Goal: Use online tool/utility: Utilize a website feature to perform a specific function

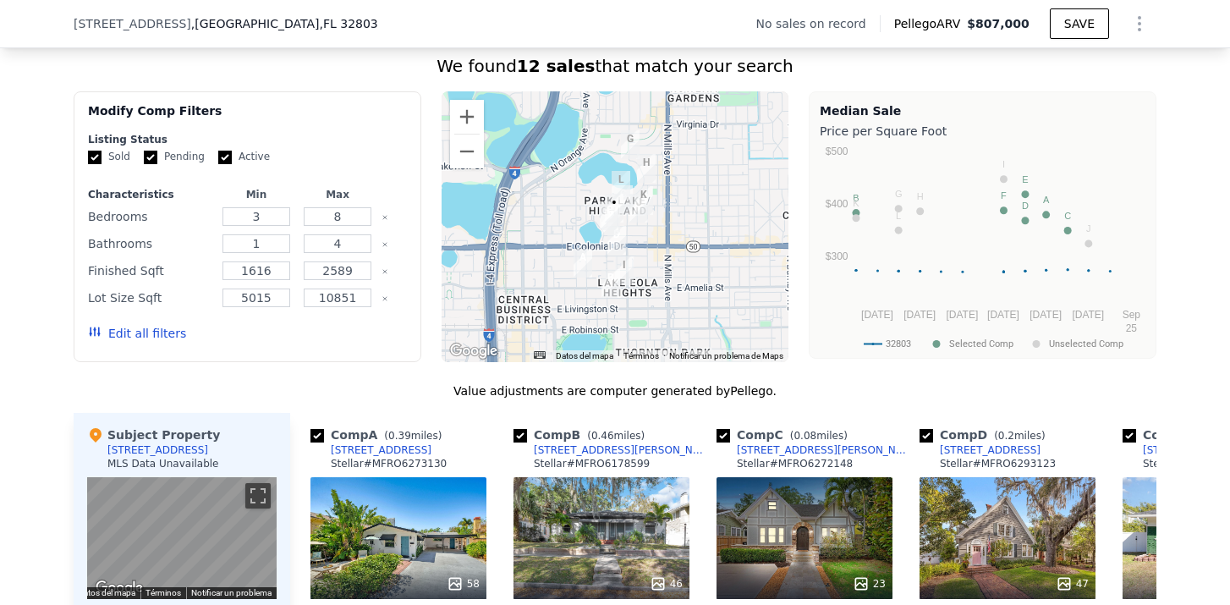
scroll to position [1152, 0]
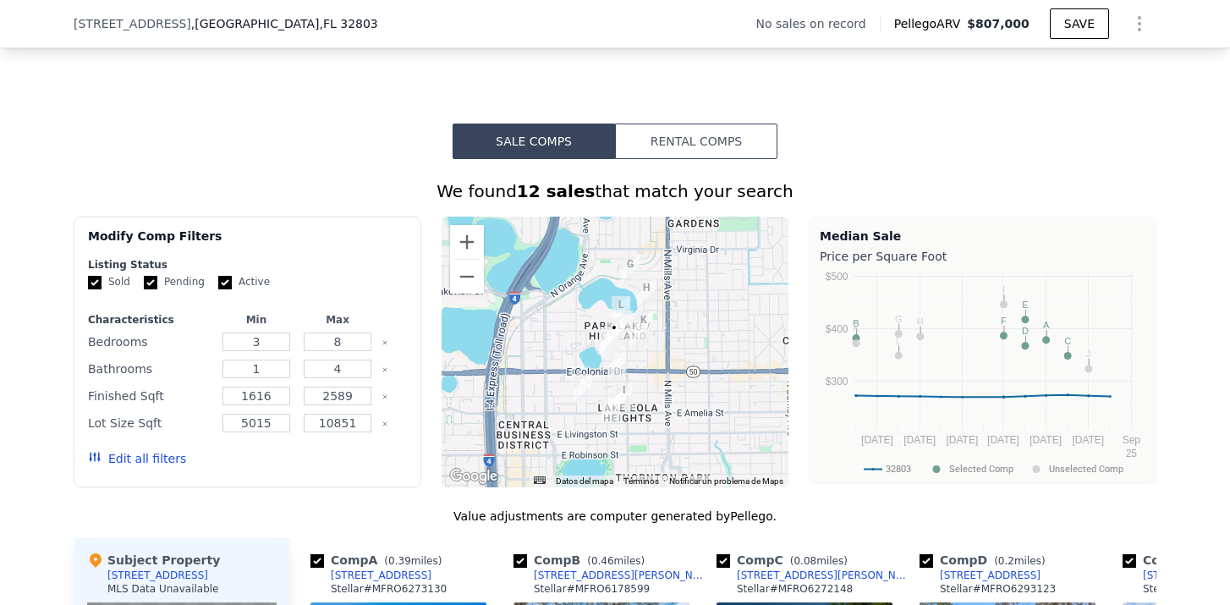
click at [624, 339] on div at bounding box center [616, 352] width 348 height 271
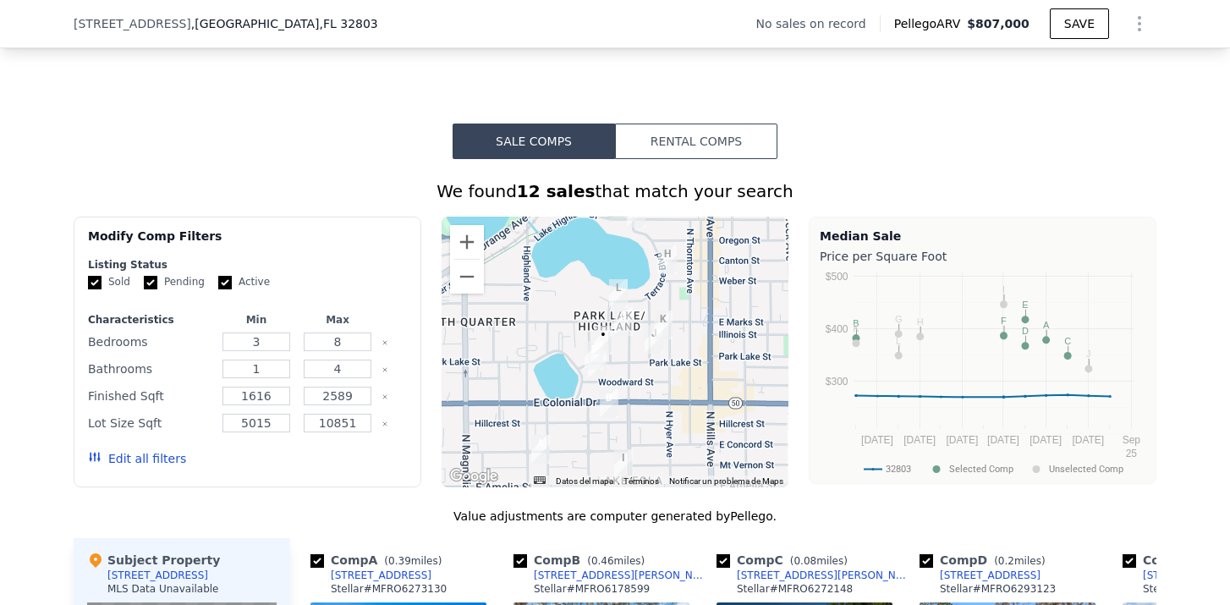
click at [617, 343] on div at bounding box center [616, 352] width 348 height 271
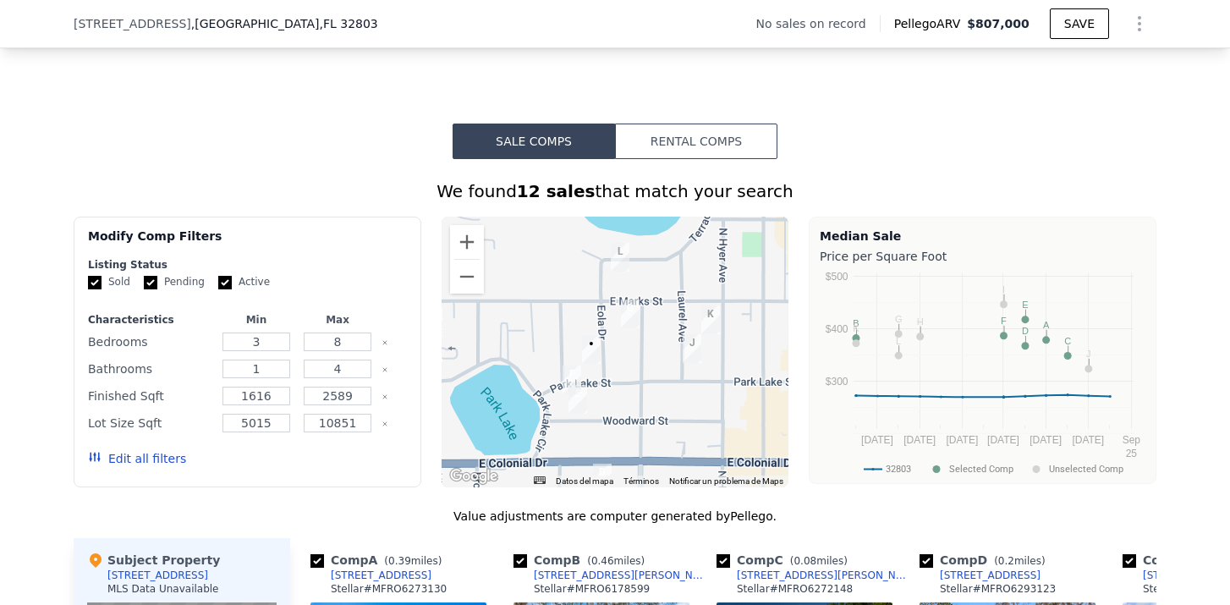
click at [568, 372] on img "620 Park Lake St" at bounding box center [571, 379] width 19 height 29
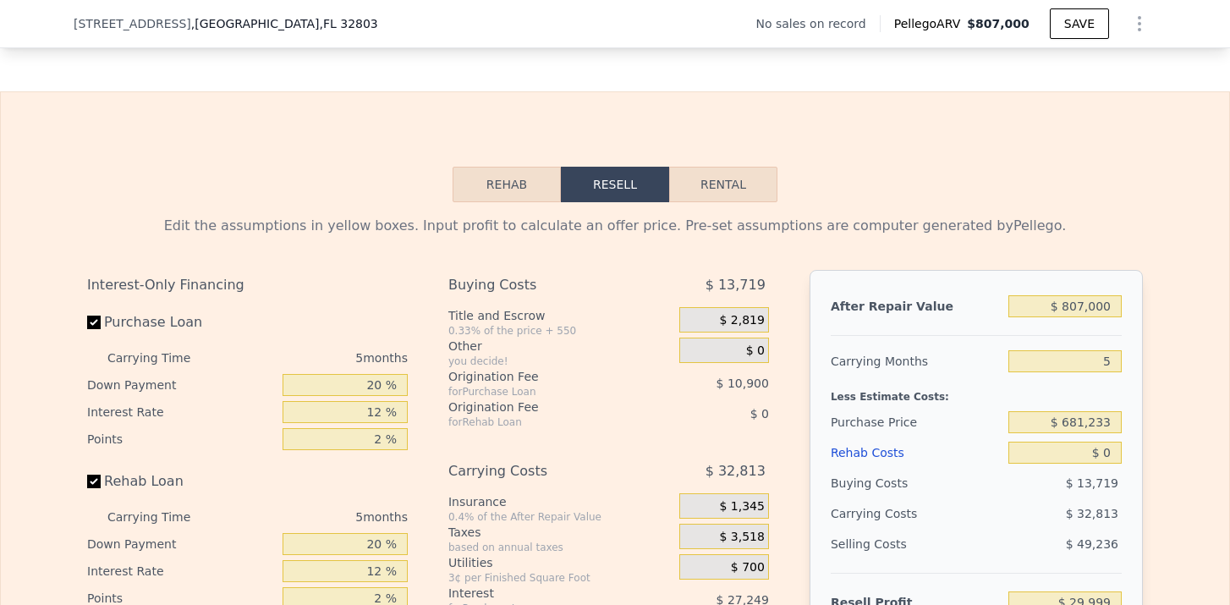
scroll to position [2344, 0]
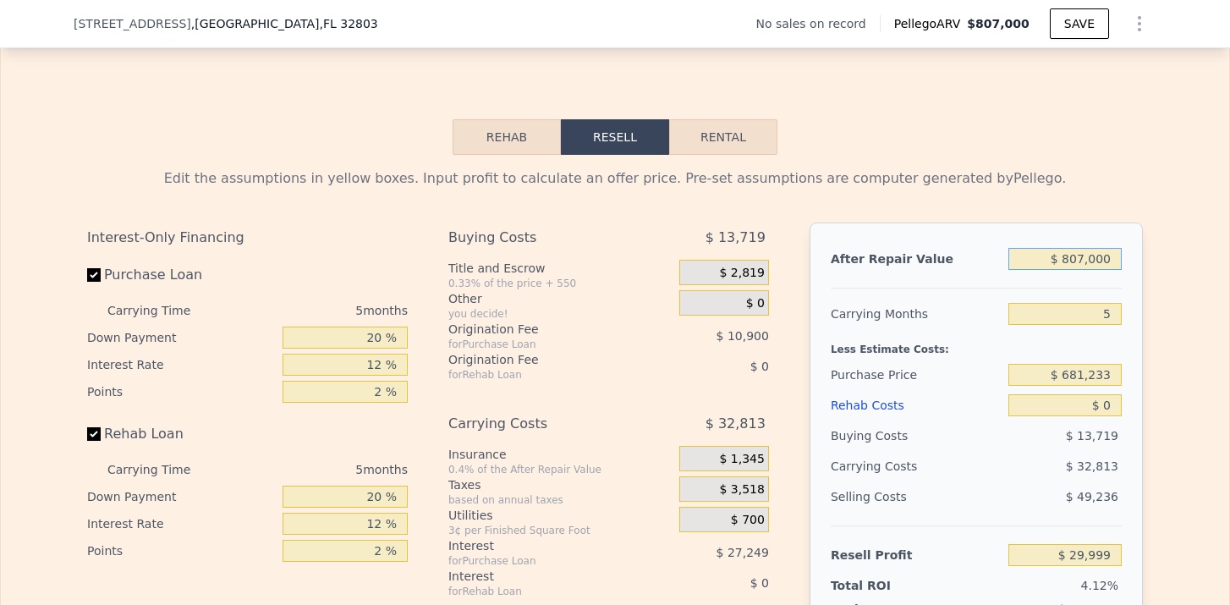
click at [1072, 260] on input "$ 807,000" at bounding box center [1064, 259] width 113 height 22
type input "$ 6"
type input "-$ 726,964"
type input "$ 65"
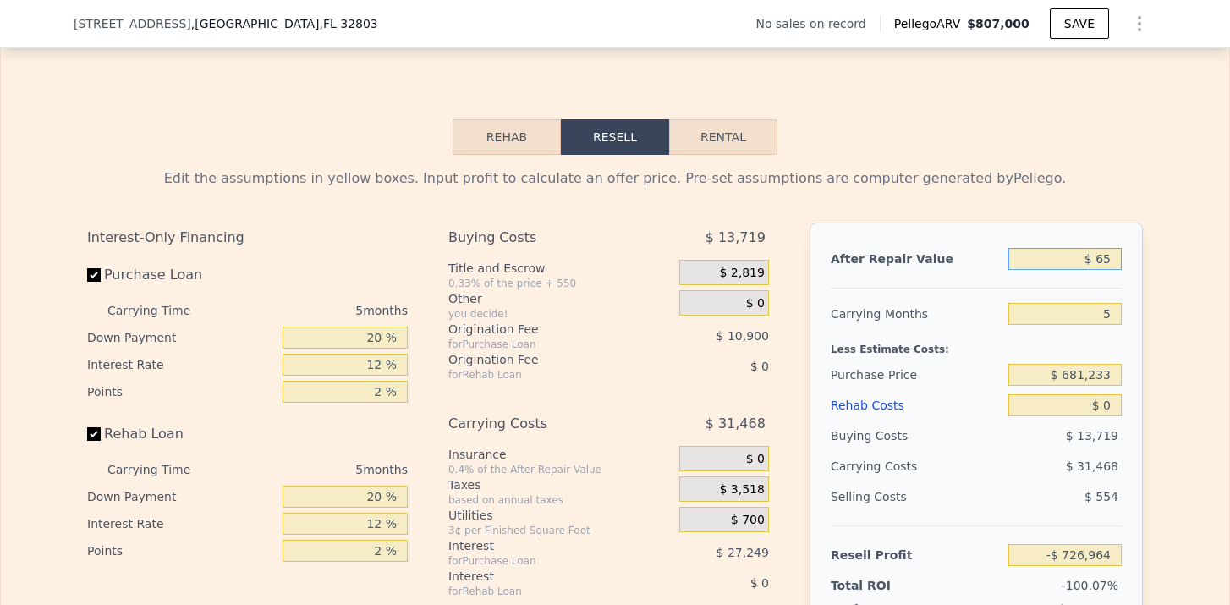
type input "-$ 726,909"
type input "$ 650"
type input "-$ 726,360"
type input "$ 6,500"
type input "-$ 720,875"
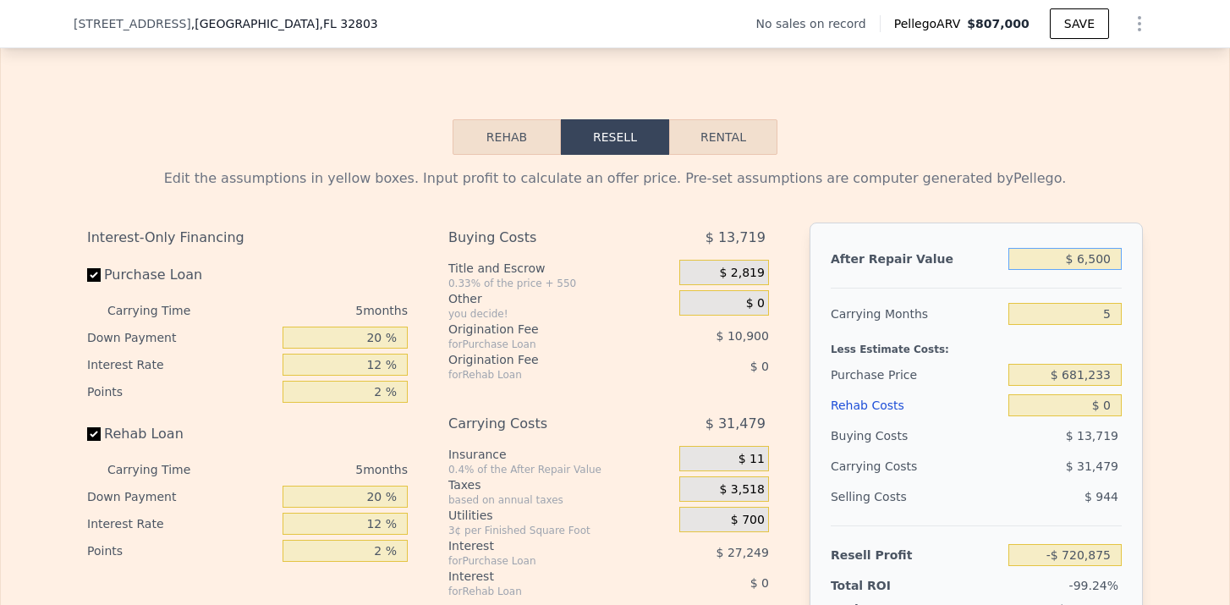
type input "$ 65,000"
type input "-$ 665,999"
type input "$ 650,000"
type input "-$ 117,268"
click at [1087, 372] on input "$ 681,233" at bounding box center [1064, 375] width 113 height 22
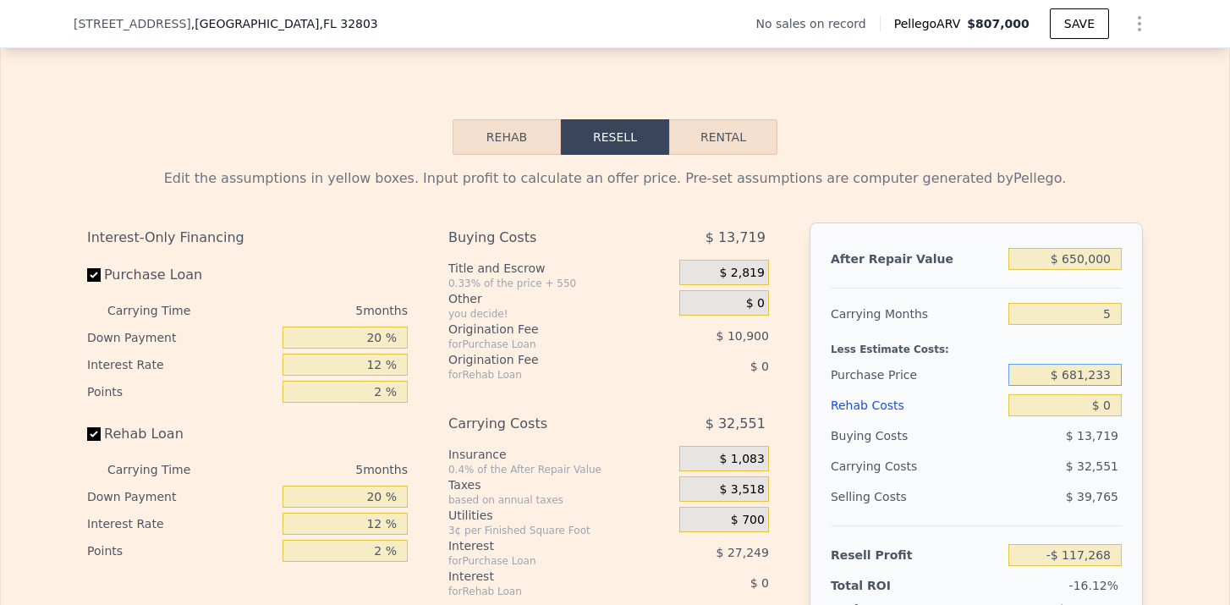
drag, startPoint x: 1067, startPoint y: 375, endPoint x: 1145, endPoint y: 375, distance: 78.7
click at [1145, 375] on div "Edit the assumptions in yellow boxes. Input profit to calculate an offer price.…" at bounding box center [615, 469] width 1083 height 629
type input "-"
type input "$ 200,000"
type input "$ 392,518"
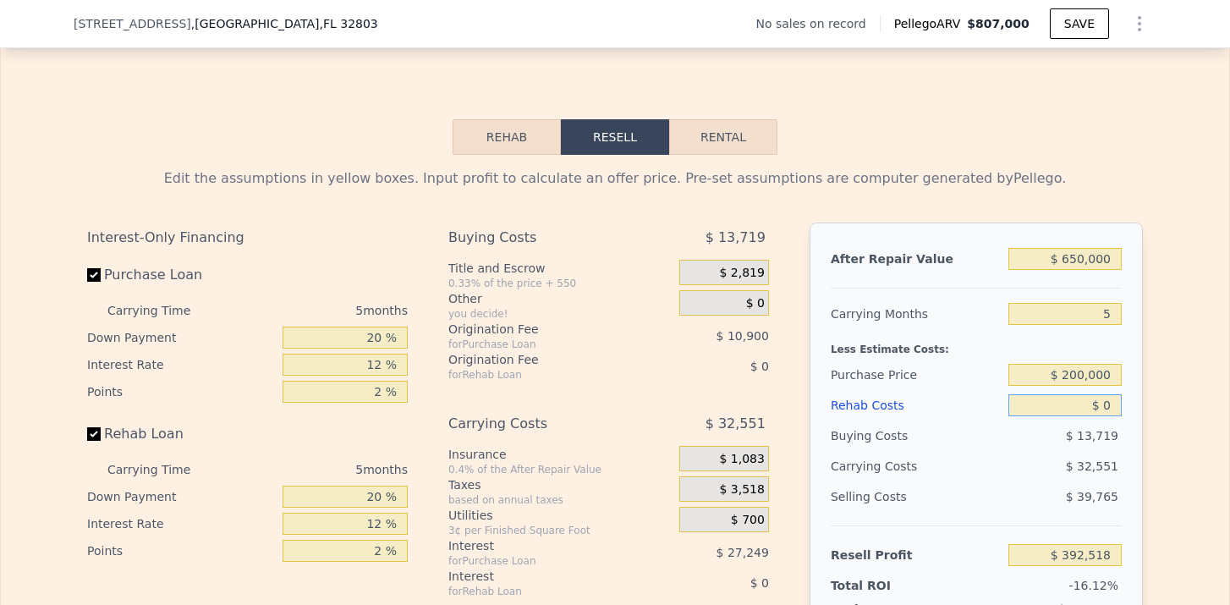
click at [1118, 405] on input "$ 0" at bounding box center [1064, 405] width 113 height 22
type input "$ 2"
type input "$ 392,516"
type input "$ 20"
type input "$ 392,498"
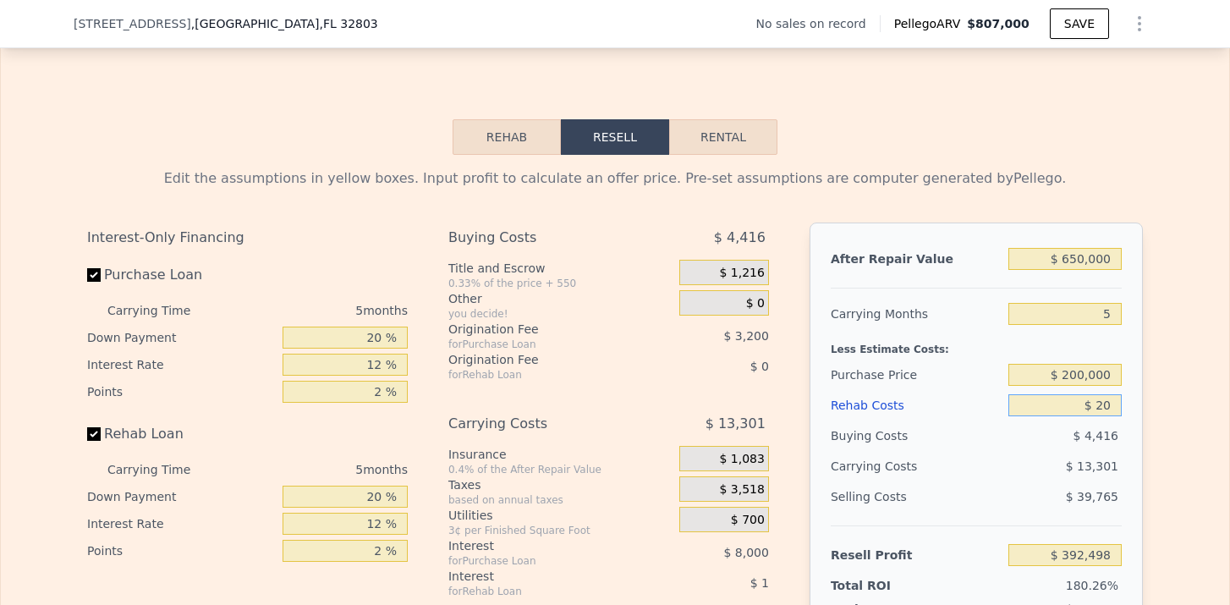
type input "$ 200"
type input "$ 392,305"
type input "$ 2,000"
type input "$ 390,406"
type input "$ 20,000"
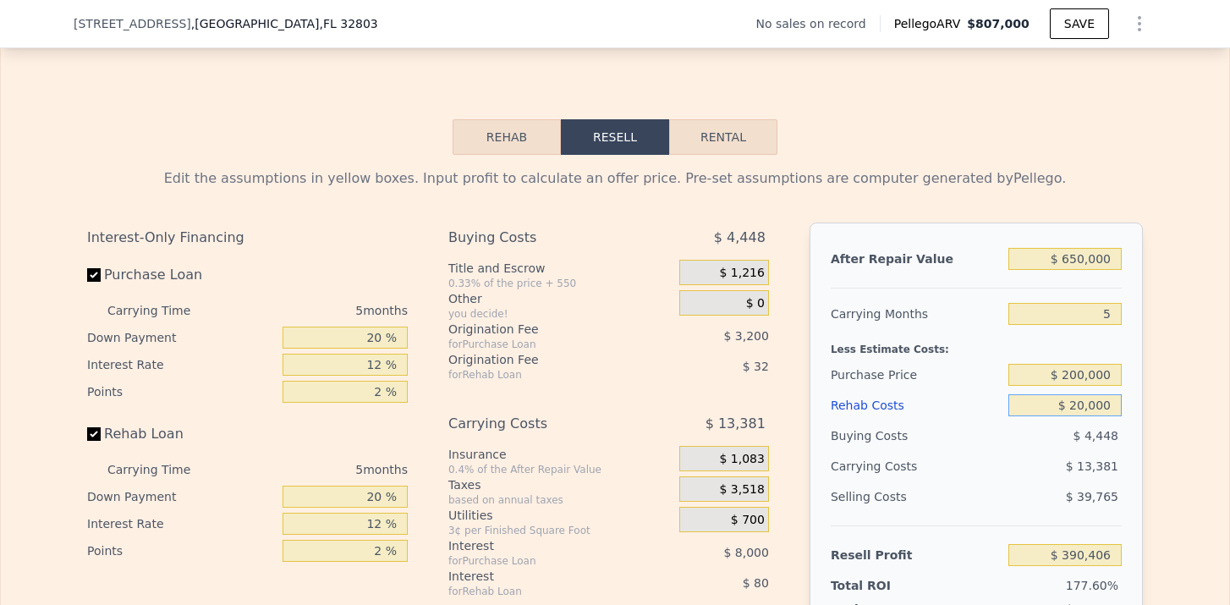
type input "$ 371,398"
type input "$ 200,000"
type input "$ 181,318"
click at [1101, 463] on span "$ 21,301" at bounding box center [1092, 466] width 52 height 14
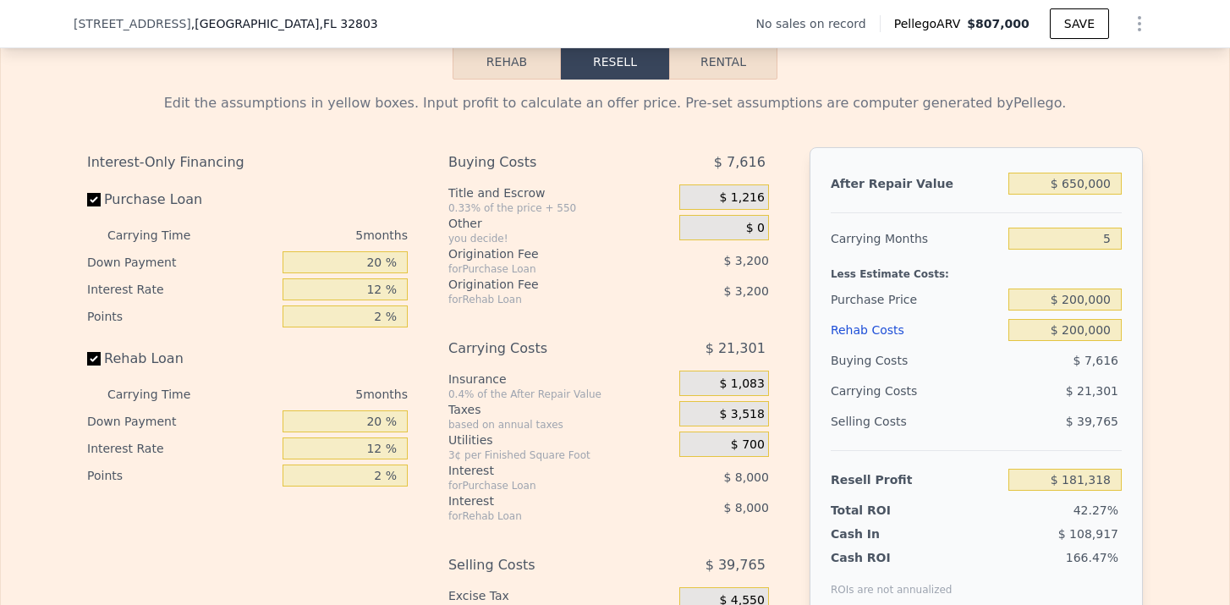
scroll to position [2420, 0]
click at [1072, 301] on input "$ 200,000" at bounding box center [1064, 299] width 113 height 22
type input "$ 400,000"
click at [1125, 388] on div "After Repair Value $ 650,000 Carrying Months 5 Less Estimate Costs: Purchase Pr…" at bounding box center [975, 381] width 333 height 470
type input "-$ 30,548"
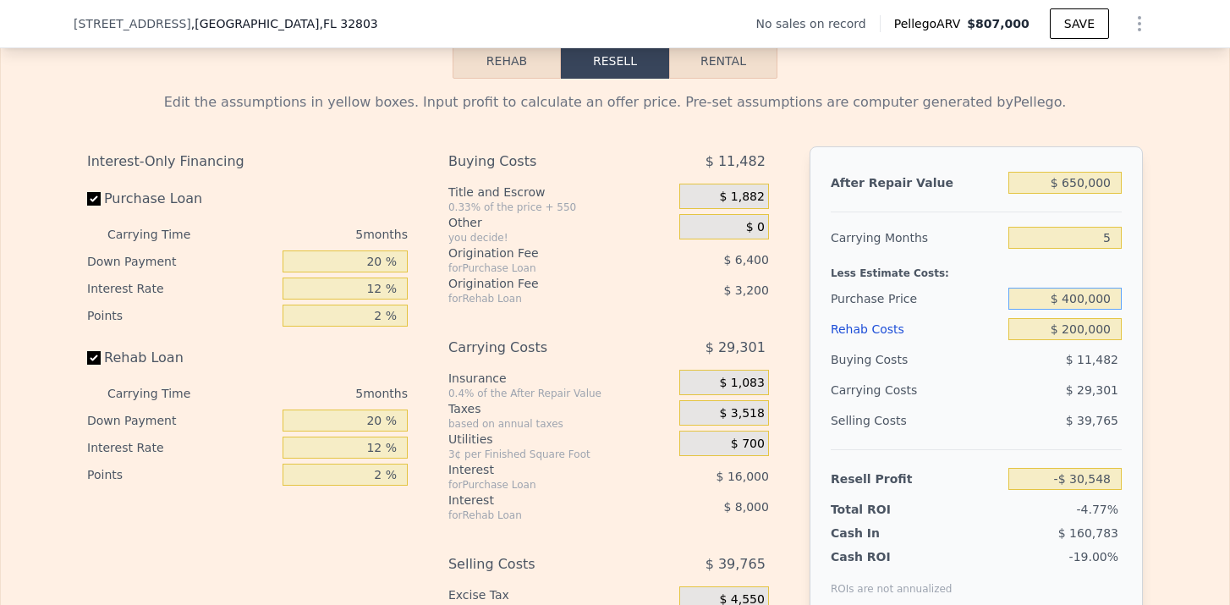
click at [1074, 304] on input "$ 400,000" at bounding box center [1064, 299] width 113 height 22
type input "$ 200,000"
click at [980, 304] on div "Purchase Price" at bounding box center [916, 298] width 171 height 30
type input "$ 181,318"
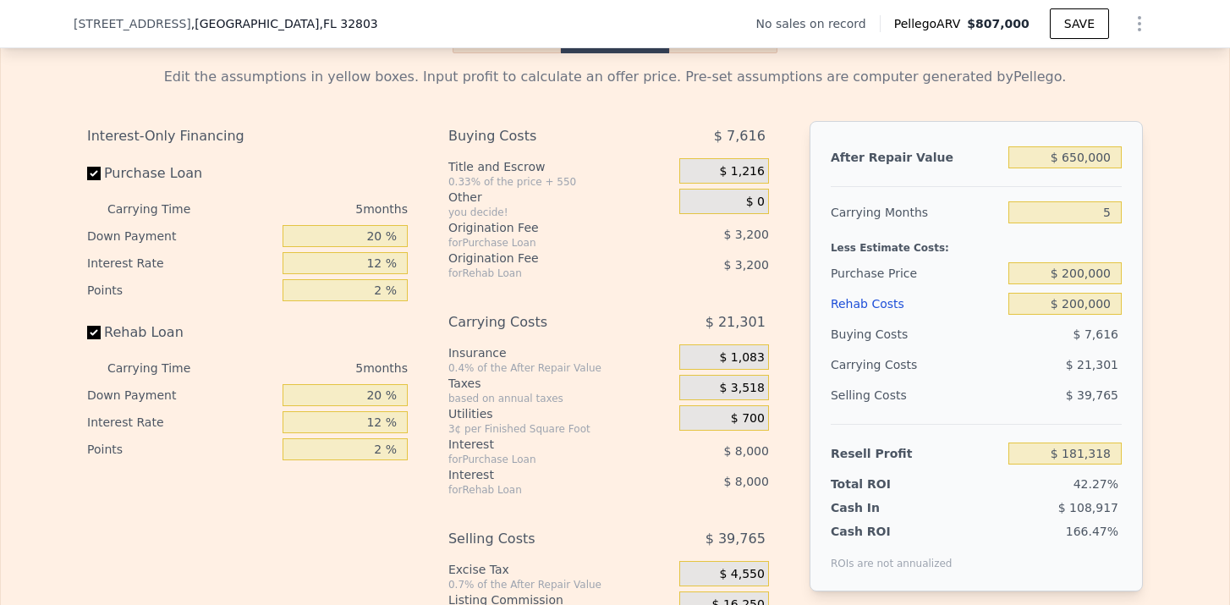
scroll to position [2469, 0]
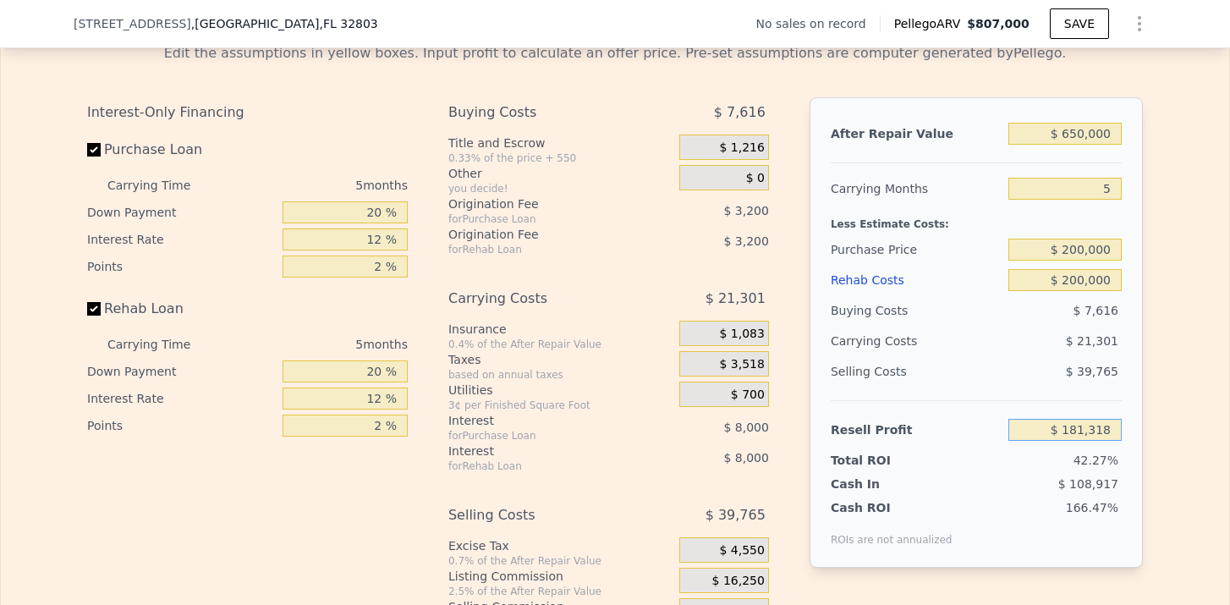
drag, startPoint x: 1072, startPoint y: 432, endPoint x: 1116, endPoint y: 437, distance: 44.3
click at [1116, 437] on input "$ 181,318" at bounding box center [1064, 430] width 113 height 22
click at [1008, 378] on div "$ 39,765" at bounding box center [1065, 371] width 114 height 30
click at [749, 150] on span "$ 1,216" at bounding box center [741, 147] width 45 height 15
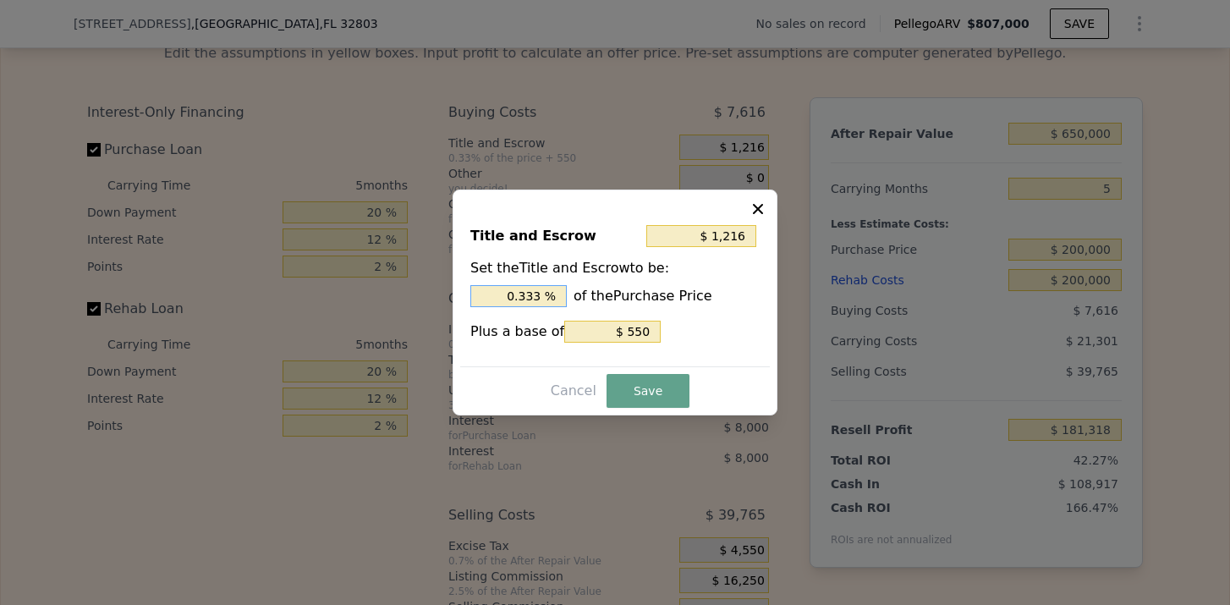
drag, startPoint x: 540, startPoint y: 293, endPoint x: 479, endPoint y: 293, distance: 61.7
click at [479, 293] on input "0.333 %" at bounding box center [518, 296] width 96 height 22
type input "$ 2,550"
type input "1. %"
type input "$ 2,950"
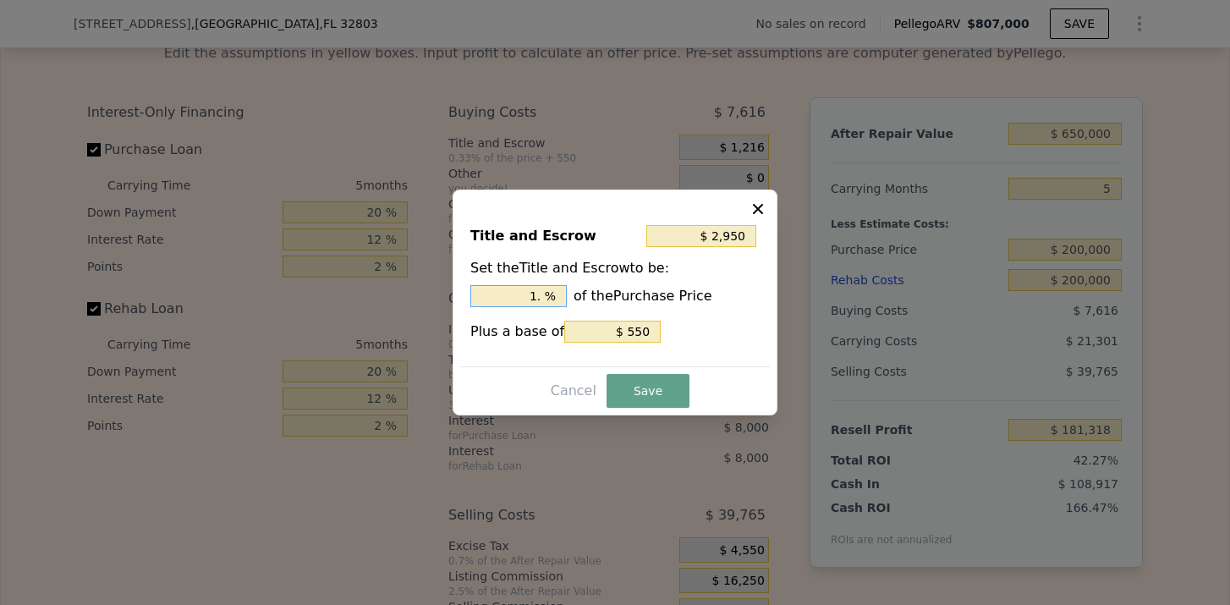
type input "1.2 %"
type input "$ 3,050"
type input "1.25 %"
click at [641, 395] on button "Save" at bounding box center [647, 391] width 83 height 34
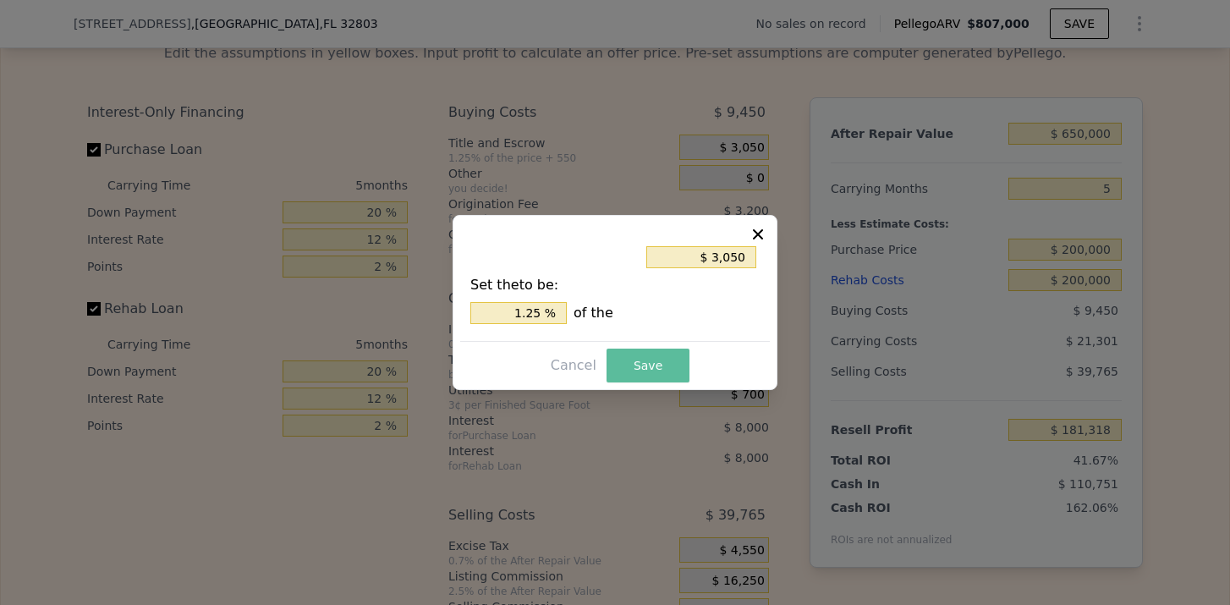
type input "$ 179,484"
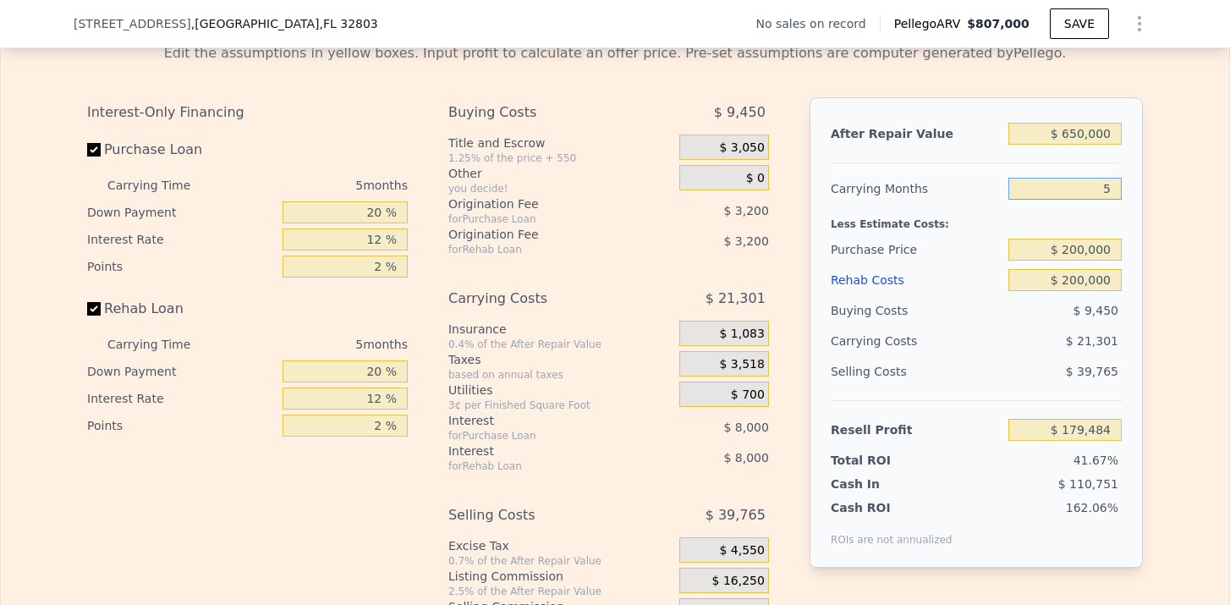
click at [1040, 189] on input "5" at bounding box center [1064, 189] width 113 height 22
type input "5"
click at [897, 193] on div "Carrying Months" at bounding box center [916, 188] width 171 height 30
drag, startPoint x: 1110, startPoint y: 133, endPoint x: 1045, endPoint y: 134, distance: 65.1
click at [1045, 133] on input "$ 650,000" at bounding box center [1064, 134] width 113 height 22
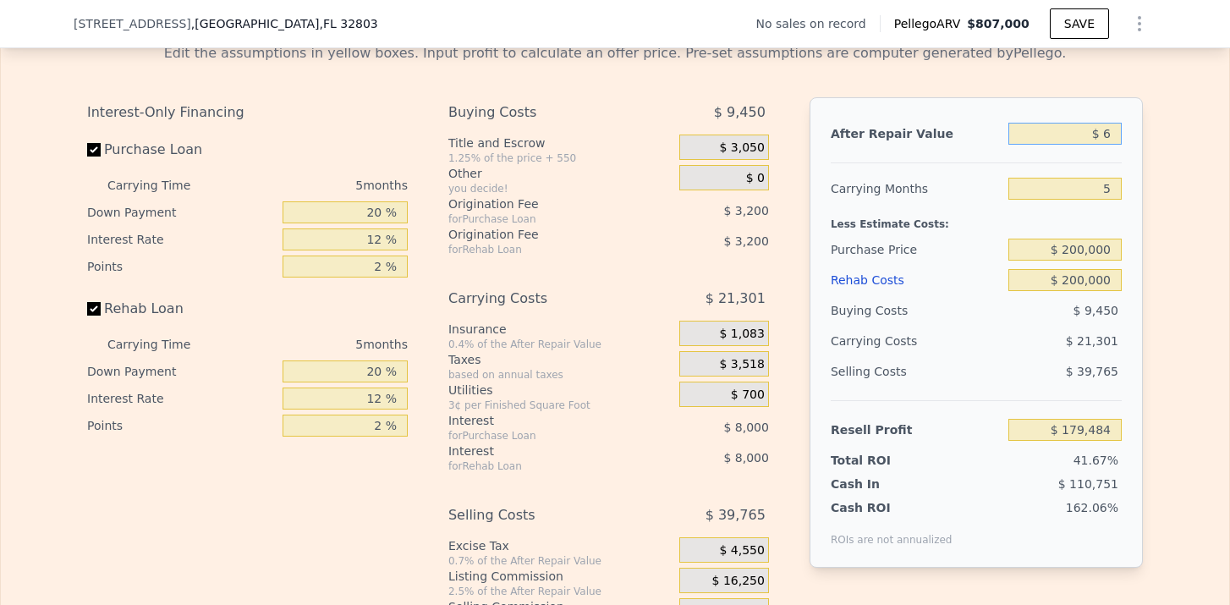
type input "$ 65"
type input "-$ 430,157"
type input "$ 650"
type input "-$ 429,608"
type input "$ 6,500"
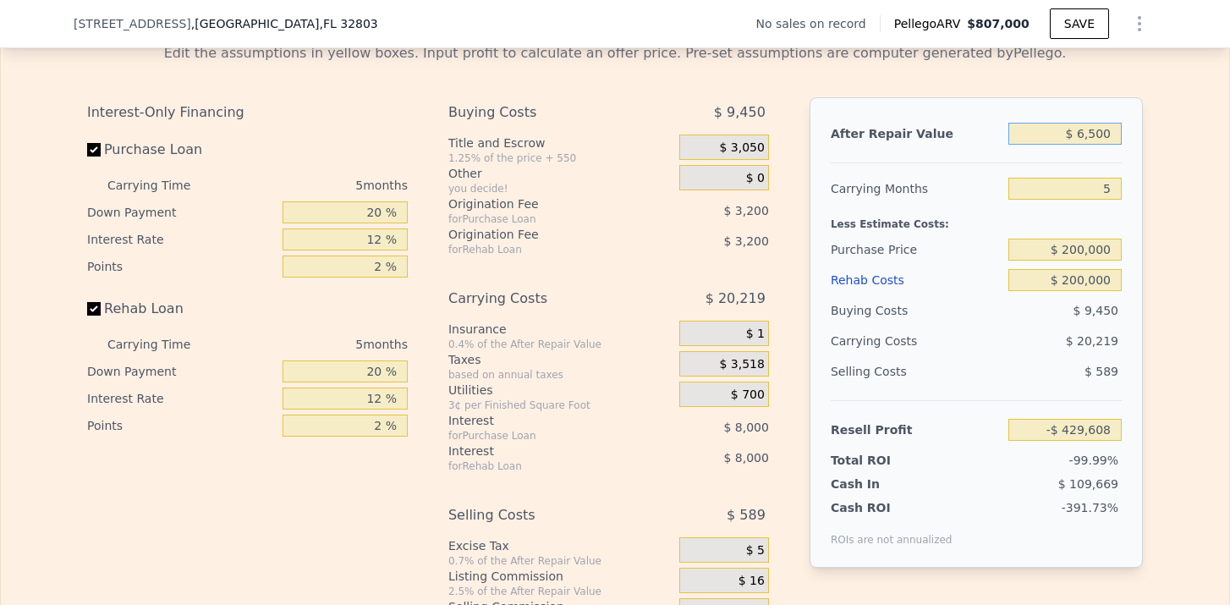
type input "-$ 424,123"
type input "$ 65,000"
type input "-$ 369,247"
type input "$ 650,000"
type input "$ 179,484"
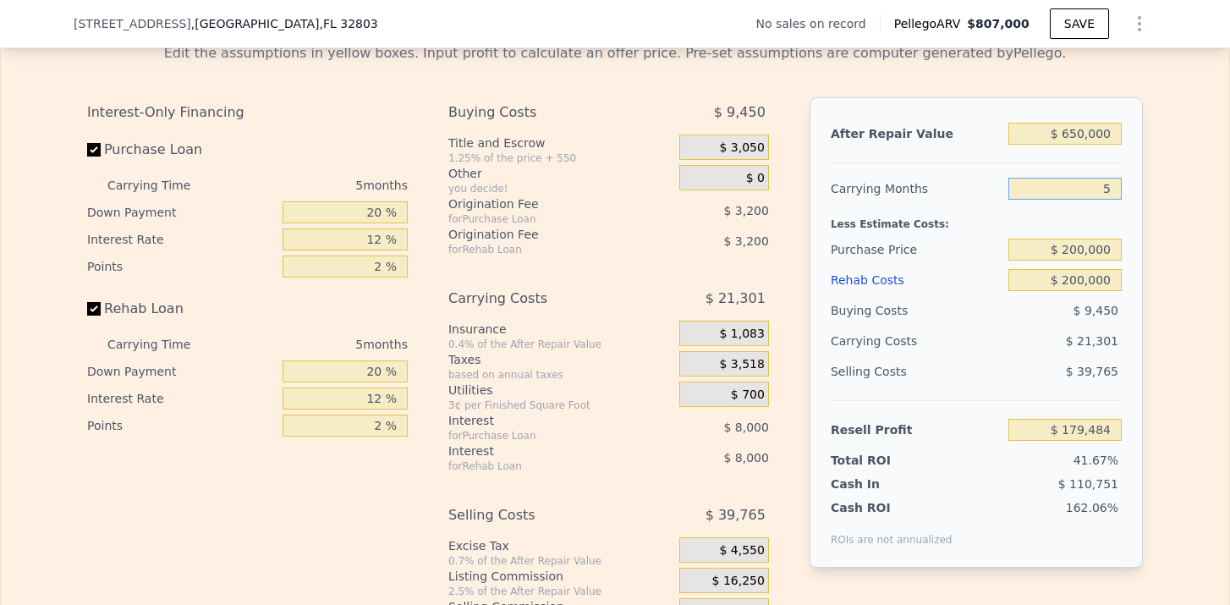
click at [1111, 195] on input "5" at bounding box center [1064, 189] width 113 height 22
click at [1088, 261] on div "$ 200,000" at bounding box center [1064, 249] width 113 height 30
click at [1093, 255] on input "$ 200,000" at bounding box center [1064, 250] width 113 height 22
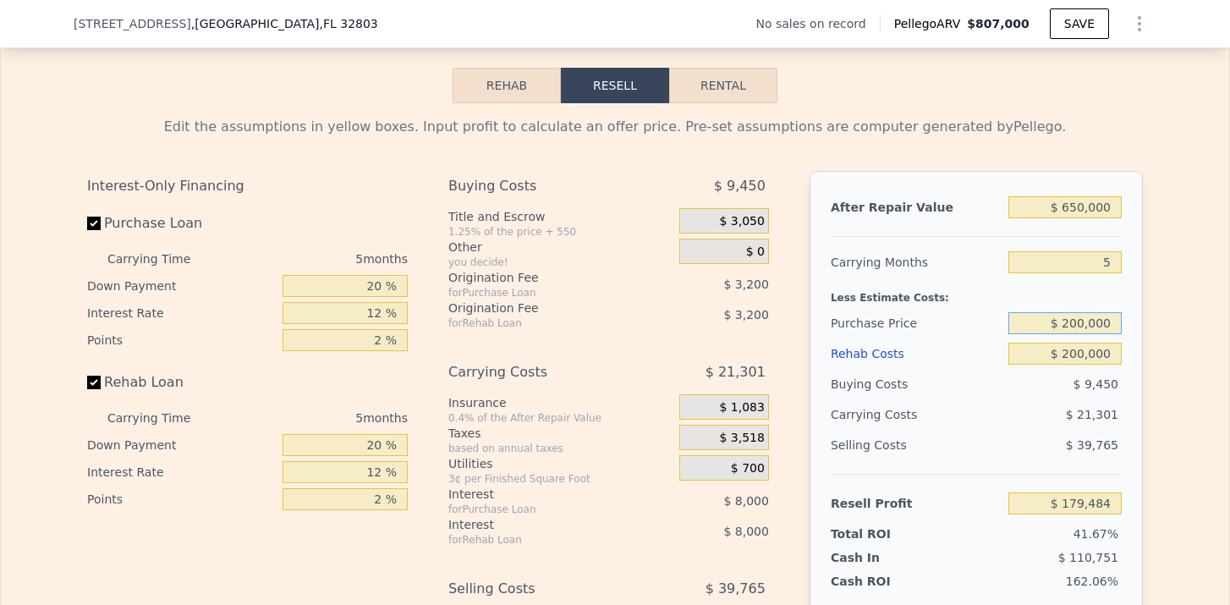
scroll to position [2422, 0]
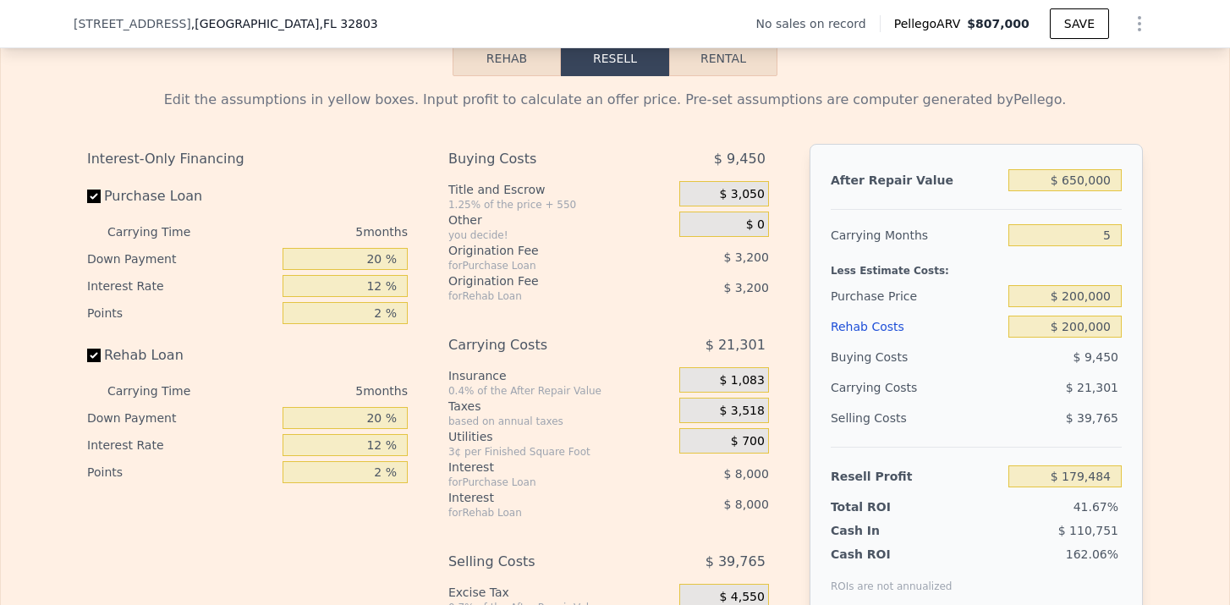
click at [1106, 268] on div "Less Estimate Costs:" at bounding box center [976, 265] width 291 height 30
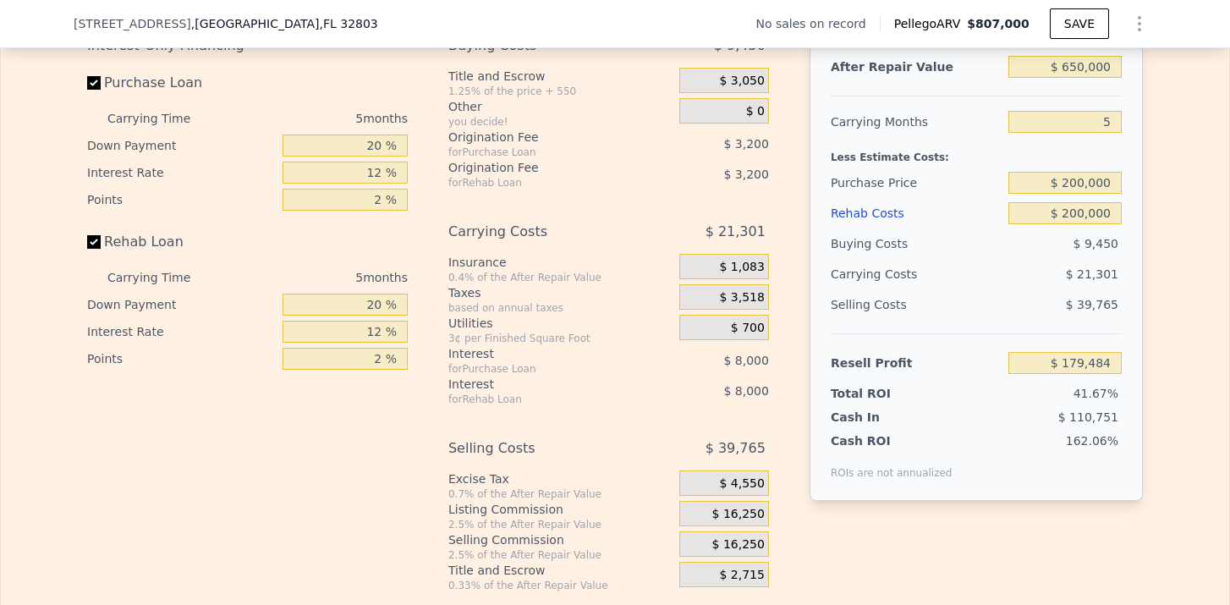
scroll to position [2545, 0]
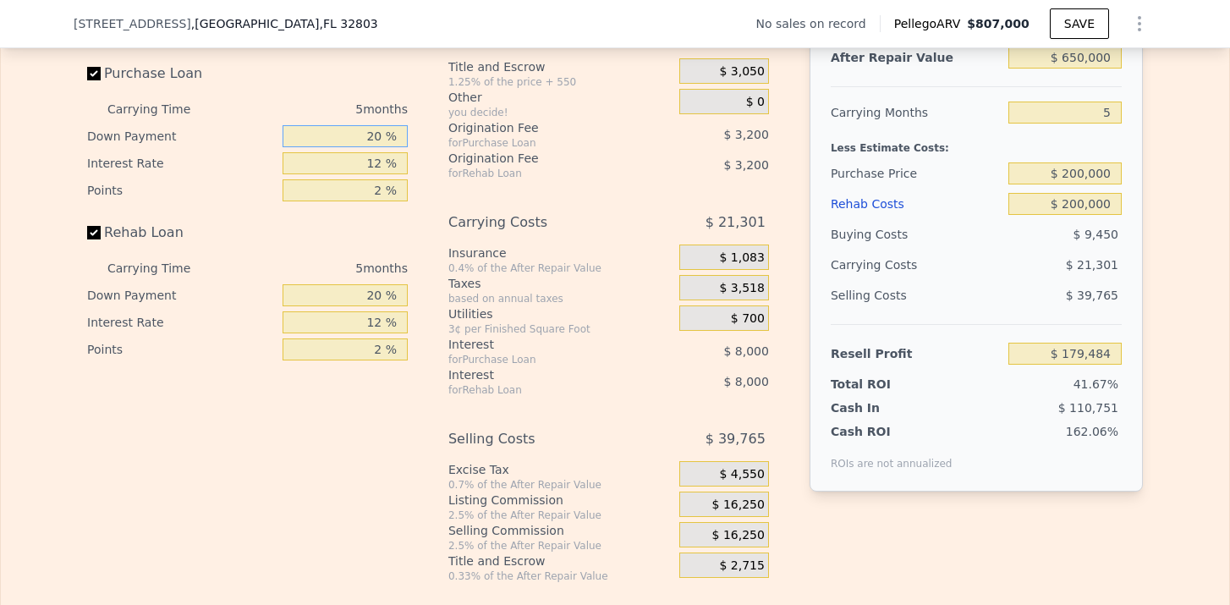
click at [380, 139] on input "20 %" at bounding box center [344, 136] width 125 height 22
type input "2 %"
type input "$ 176,964"
type input "1 %"
type input "$ 176,824"
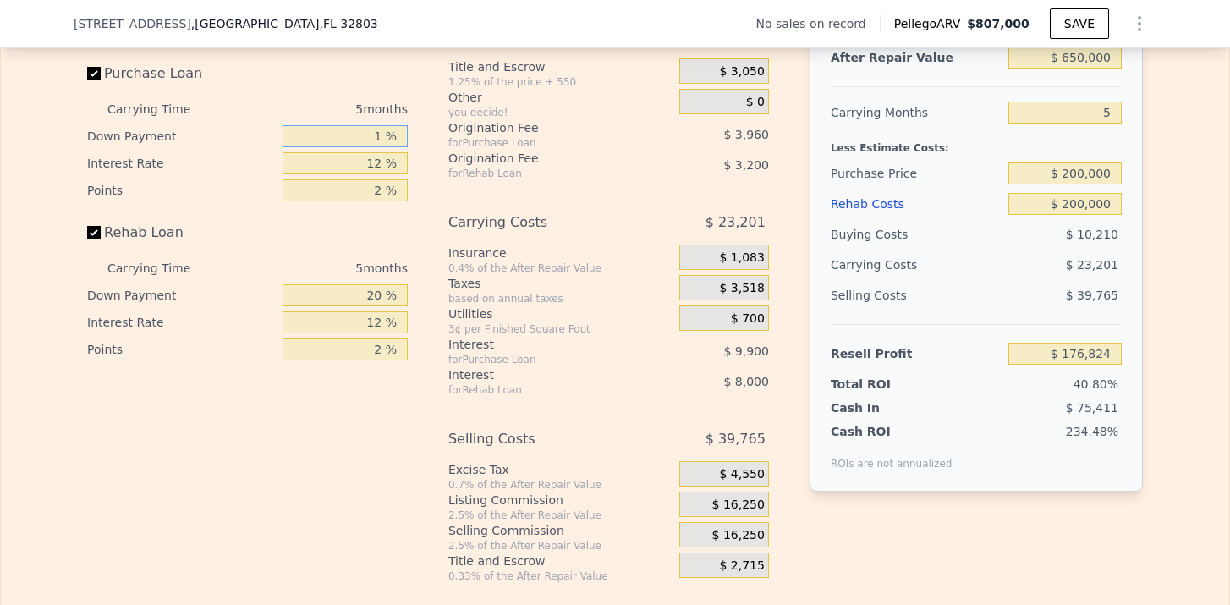
type input "15 %"
type input "$ 178,784"
type input "15 %"
drag, startPoint x: 383, startPoint y: 293, endPoint x: 358, endPoint y: 294, distance: 25.4
click at [358, 293] on input "20 %" at bounding box center [344, 295] width 125 height 22
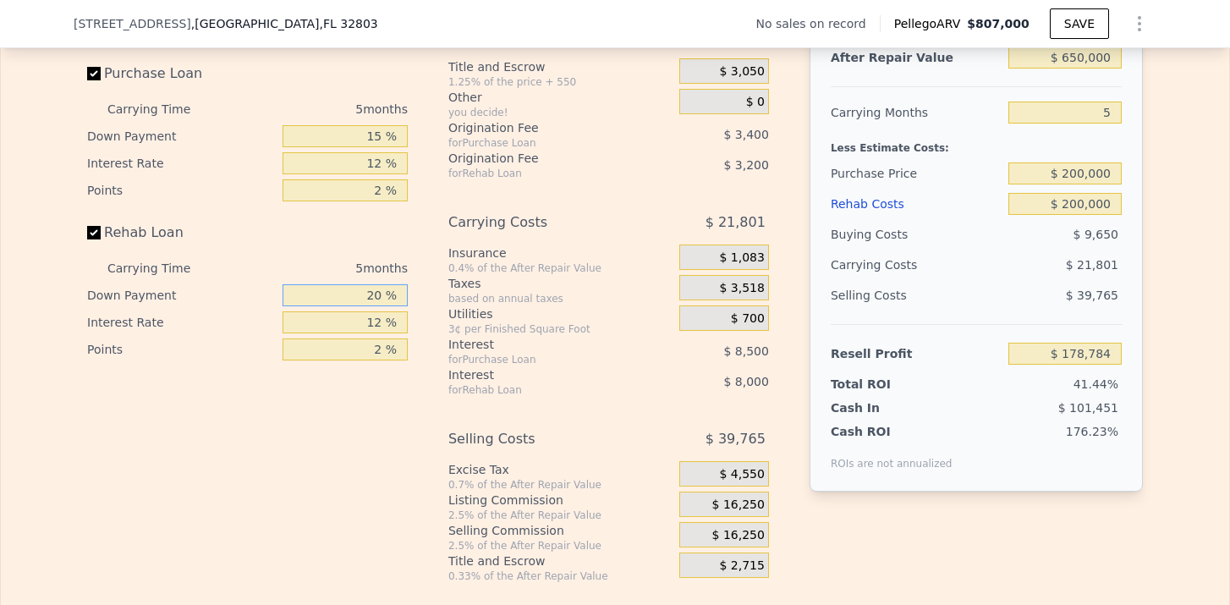
type input "1 %"
type input "$ 176,124"
type input "15 %"
type input "$ 178,084"
type input "15 %"
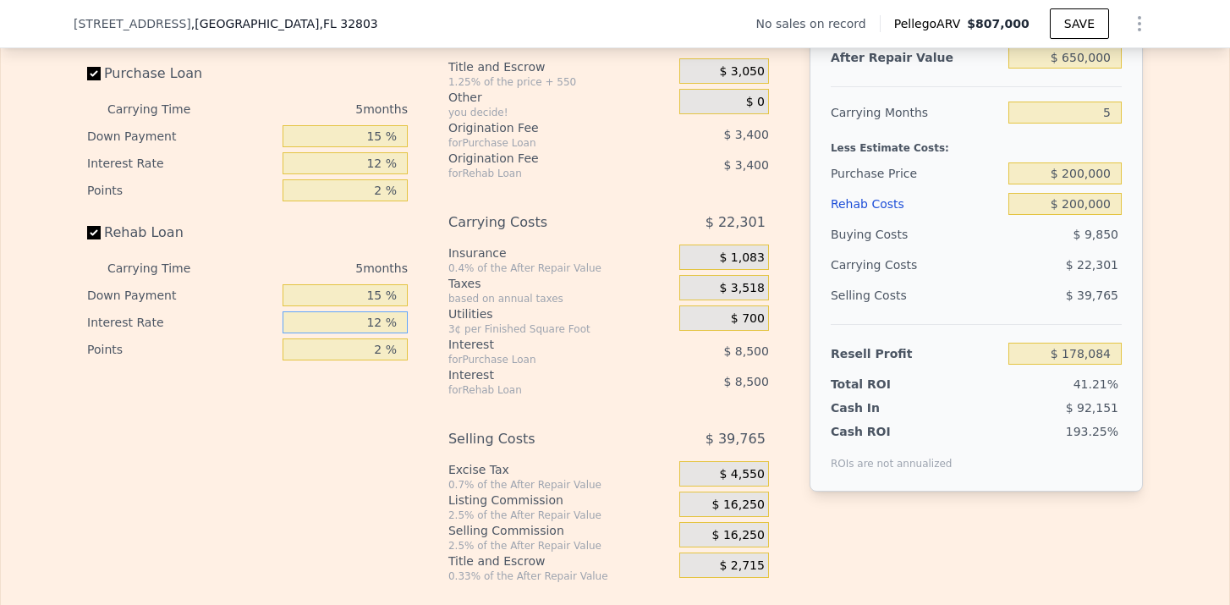
click at [384, 324] on input "12 %" at bounding box center [344, 322] width 125 height 22
type input "1 %"
type input "$ 185,874"
type input "10 %"
type input "$ 179,499"
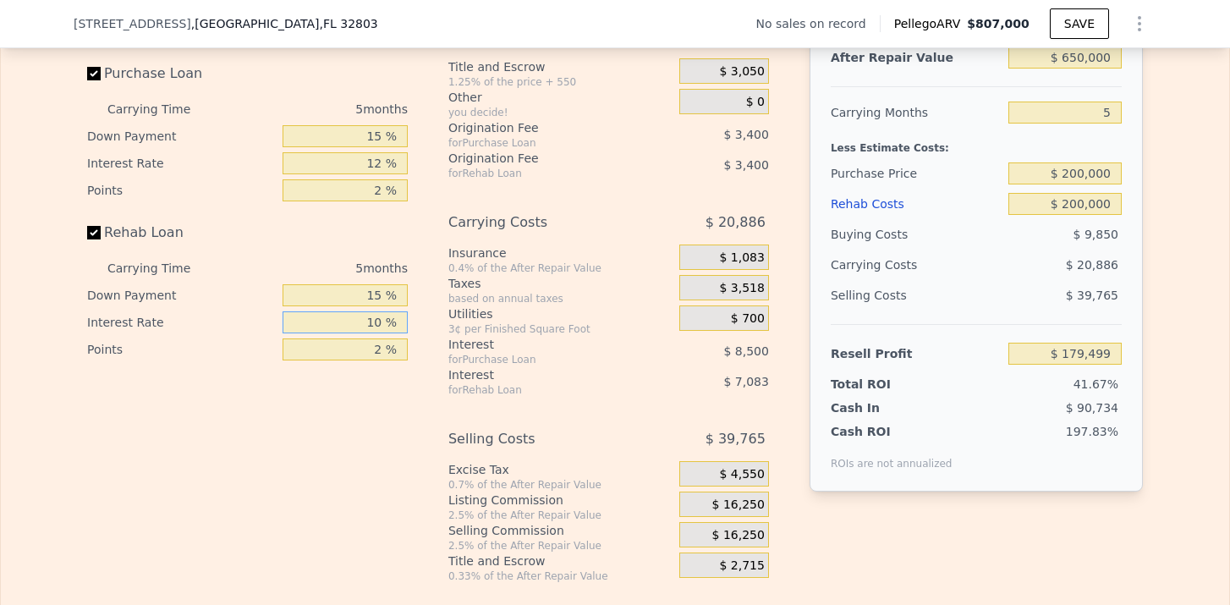
type input "10 %"
click at [380, 161] on input "12 %" at bounding box center [344, 163] width 125 height 22
type input "1 %"
type input "$ 187,289"
type input "10 %"
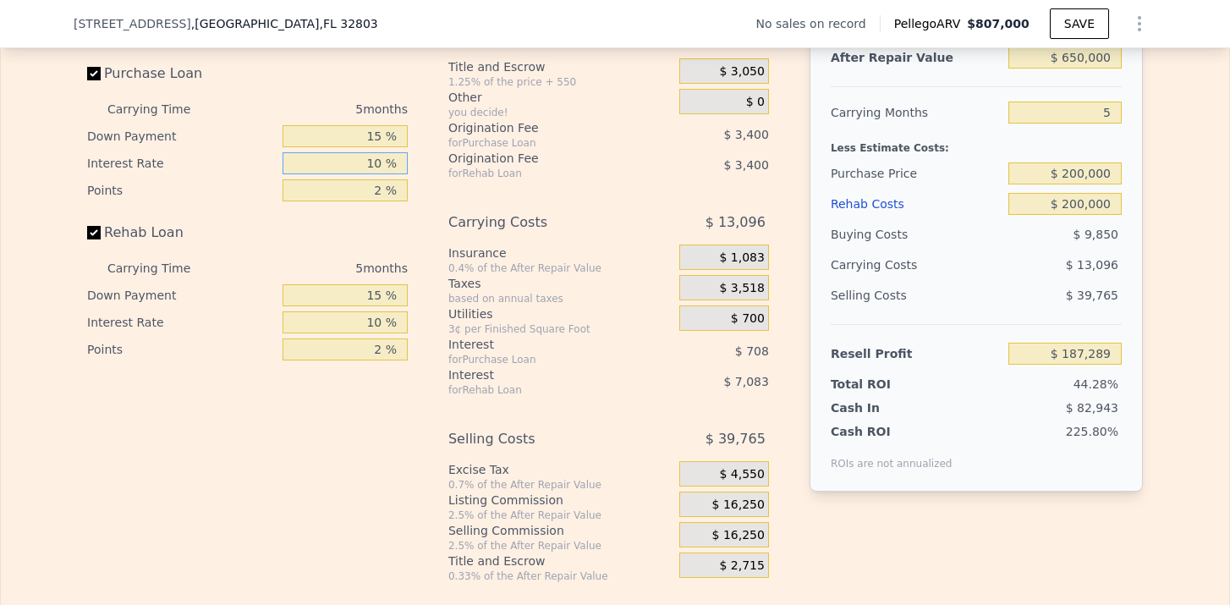
type input "$ 180,914"
type input "10 %"
drag, startPoint x: 381, startPoint y: 191, endPoint x: 365, endPoint y: 193, distance: 15.3
click at [365, 193] on input "2 %" at bounding box center [344, 190] width 125 height 22
type input "1 %"
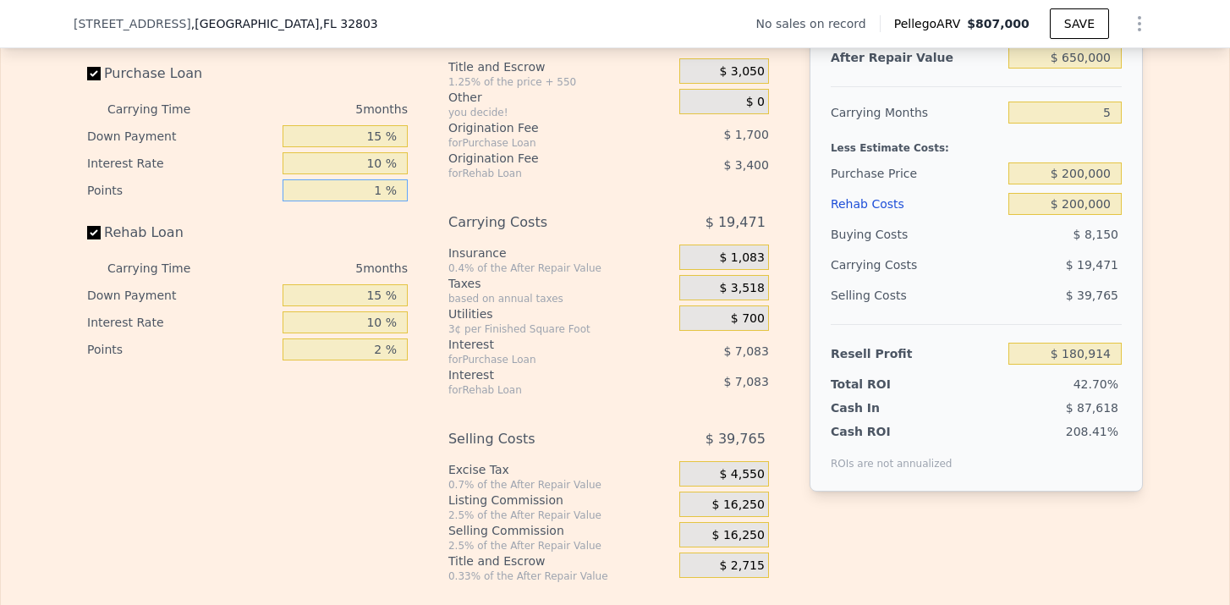
type input "$ 182,614"
type input "1 %"
click at [380, 350] on input "2 %" at bounding box center [344, 349] width 125 height 22
type input "1 %"
type input "$ 184,314"
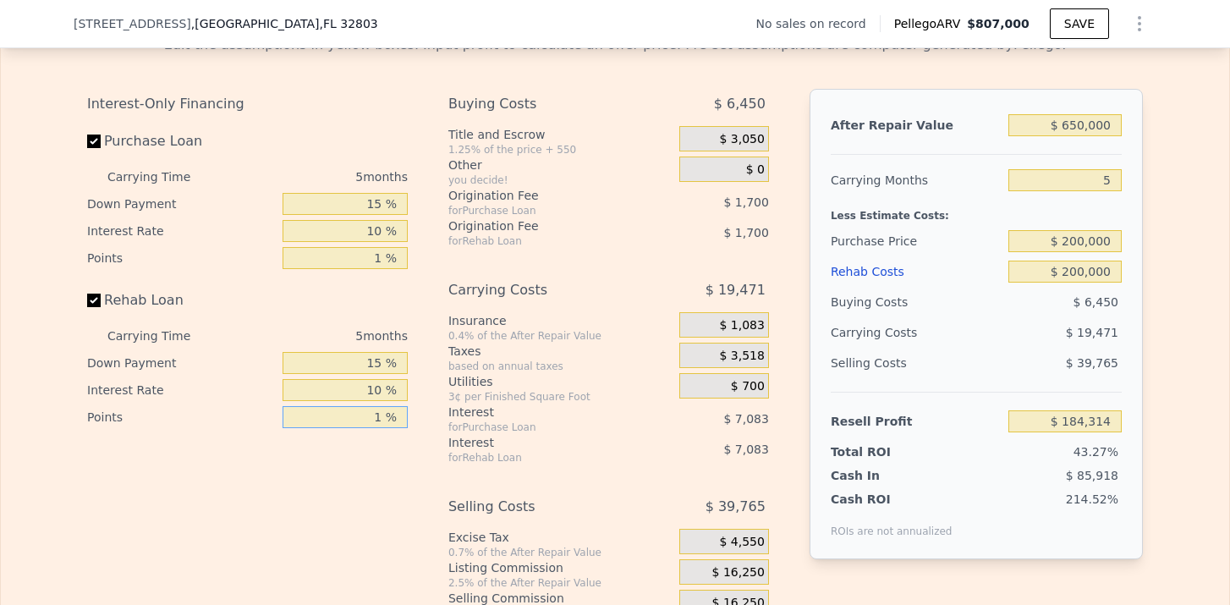
scroll to position [2471, 0]
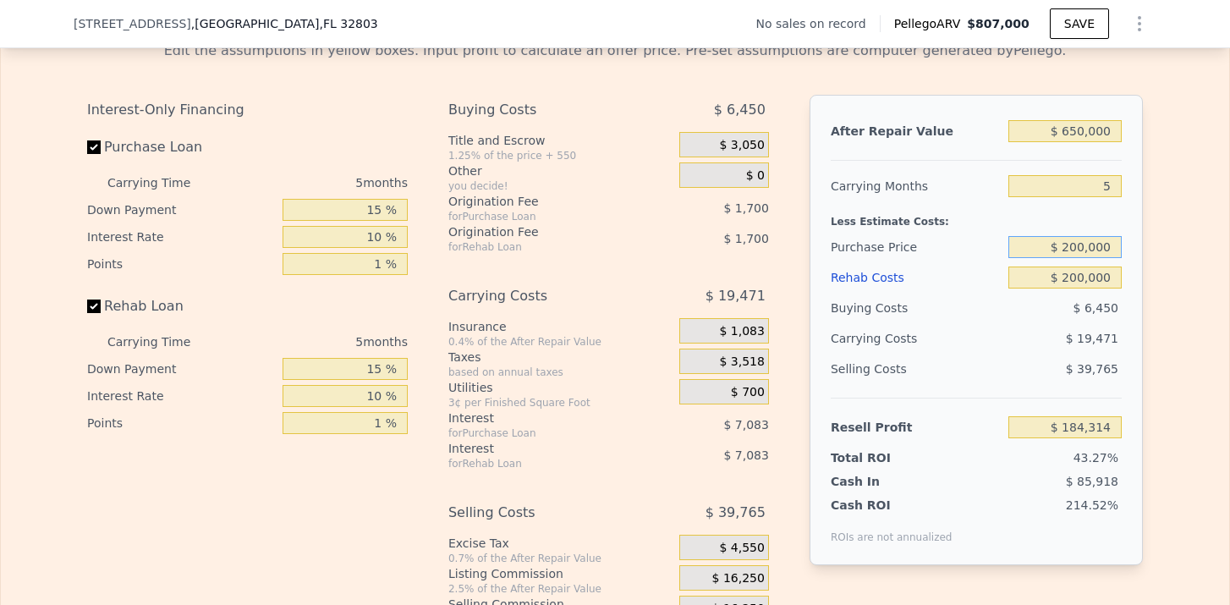
click at [1072, 244] on input "$ 200,000" at bounding box center [1064, 247] width 113 height 22
click at [1131, 248] on div "After Repair Value $ 650,000 Carrying Months 5 Less Estimate Costs: Purchase Pr…" at bounding box center [975, 330] width 333 height 470
click at [1072, 252] on input "$ 200,000" at bounding box center [1064, 247] width 113 height 22
type input "$ 300,000"
type input "$ 78,674"
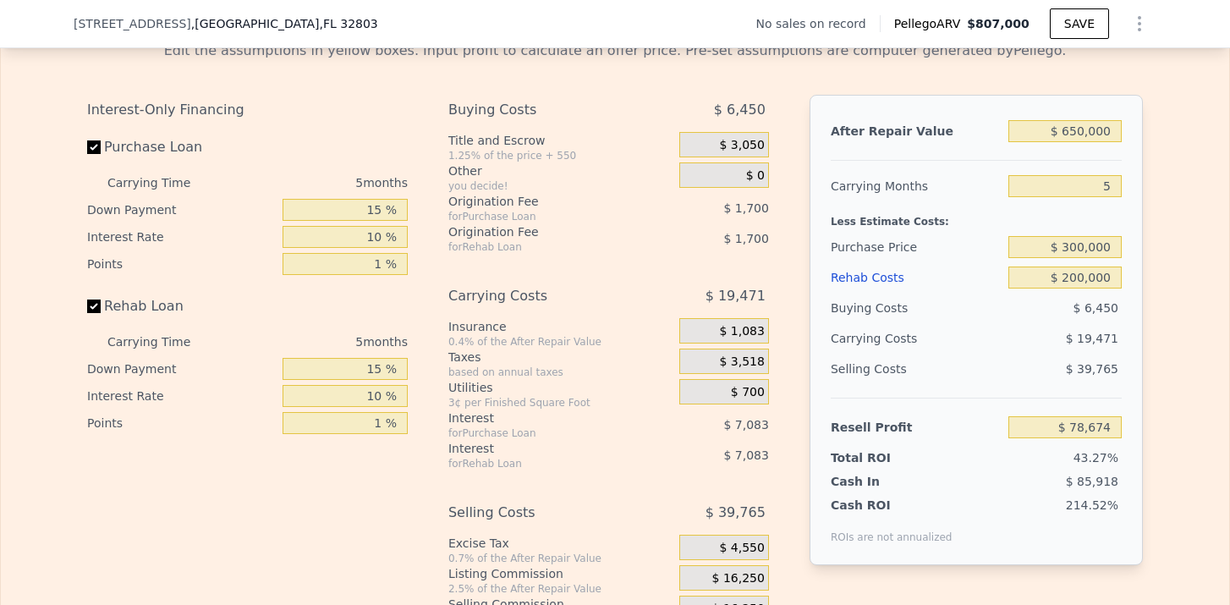
click at [1140, 289] on div "After Repair Value $ 650,000 Carrying Months 5 Less Estimate Costs: Purchase Pr…" at bounding box center [975, 330] width 333 height 470
drag, startPoint x: 1111, startPoint y: 282, endPoint x: 1066, endPoint y: 282, distance: 45.7
click at [1066, 282] on input "$ 200,000" at bounding box center [1064, 277] width 113 height 22
type input "$ 1"
type input "$ 287,458"
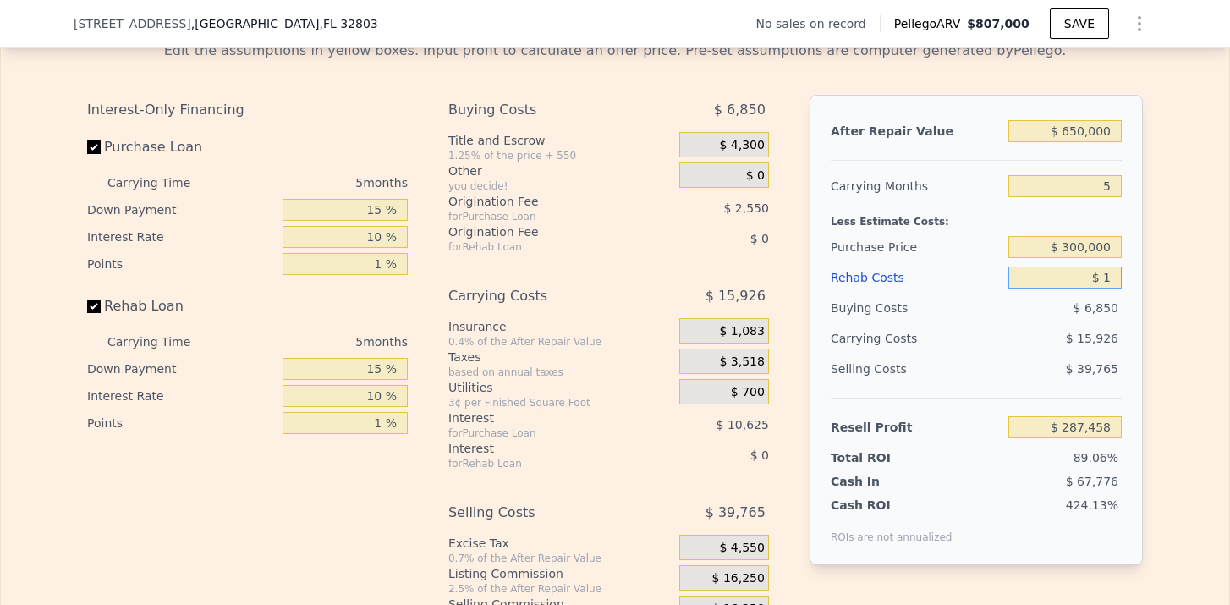
type input "$ 17"
type input "$ 287,442"
type input "$ 170"
type input "$ 287,283"
type input "$ 1,700"
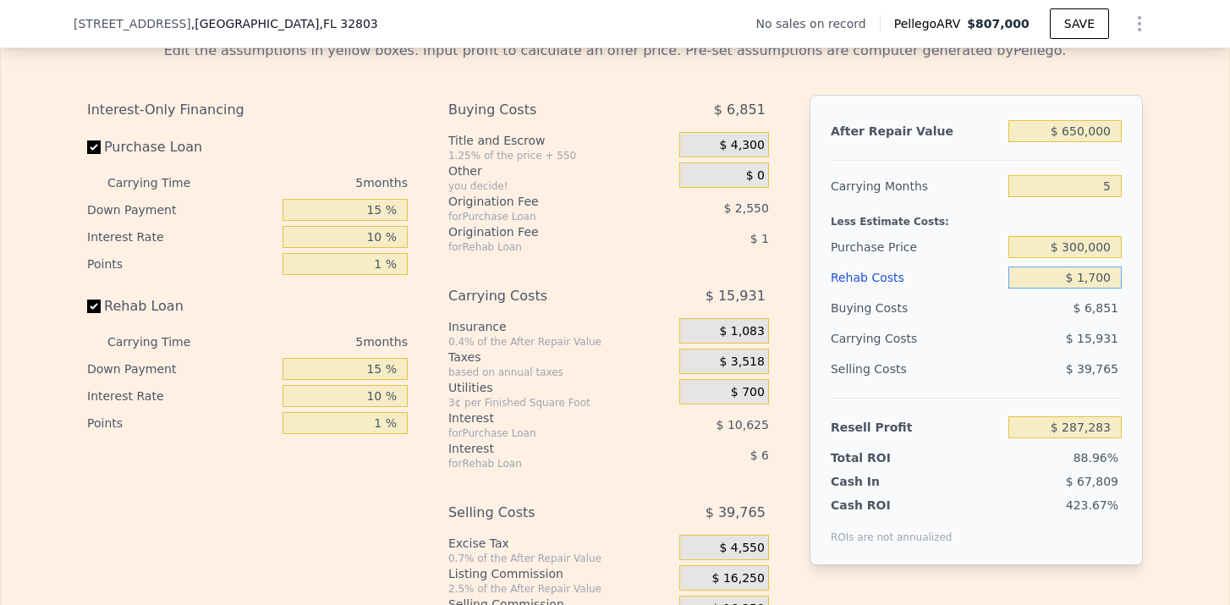
type input "$ 285,685"
type input "$ 17,000"
type input "$ 269,714"
type input "$ 170,000"
type input "$ 109,994"
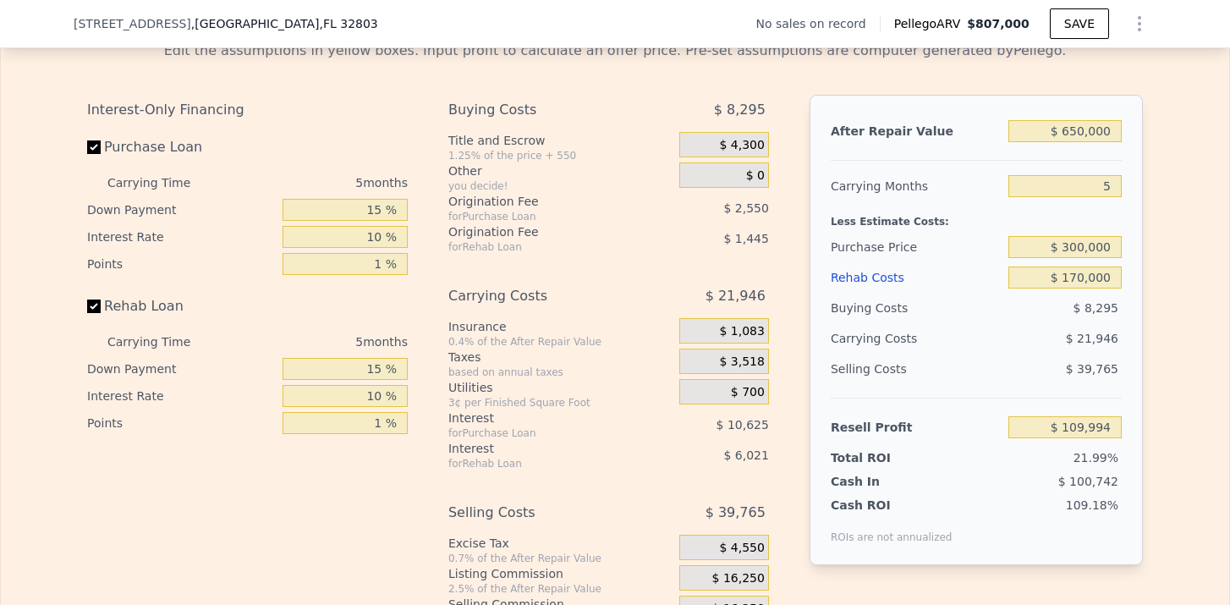
click at [1149, 310] on div "Edit the assumptions in yellow boxes. Input profit to calculate an offer price.…" at bounding box center [615, 341] width 1083 height 629
click at [1072, 248] on input "$ 300,000" at bounding box center [1064, 247] width 113 height 22
type input "$ 200,000"
type input "$ 215,634"
click at [1158, 327] on div "Edit the assumptions in yellow boxes. Input profit to calculate an offer price.…" at bounding box center [615, 341] width 1228 height 629
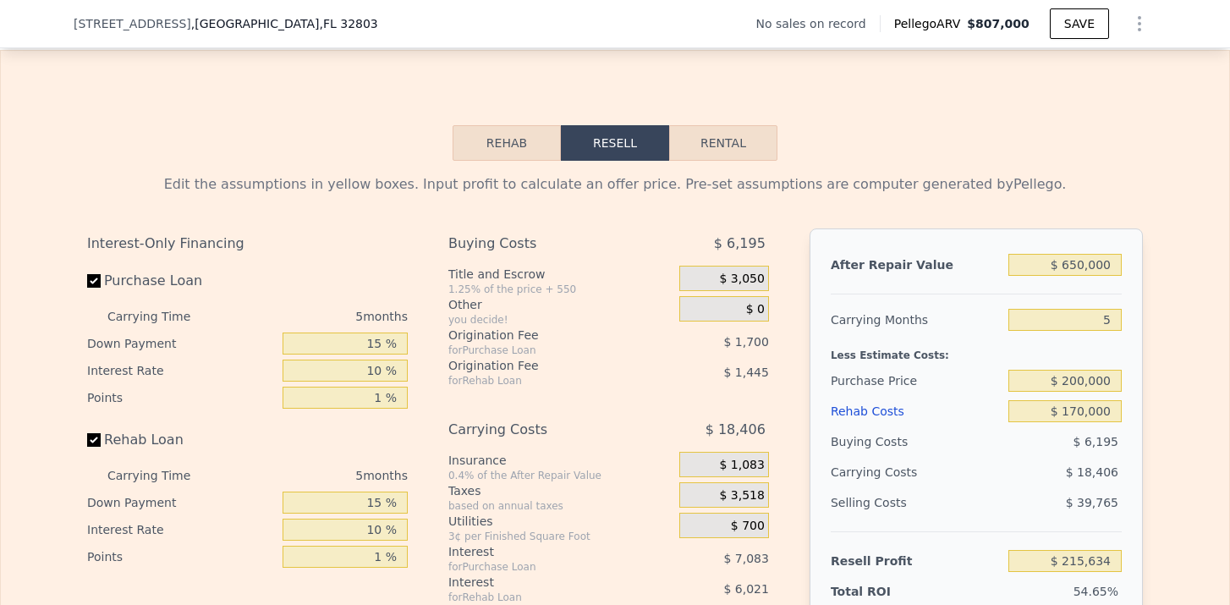
scroll to position [2334, 0]
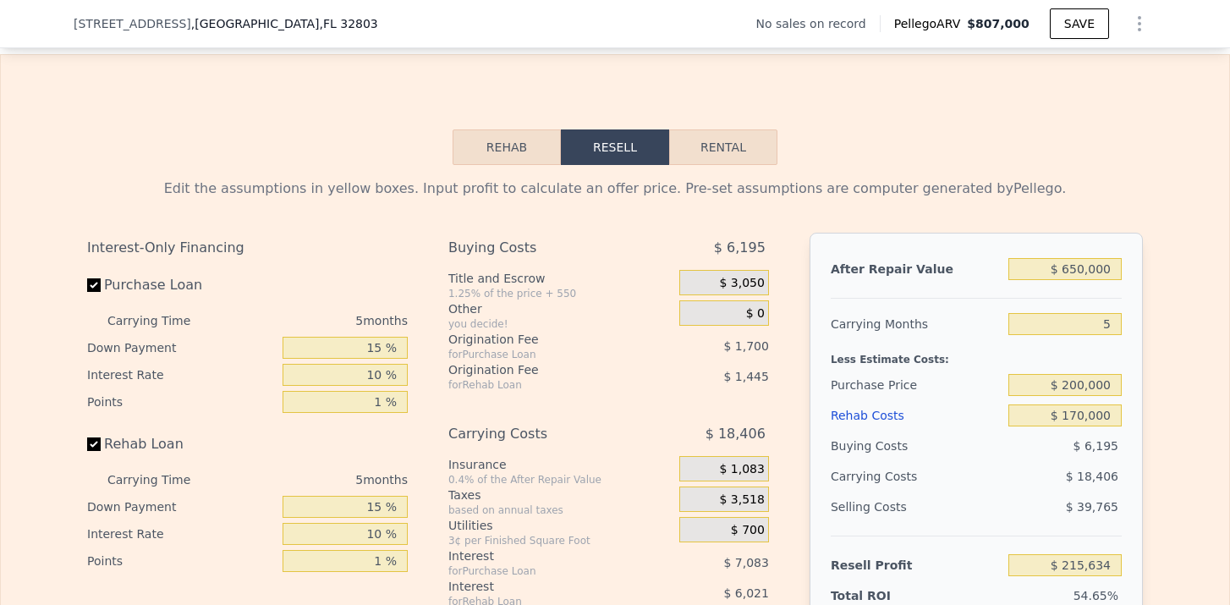
click at [729, 133] on button "Rental" at bounding box center [723, 147] width 108 height 36
select select "30"
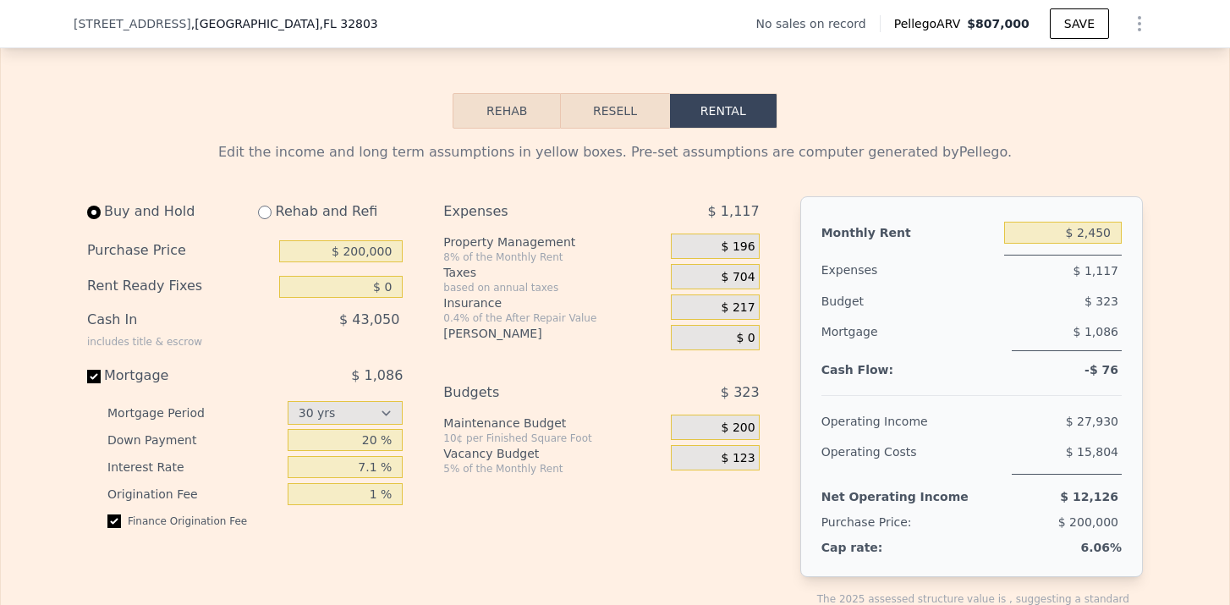
scroll to position [2394, 0]
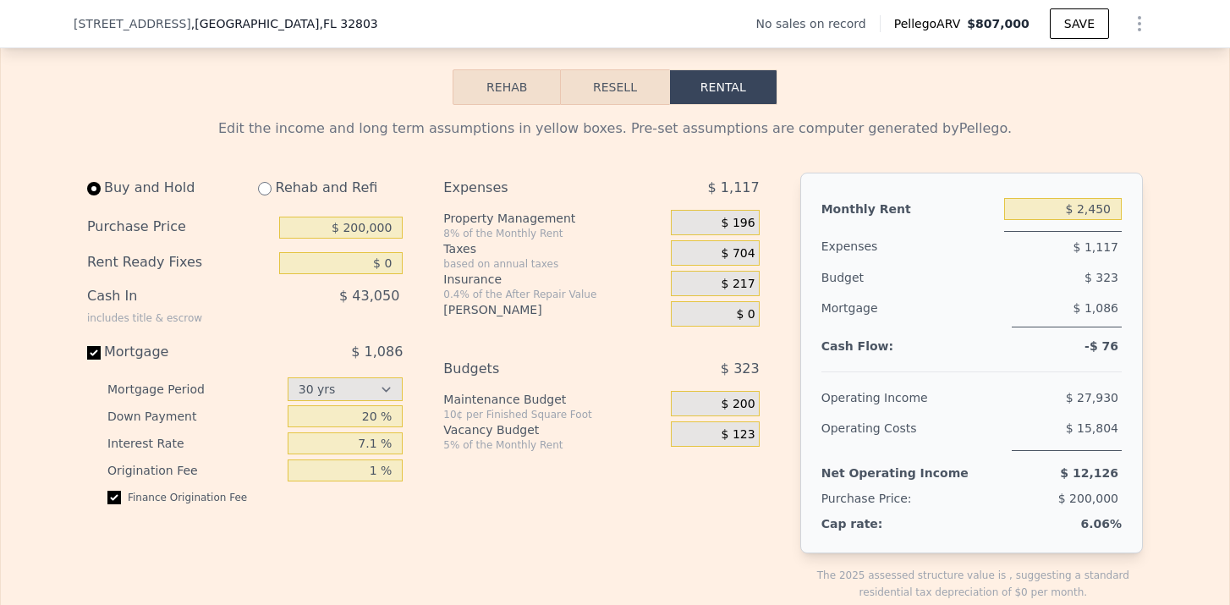
click at [271, 194] on div "Rehab and Refi" at bounding box center [323, 188] width 158 height 30
click at [270, 194] on input "radio" at bounding box center [265, 189] width 14 height 14
radio input "true"
select select "30"
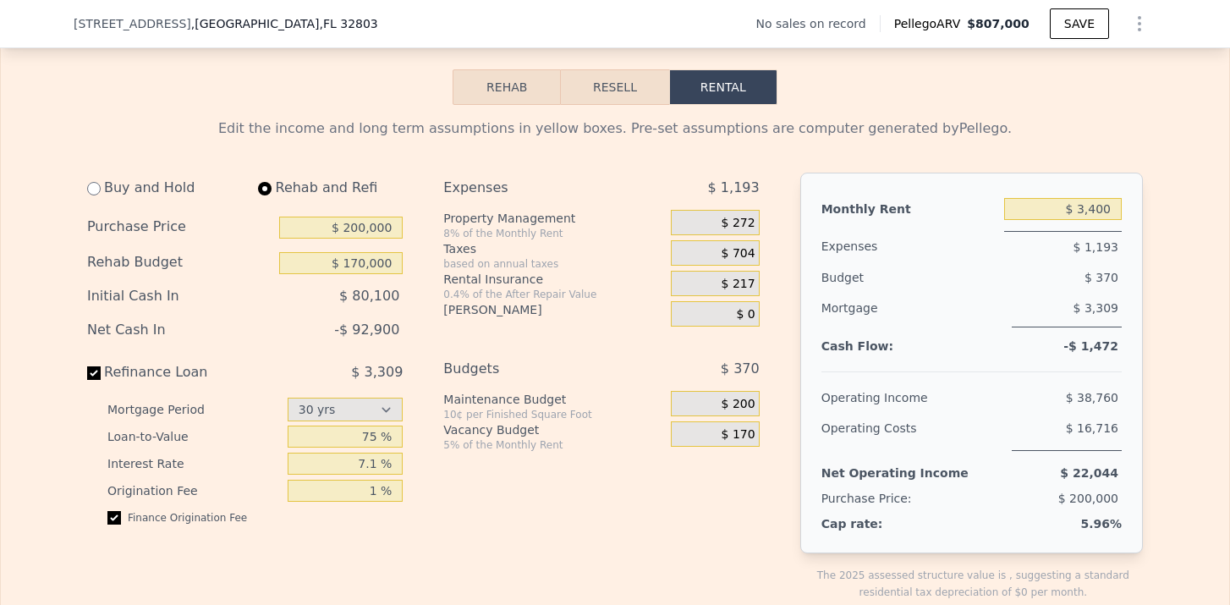
type input "$ 170,000"
drag, startPoint x: 353, startPoint y: 330, endPoint x: 407, endPoint y: 326, distance: 54.2
click at [407, 326] on div "Buy and Hold Rehab and Refi Purchase Price $ 200,000 Rehab Budget $ 170,000 Ini…" at bounding box center [251, 400] width 329 height 455
click at [1098, 209] on input "$ 3,400" at bounding box center [1063, 209] width 118 height 22
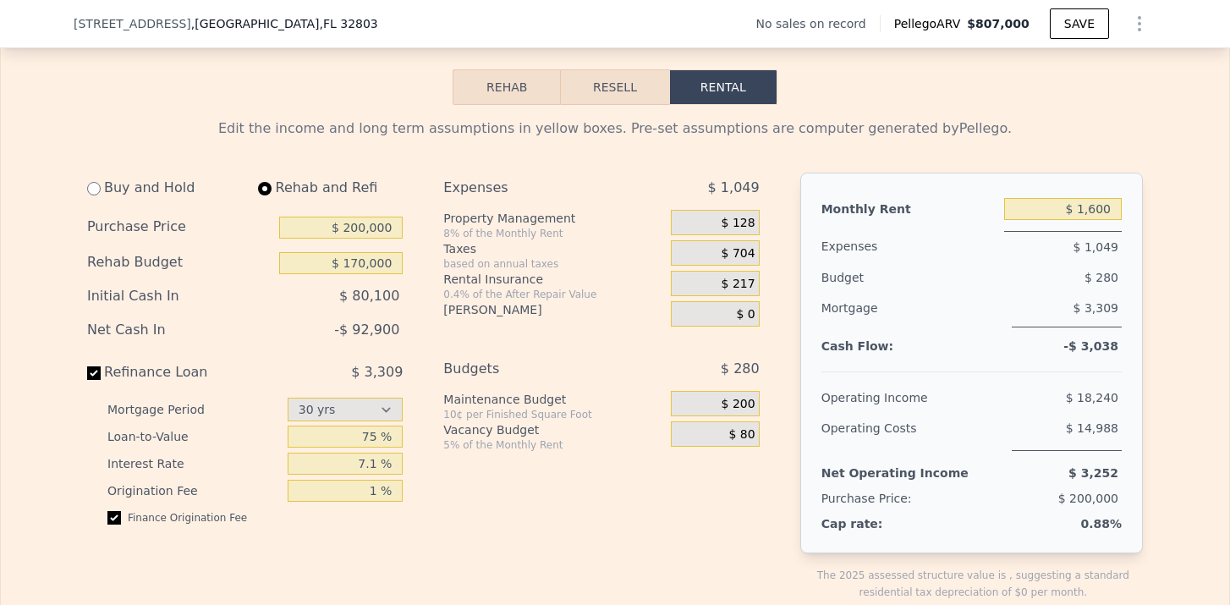
drag, startPoint x: 1113, startPoint y: 206, endPoint x: 1076, endPoint y: 207, distance: 37.2
click at [1076, 207] on input "$ 1,600" at bounding box center [1063, 209] width 118 height 22
type input "$ 6"
type input "$ 3,200"
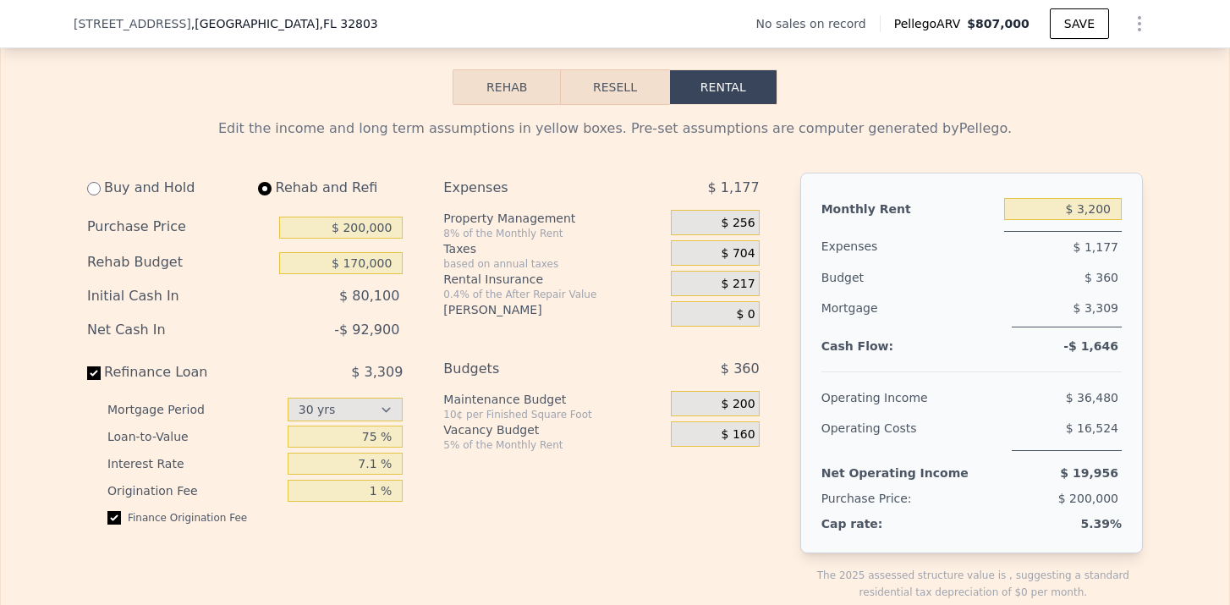
click at [1104, 264] on div "$ 360" at bounding box center [1033, 277] width 177 height 30
click at [743, 223] on span "$ 256" at bounding box center [738, 223] width 34 height 15
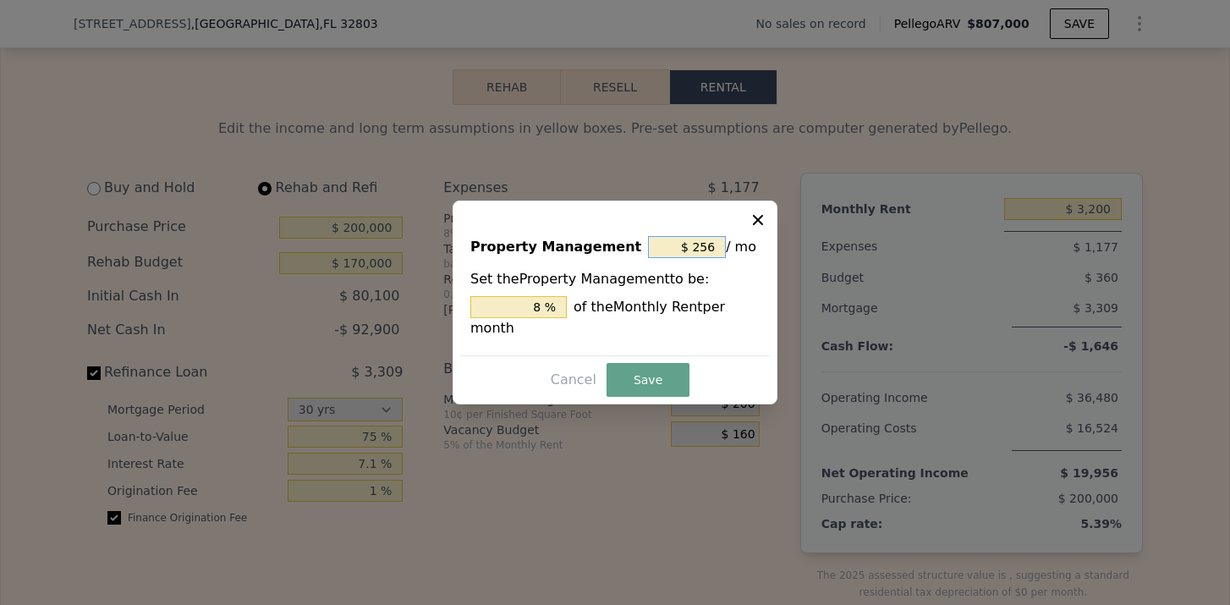
click at [716, 244] on input "$ 256" at bounding box center [687, 247] width 78 height 22
type input "$ 25"
type input "0.781 %"
type input "$ 2"
type input "0.063 %"
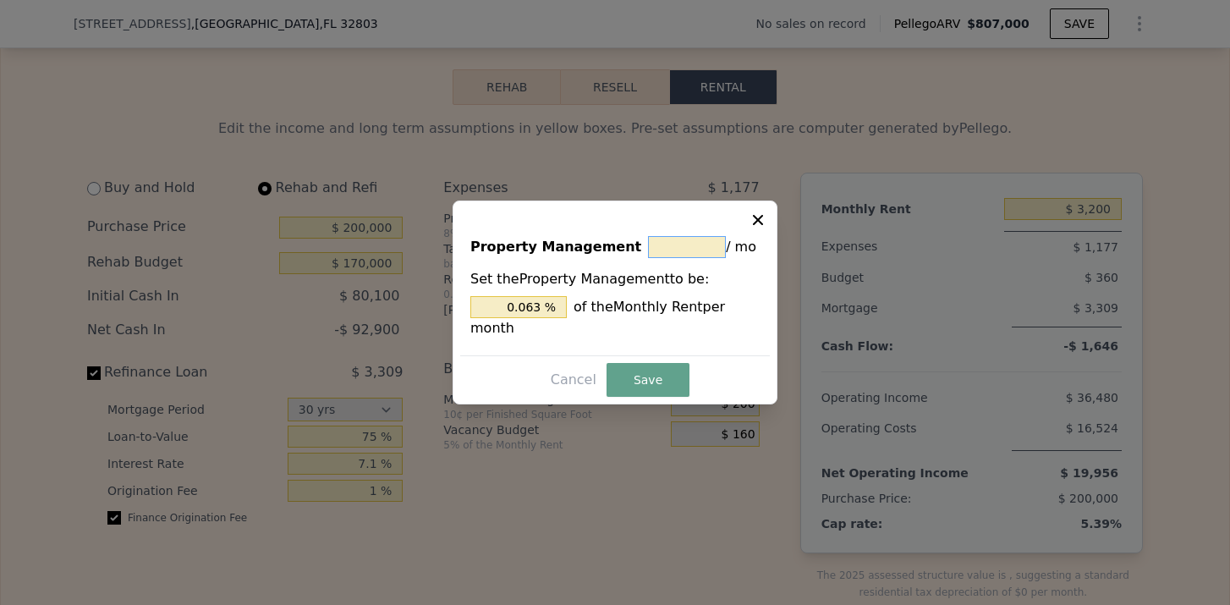
type input "$ 0"
type input "0 %"
click at [635, 373] on button "Save" at bounding box center [647, 380] width 83 height 34
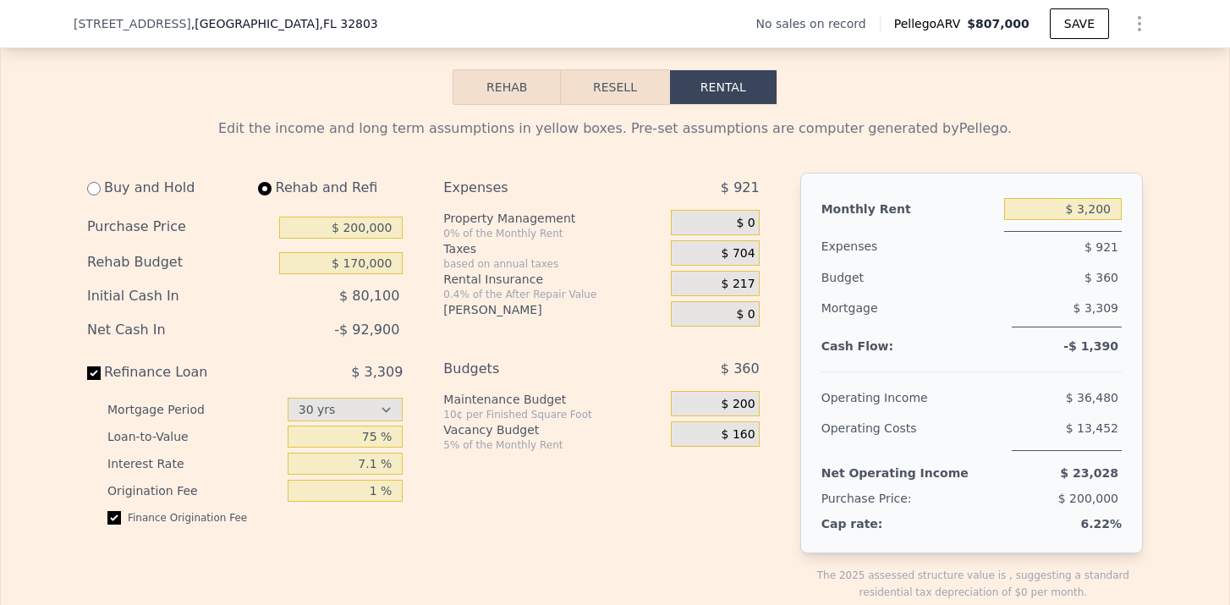
click at [739, 277] on span "$ 217" at bounding box center [738, 284] width 34 height 15
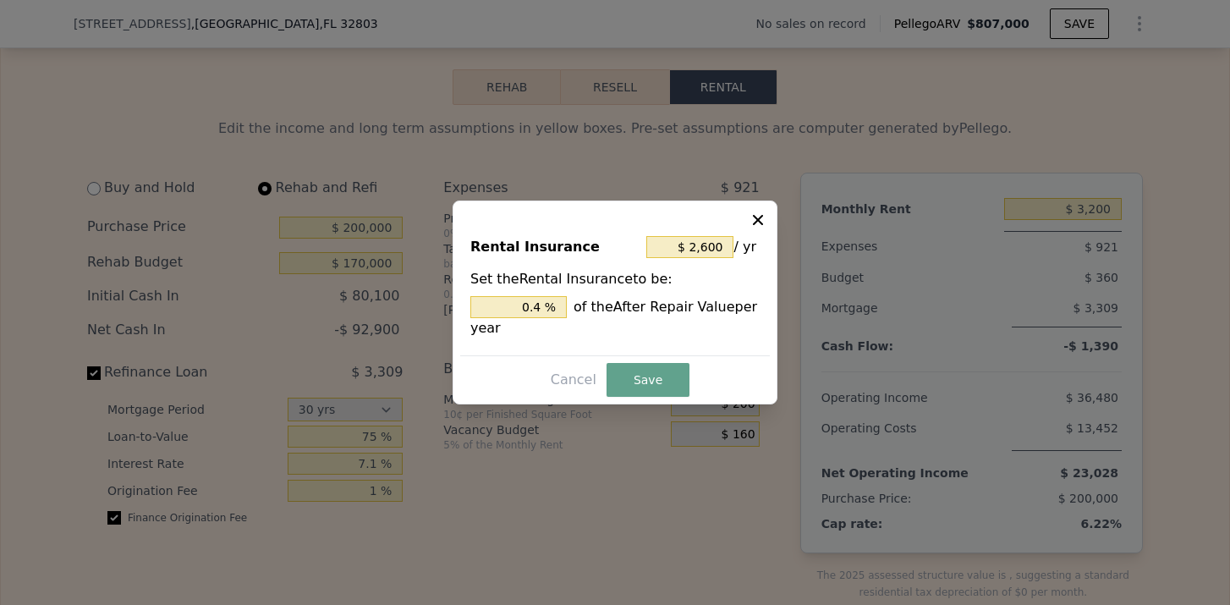
click at [757, 210] on button at bounding box center [759, 218] width 20 height 20
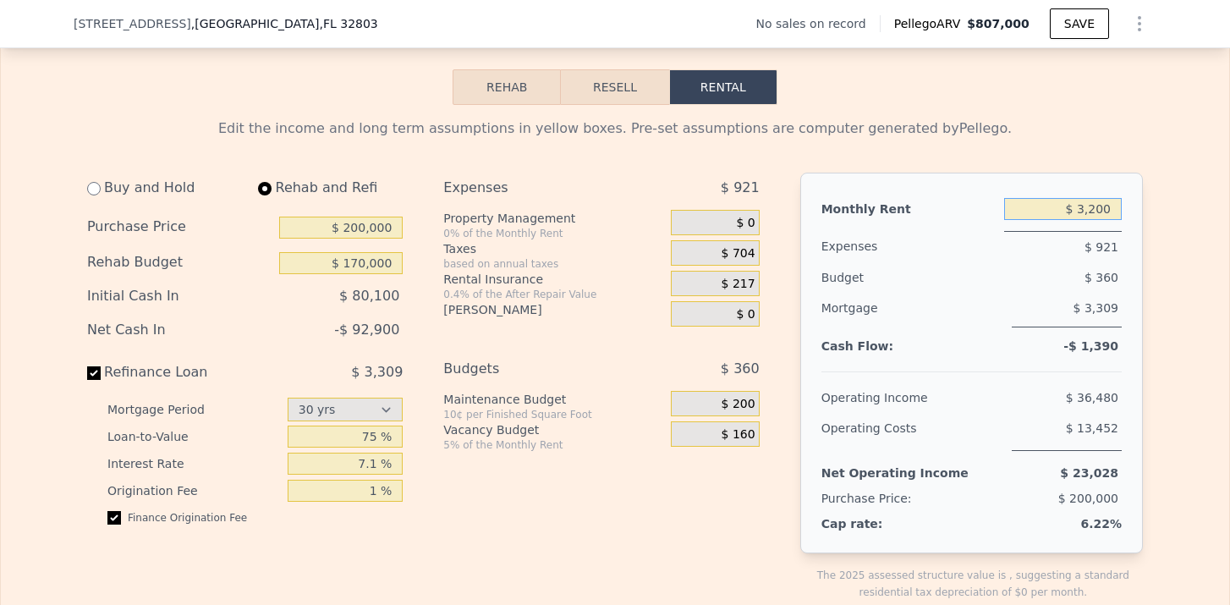
drag, startPoint x: 1114, startPoint y: 212, endPoint x: 1074, endPoint y: 210, distance: 39.8
click at [1074, 210] on input "$ 3,200" at bounding box center [1063, 209] width 118 height 22
drag, startPoint x: 72, startPoint y: 23, endPoint x: 150, endPoint y: 22, distance: 77.8
click at [151, 23] on div "[STREET_ADDRESS] No sales on record Pellego ARV $807,000 SAVE" at bounding box center [615, 24] width 1230 height 48
copy span "[STREET_ADDRESS]"
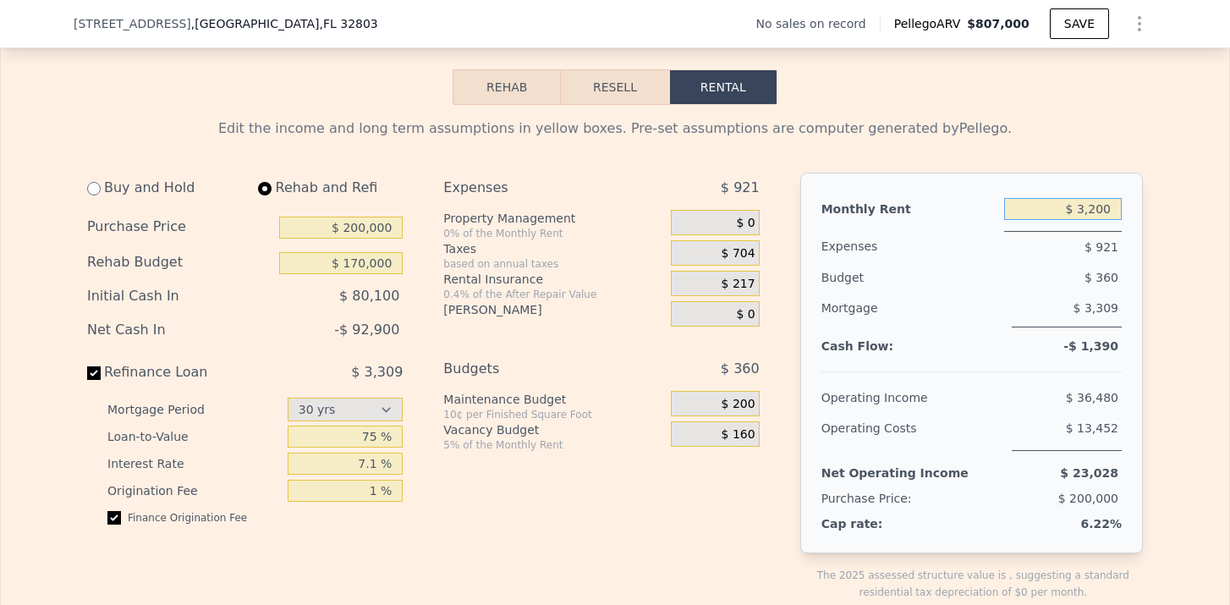
click at [1094, 205] on input "$ 3,200" at bounding box center [1063, 209] width 118 height 22
type input "$ 3,600"
click at [381, 433] on input "75 %" at bounding box center [346, 436] width 116 height 22
type input "70 %"
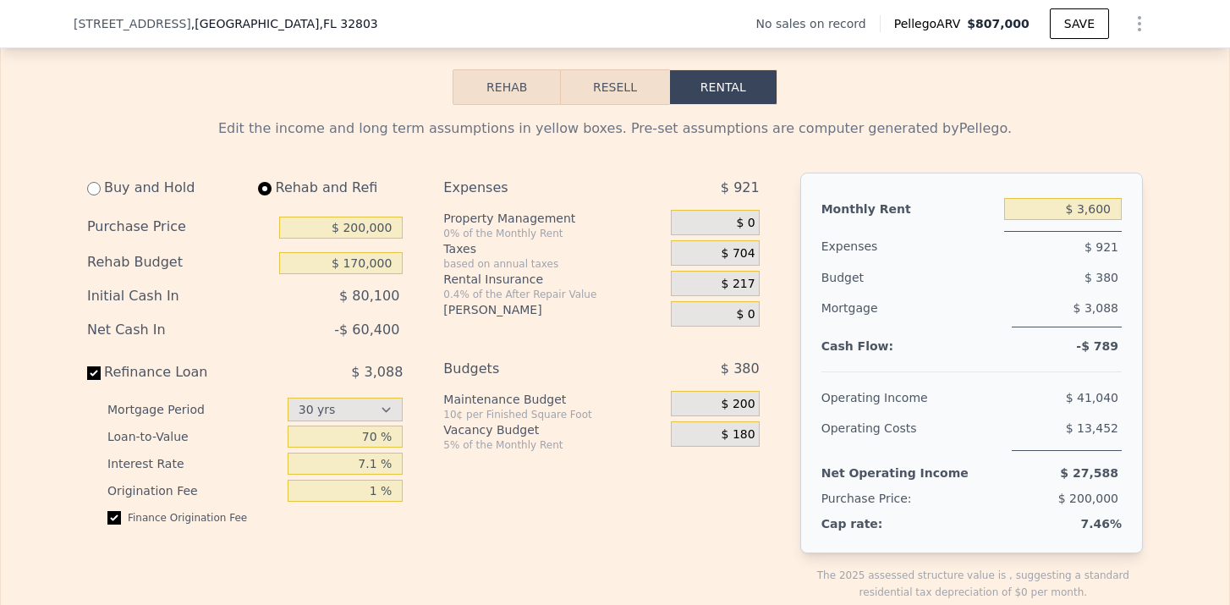
click at [456, 528] on div "Expenses $ 921 Property Management 0% of the Monthly Rent $ 0 Taxes based on an…" at bounding box center [607, 400] width 329 height 455
click at [364, 263] on input "$ 170,000" at bounding box center [340, 263] width 123 height 22
type input "$ 130,000"
click at [510, 484] on div "Expenses $ 921 Property Management 0% of the Monthly Rent $ 0 Taxes based on an…" at bounding box center [607, 400] width 329 height 455
click at [371, 434] on input "70 %" at bounding box center [346, 436] width 116 height 22
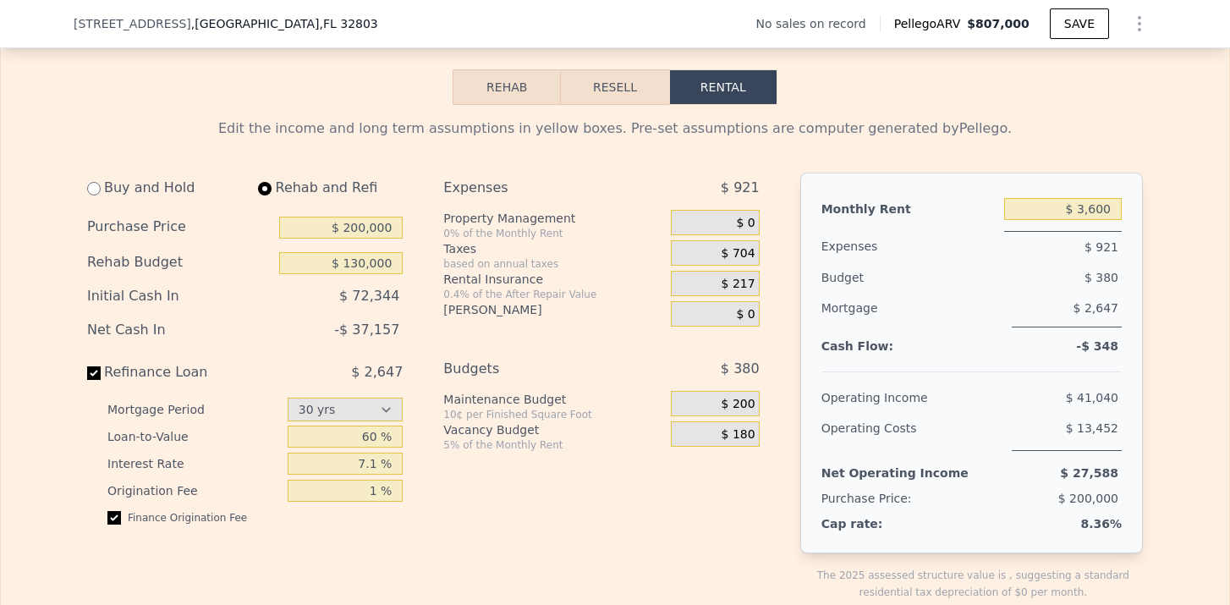
click at [454, 501] on div "Expenses $ 921 Property Management 0% of the Monthly Rent $ 0 Taxes based on an…" at bounding box center [607, 400] width 329 height 455
click at [371, 437] on input "60 %" at bounding box center [346, 436] width 116 height 22
drag, startPoint x: 376, startPoint y: 437, endPoint x: 359, endPoint y: 437, distance: 16.9
click at [359, 437] on input "60 %" at bounding box center [346, 436] width 116 height 22
type input "55 %"
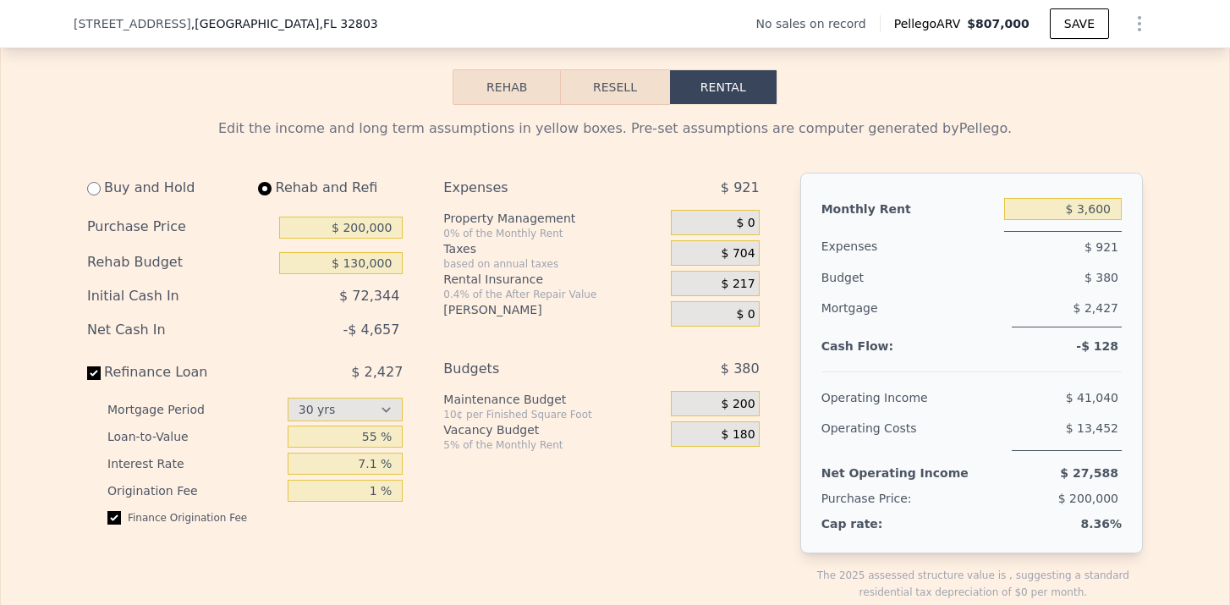
click at [470, 474] on div "Expenses $ 921 Property Management 0% of the Monthly Rent $ 0 Taxes based on an…" at bounding box center [607, 400] width 329 height 455
click at [638, 101] on button "Resell" at bounding box center [614, 87] width 107 height 36
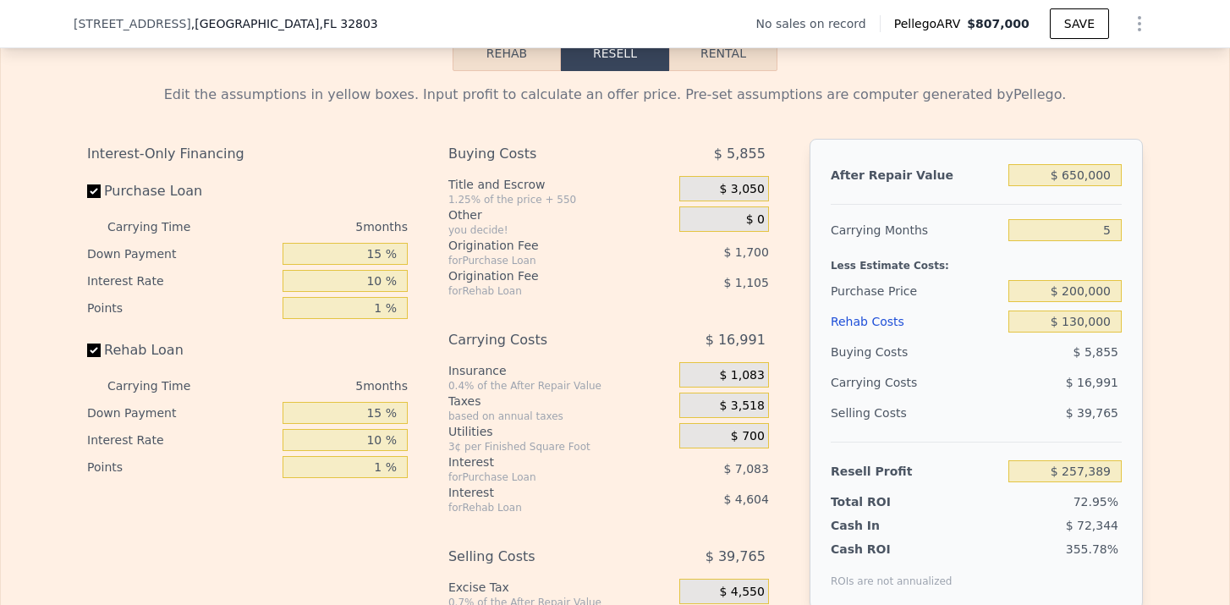
scroll to position [2423, 0]
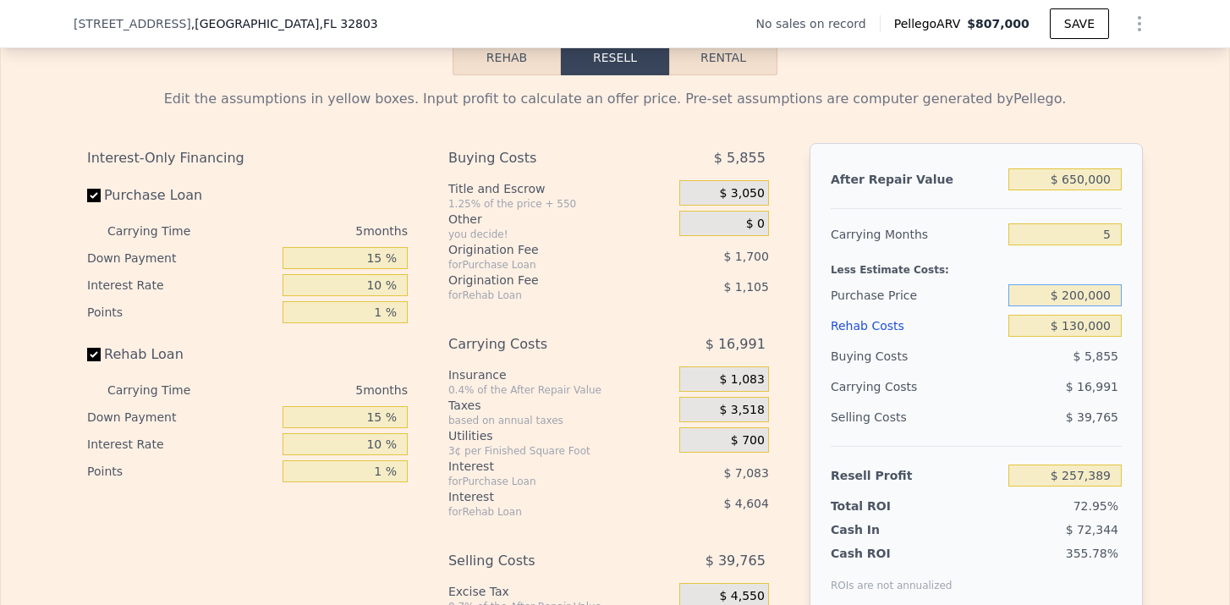
click at [1087, 297] on input "$ 200,000" at bounding box center [1064, 295] width 113 height 22
type input "$ 180,000"
click at [1148, 399] on div "Edit the assumptions in yellow boxes. Input profit to calculate an offer price.…" at bounding box center [615, 389] width 1083 height 629
type input "$ 278,519"
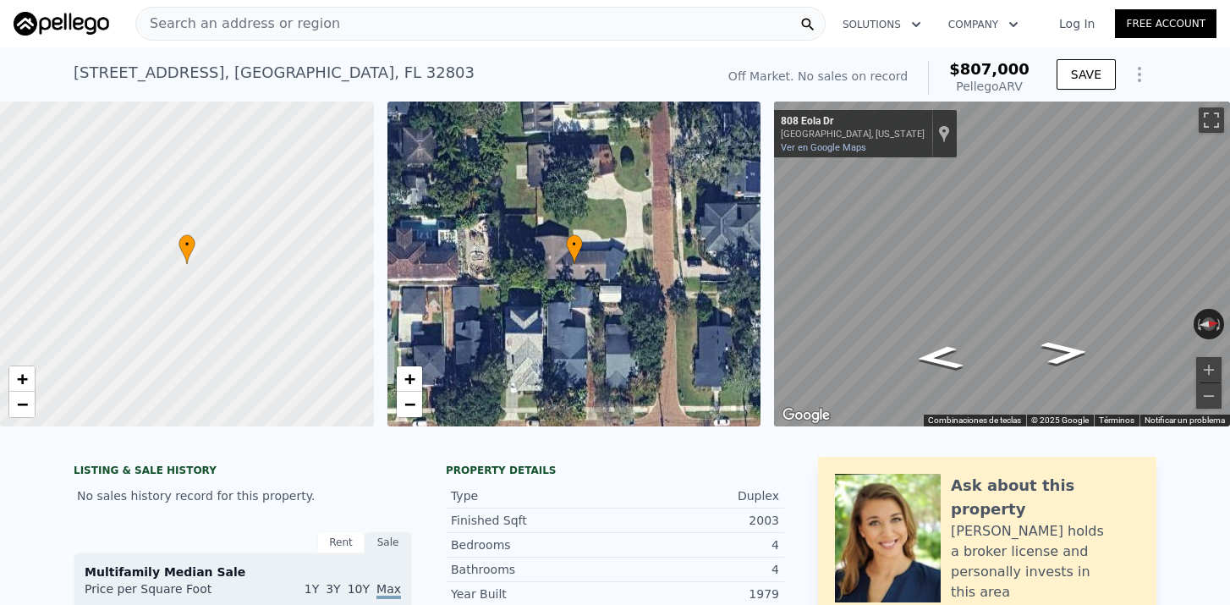
scroll to position [0, 0]
drag, startPoint x: 70, startPoint y: 73, endPoint x: 167, endPoint y: 76, distance: 97.3
click at [167, 76] on div "[STREET_ADDRESS] No sales on record (~ARV $807k ) Off Market. No sales on recor…" at bounding box center [615, 74] width 1230 height 54
copy div "[STREET_ADDRESS]"
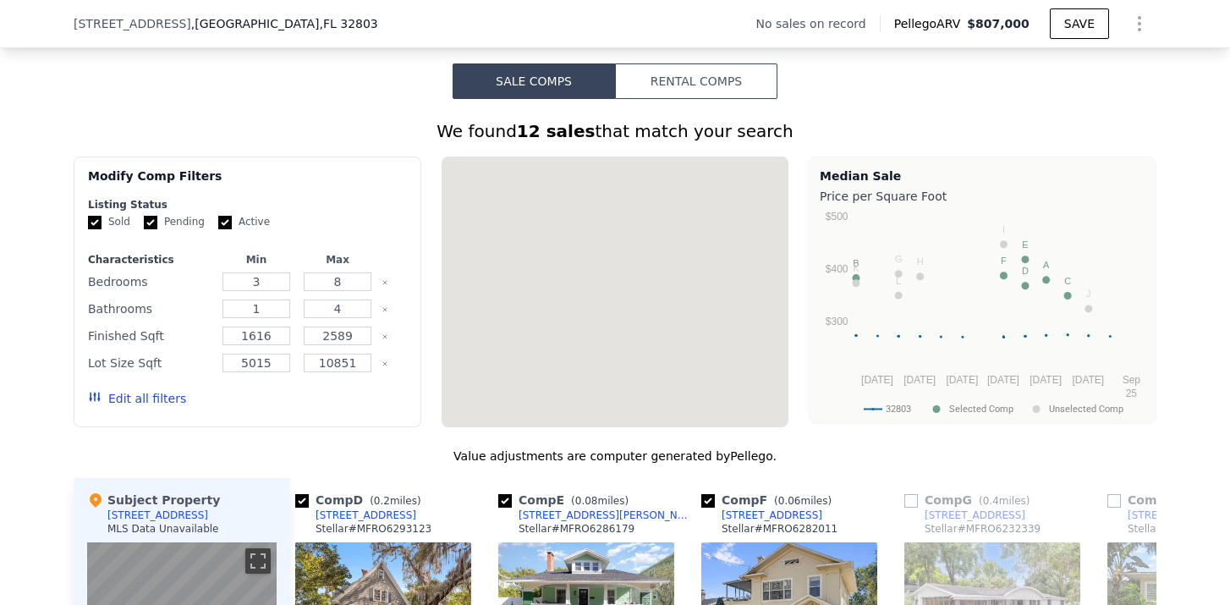
type input "$ 807,000"
type input "$ 0"
type input "$ 29,999"
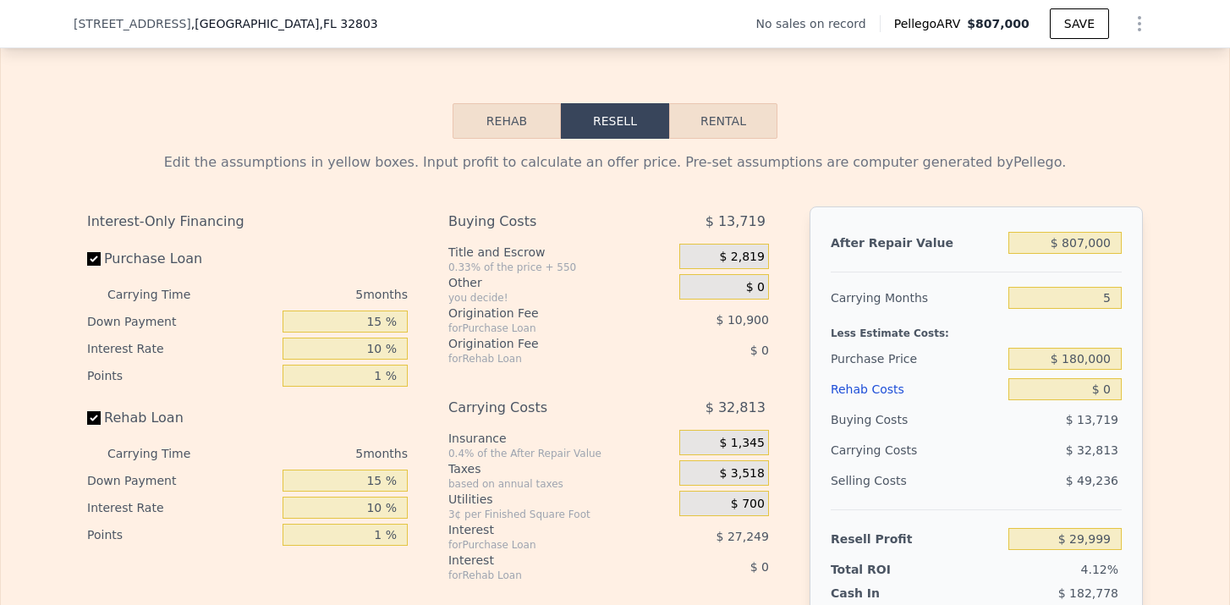
scroll to position [2372, 0]
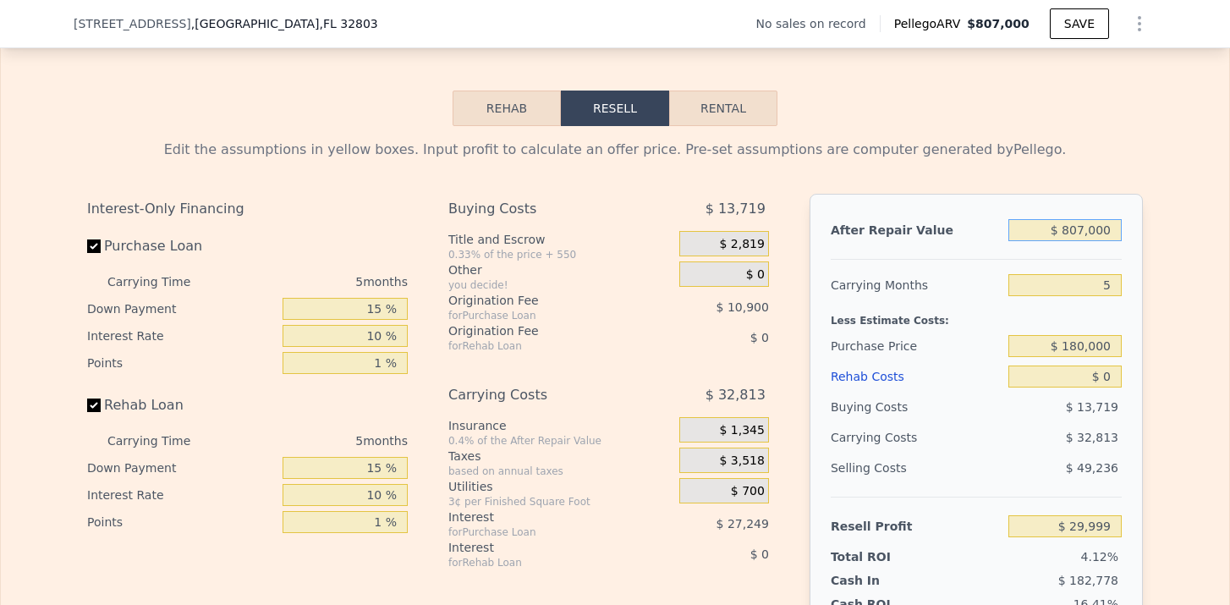
drag, startPoint x: 1067, startPoint y: 233, endPoint x: 1124, endPoint y: 233, distance: 56.7
click at [1124, 233] on div "After Repair Value $ 807,000 Carrying Months 5 Less Estimate Costs: Purchase Pr…" at bounding box center [975, 429] width 333 height 470
type input "$ 5"
type input "-$ 726,965"
type input "$ 59"
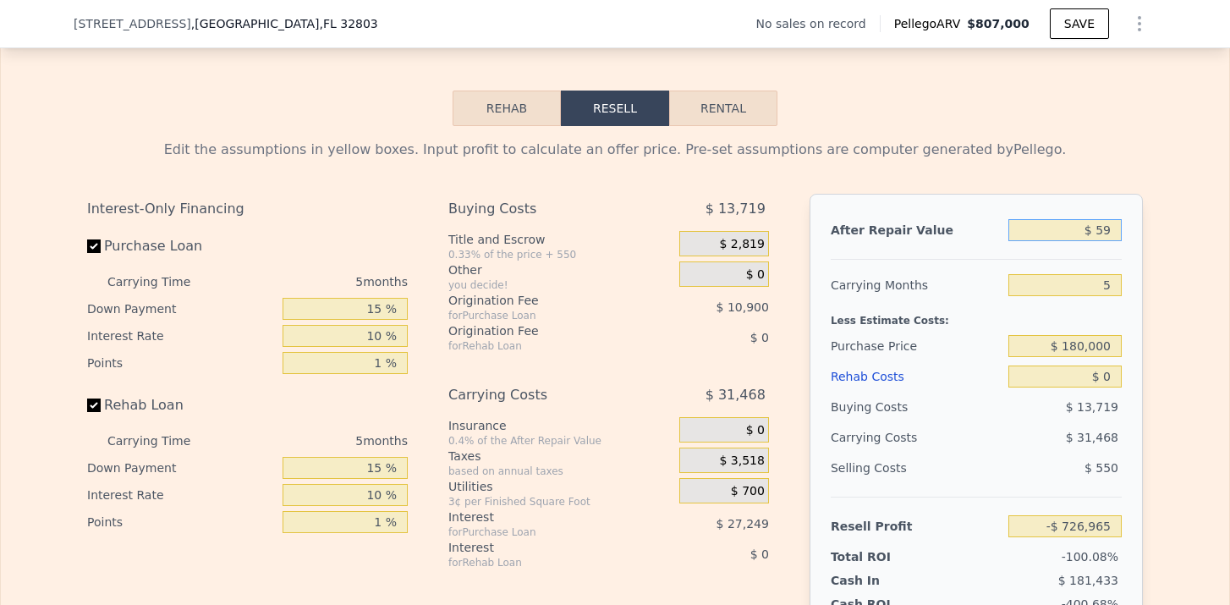
type input "-$ 726,913"
type input "$ 595"
type input "-$ 726,412"
type input "$ 5,950"
type input "-$ 721,390"
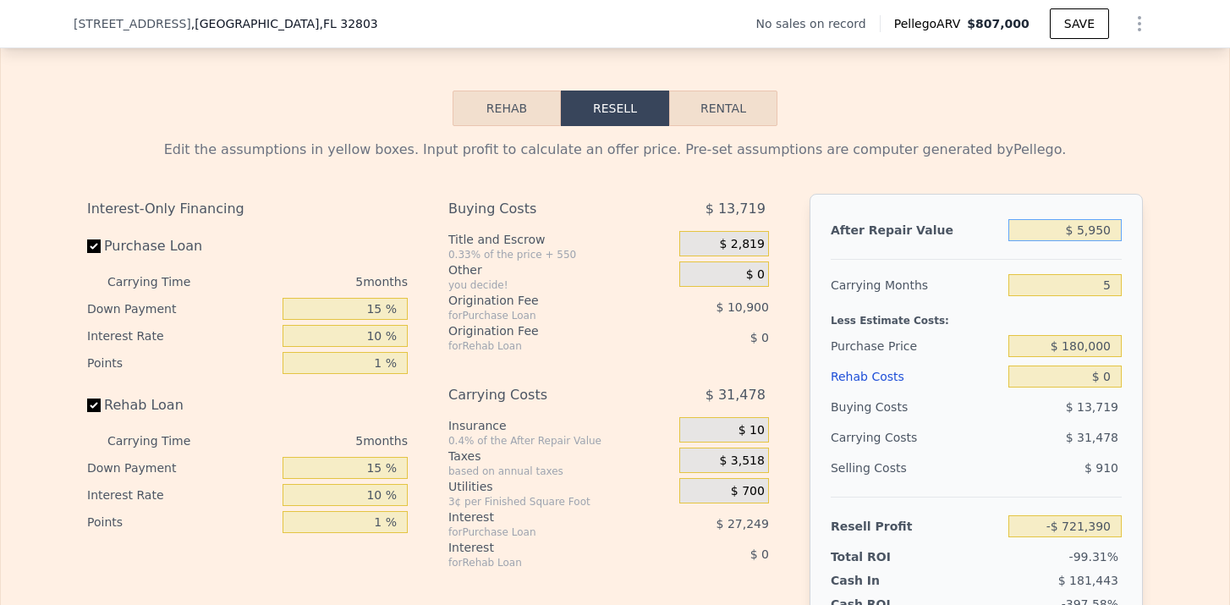
type input "$ 59,500"
type input "-$ 671,160"
type input "$ 595,000"
type input "-$ 168,858"
click at [1111, 287] on input "5" at bounding box center [1064, 285] width 113 height 22
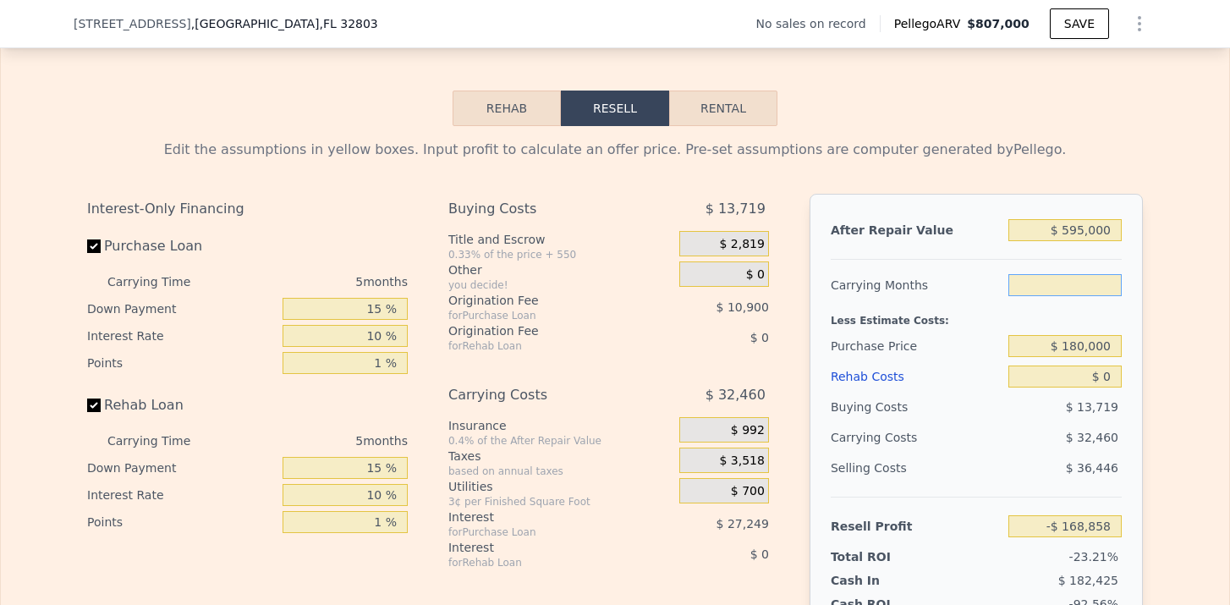
type input "6"
type input "-$ 175,350"
type input "6"
click at [1078, 369] on input "$ 0" at bounding box center [1064, 376] width 113 height 22
click at [1116, 376] on input "$ 0" at bounding box center [1064, 376] width 113 height 22
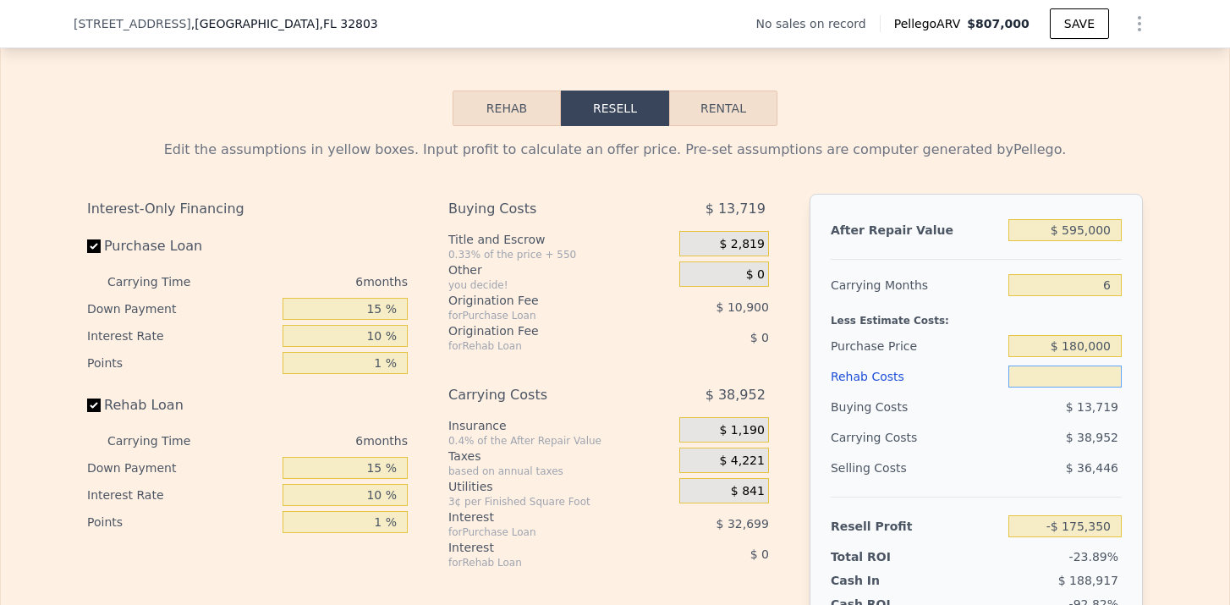
type input "$ 1"
type input "-$ 175,351"
type input "$ 15"
type input "-$ 175,365"
type input "$ 150"
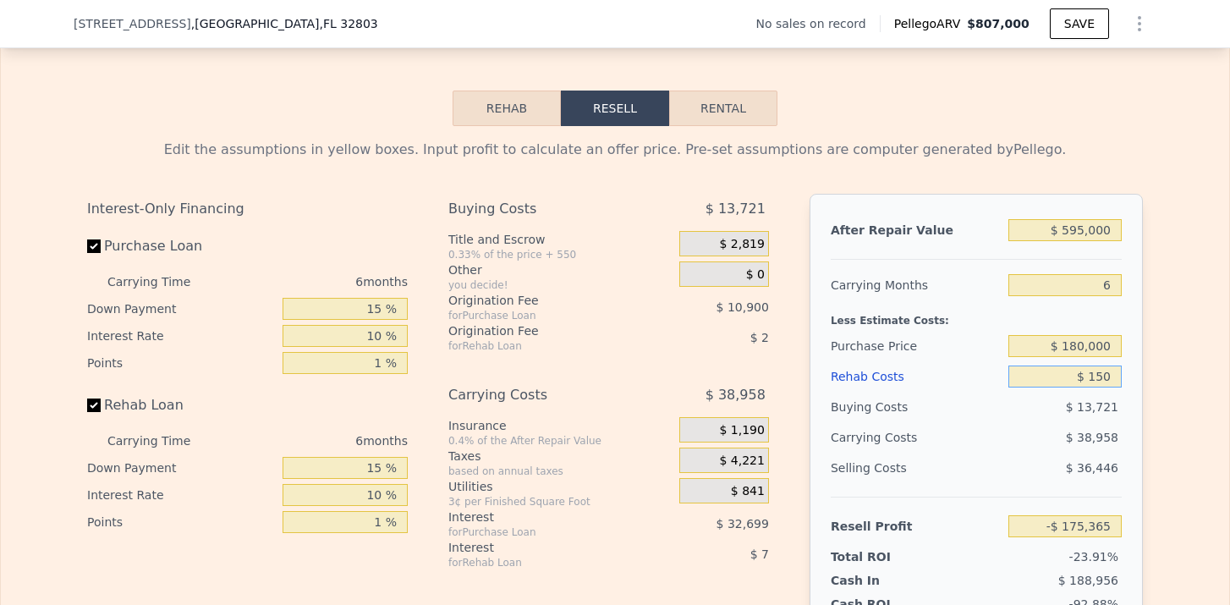
type input "-$ 175,508"
type input "$ 1,500"
type input "-$ 176,946"
type input "$ 15,000"
type input "-$ 191,310"
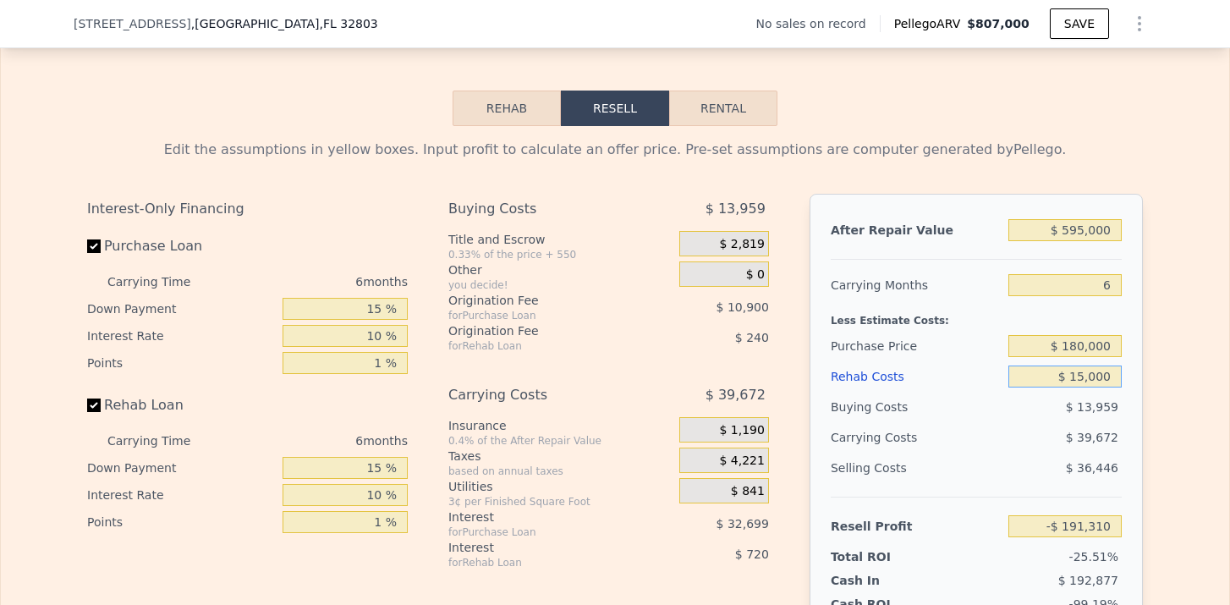
type input "$ 150,000"
type input "-$ 334,950"
click at [1177, 392] on div "Edit the assumptions in yellow boxes. Input profit to calculate an offer price.…" at bounding box center [615, 440] width 1228 height 629
drag, startPoint x: 1059, startPoint y: 235, endPoint x: 1129, endPoint y: 235, distance: 70.2
click at [1129, 235] on div "After Repair Value $ 595,000 Carrying Months 6 Less Estimate Costs: Purchase Pr…" at bounding box center [975, 429] width 333 height 470
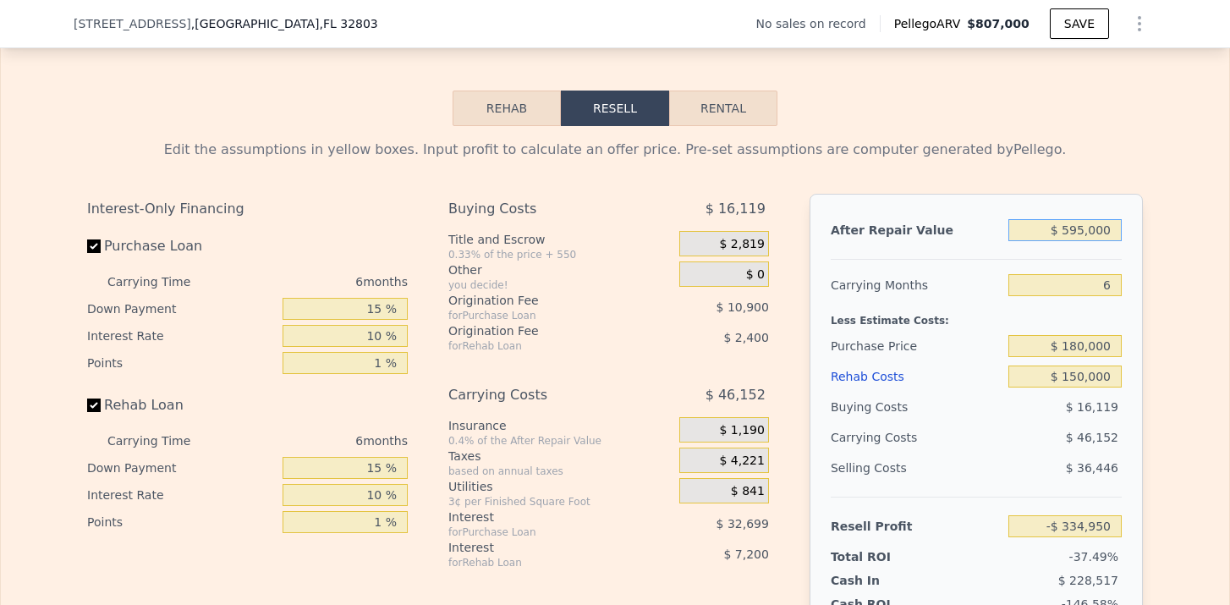
type input "$ 9,595,000"
type input "$ 8,104,080"
type input "$ 95,595,000"
type input "$ 88,743,700"
type input "$ 9,595,000"
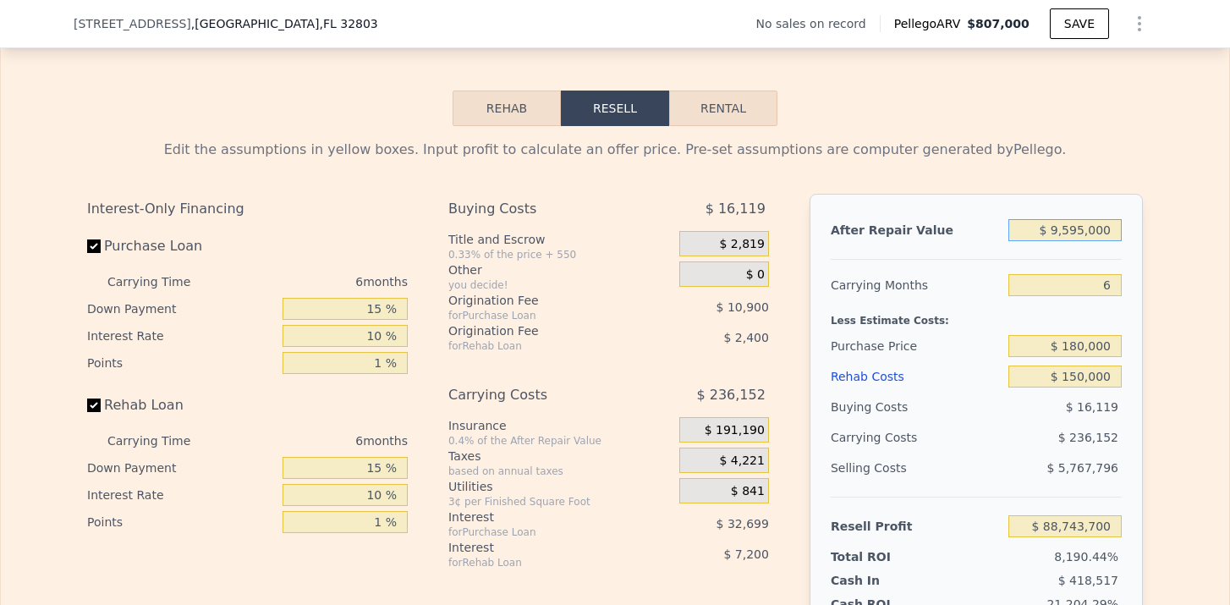
type input "$ 8,104,080"
type input "$ 595,000"
type input "-$ 334,950"
click at [1071, 345] on input "$ 180,000" at bounding box center [1064, 346] width 113 height 22
drag, startPoint x: 1067, startPoint y: 345, endPoint x: 1135, endPoint y: 344, distance: 68.5
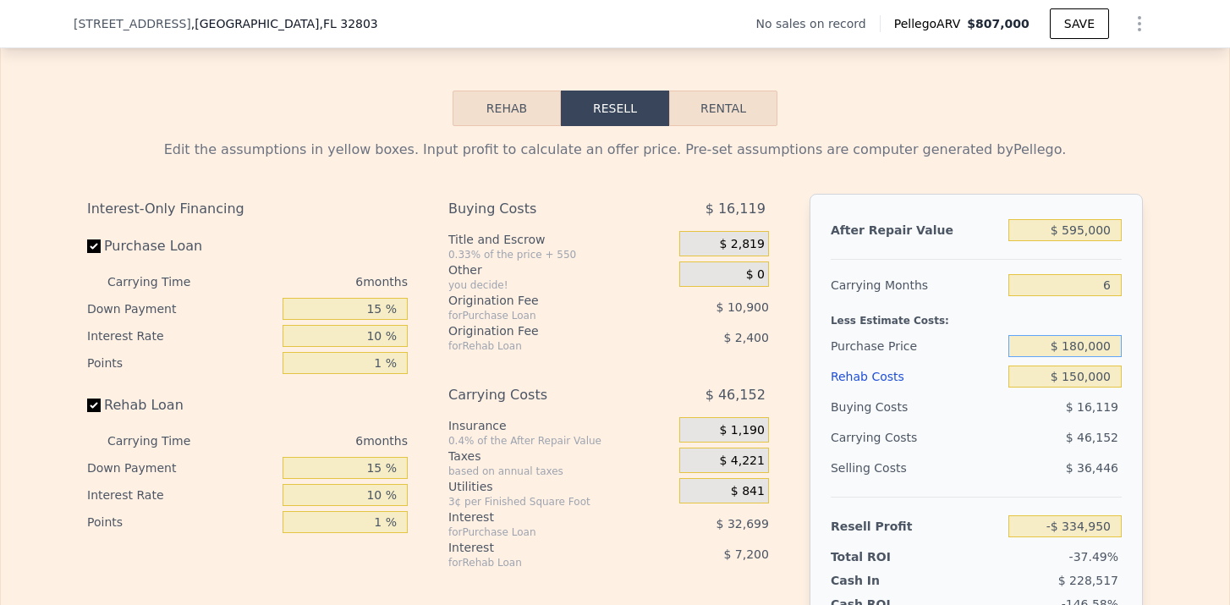
click at [1135, 344] on div "After Repair Value $ 595,000 Carrying Months 6 Less Estimate Costs: Purchase Pr…" at bounding box center [975, 429] width 333 height 470
type input "$ 180,000"
click at [1166, 355] on div "Edit the assumptions in yellow boxes. Input profit to calculate an offer price.…" at bounding box center [615, 440] width 1228 height 629
type input "$ 200,033"
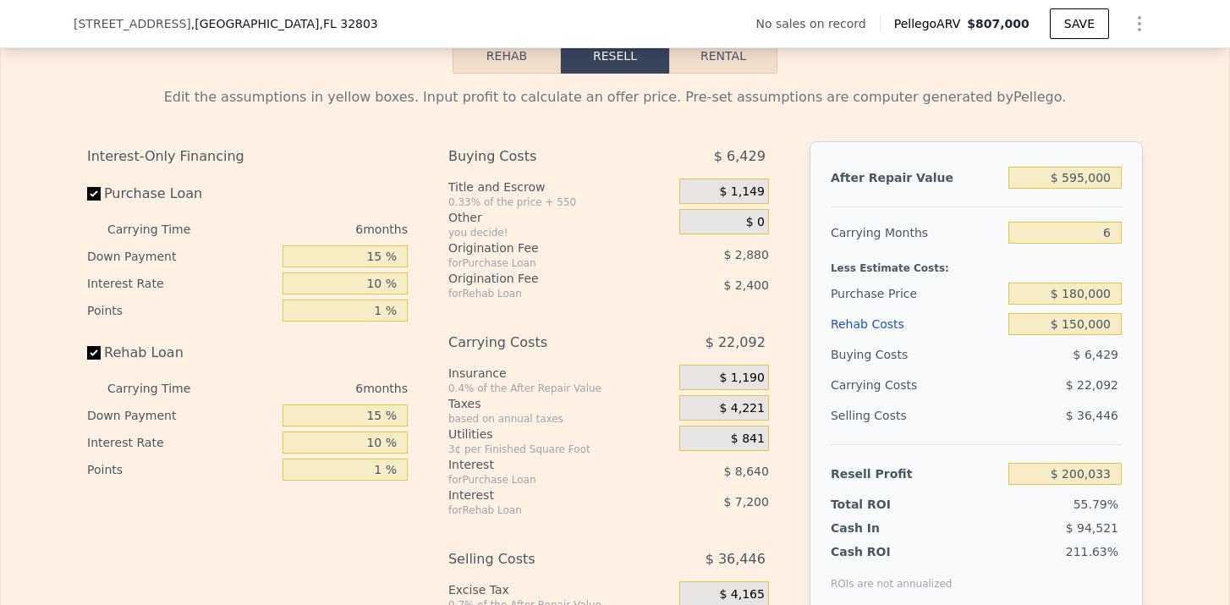
scroll to position [2430, 0]
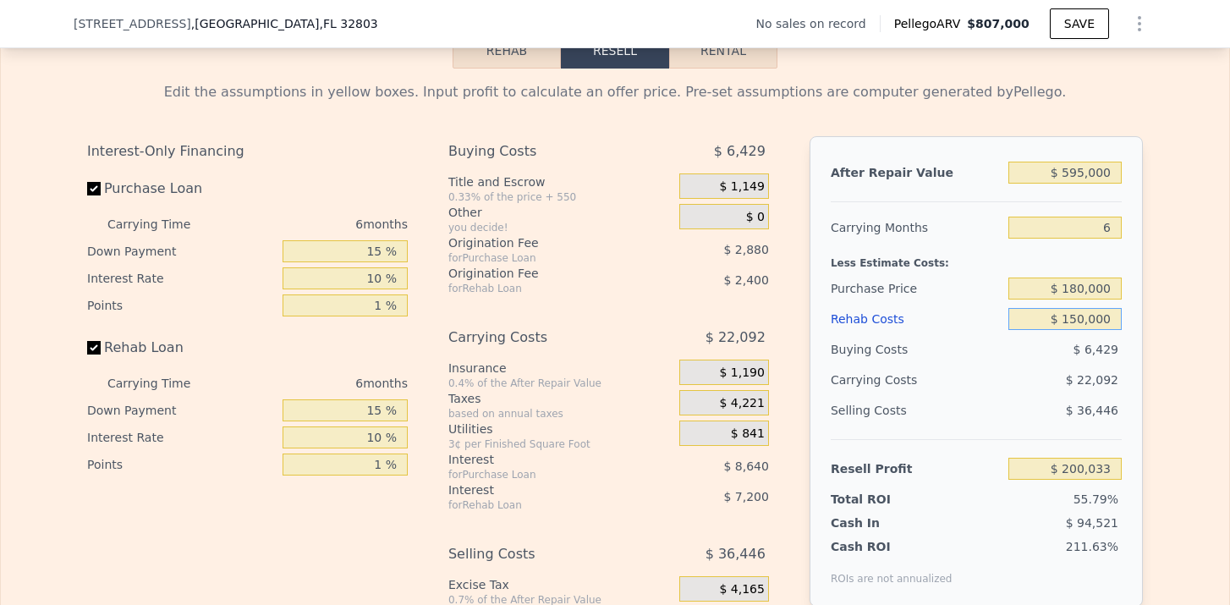
drag, startPoint x: 1067, startPoint y: 318, endPoint x: 1111, endPoint y: 320, distance: 44.0
click at [1111, 320] on input "$ 150,000" at bounding box center [1064, 319] width 113 height 22
type input "$ 1"
type input "$ 359,632"
type input "$ 15"
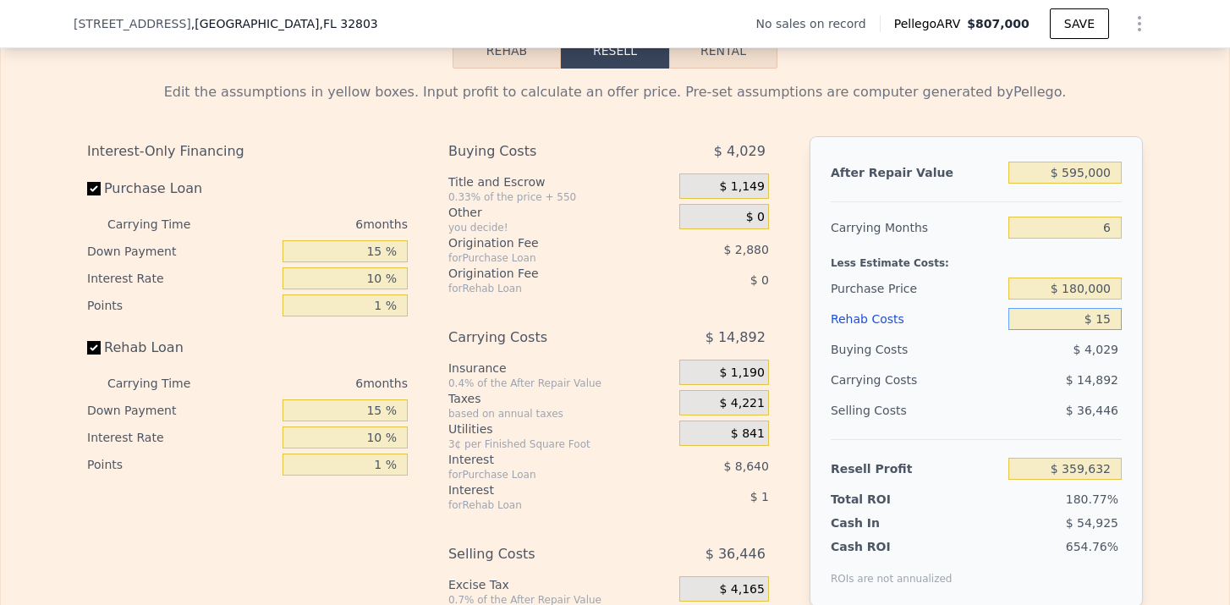
type input "$ 359,618"
type input "$ 150"
type input "$ 359,475"
type input "$ 1,500"
type input "$ 358,037"
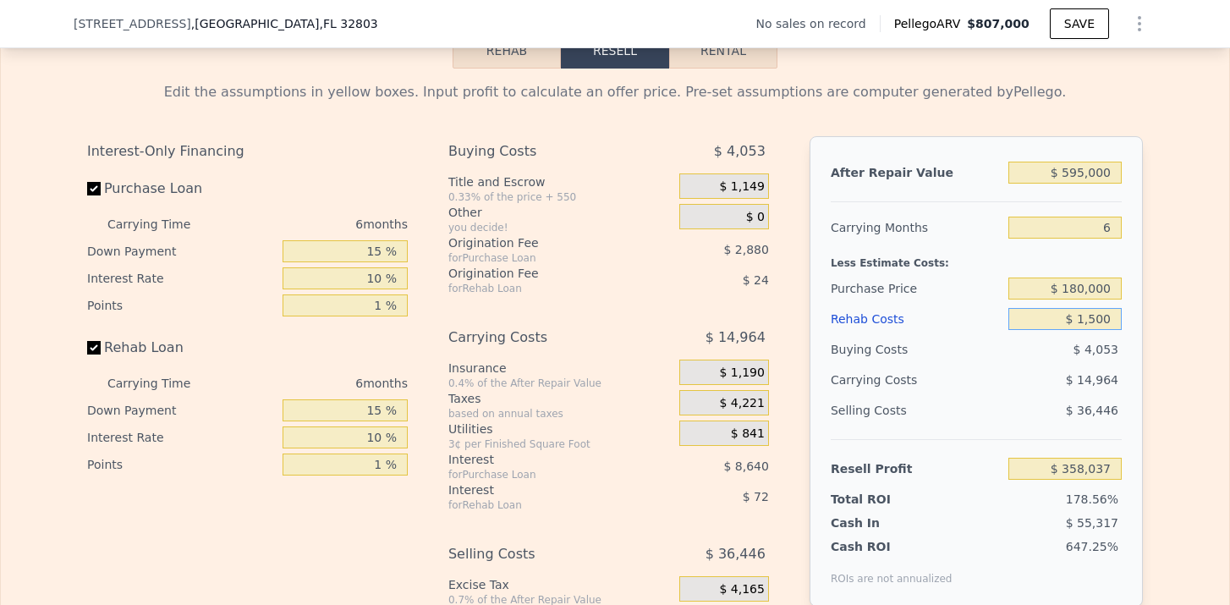
type input "$ 15,000"
type input "$ 343,673"
type input "$ 150,000"
type input "$ 200,033"
click at [1139, 310] on div "After Repair Value $ 595,000 Carrying Months 6 Less Estimate Costs: Purchase Pr…" at bounding box center [975, 371] width 333 height 470
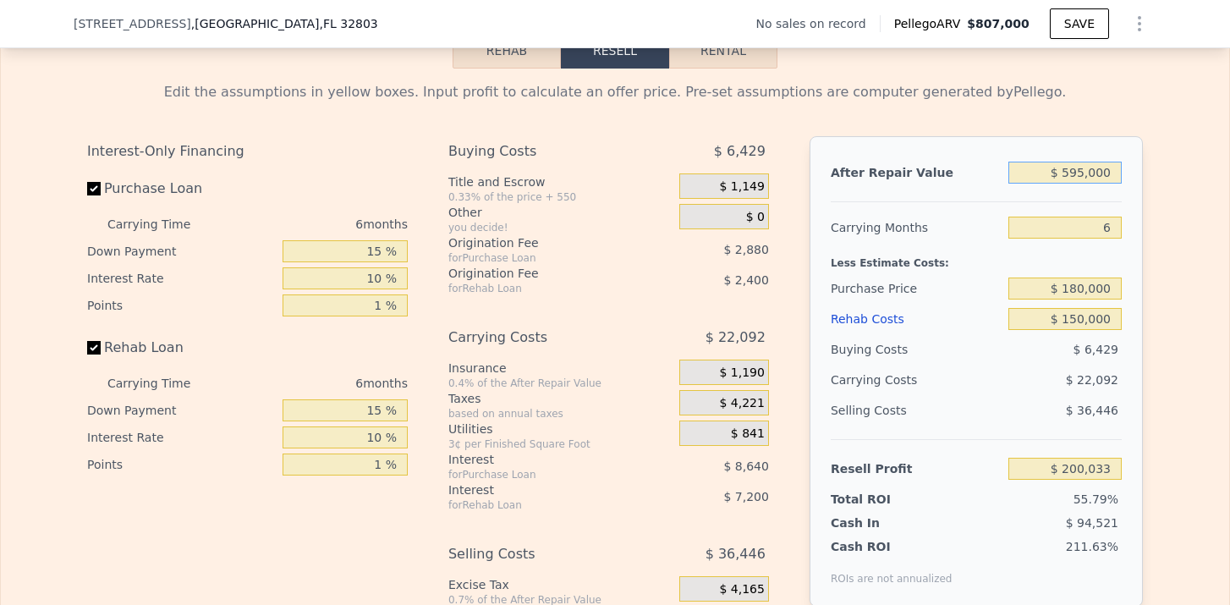
drag, startPoint x: 1065, startPoint y: 173, endPoint x: 1108, endPoint y: 173, distance: 43.1
click at [1108, 174] on input "$ 595,000" at bounding box center [1064, 173] width 113 height 22
type input "$ 5"
type input "-$ 357,876"
type input "$ 59"
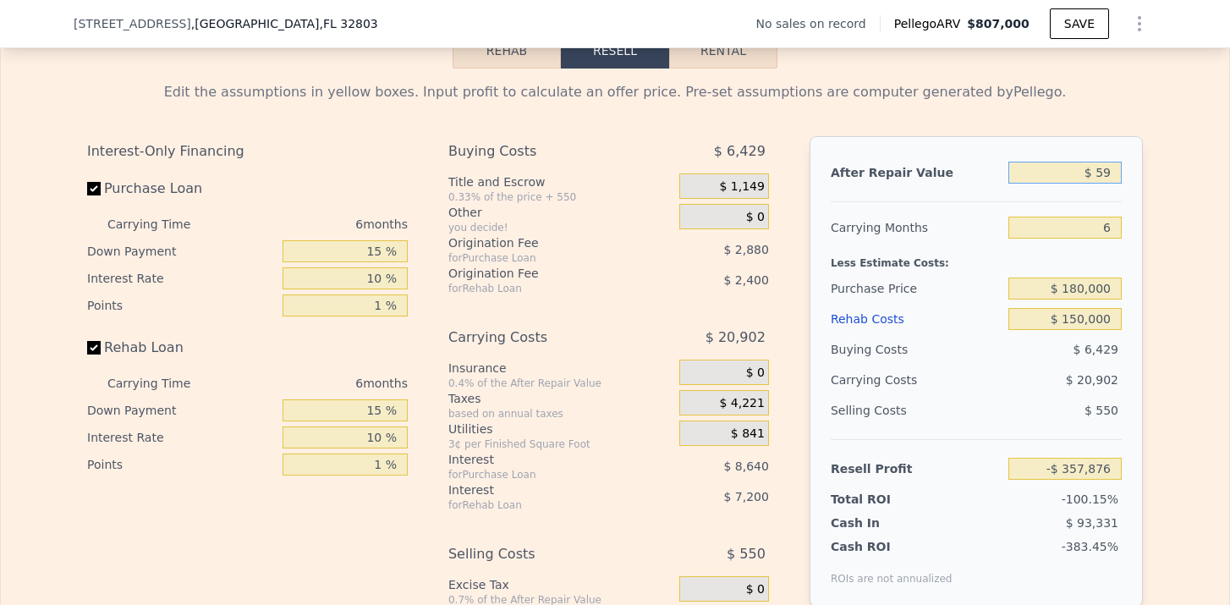
type input "-$ 357,824"
type input "$ 595"
type input "-$ 357,323"
type input "$ 5,950"
type input "-$ 352,303"
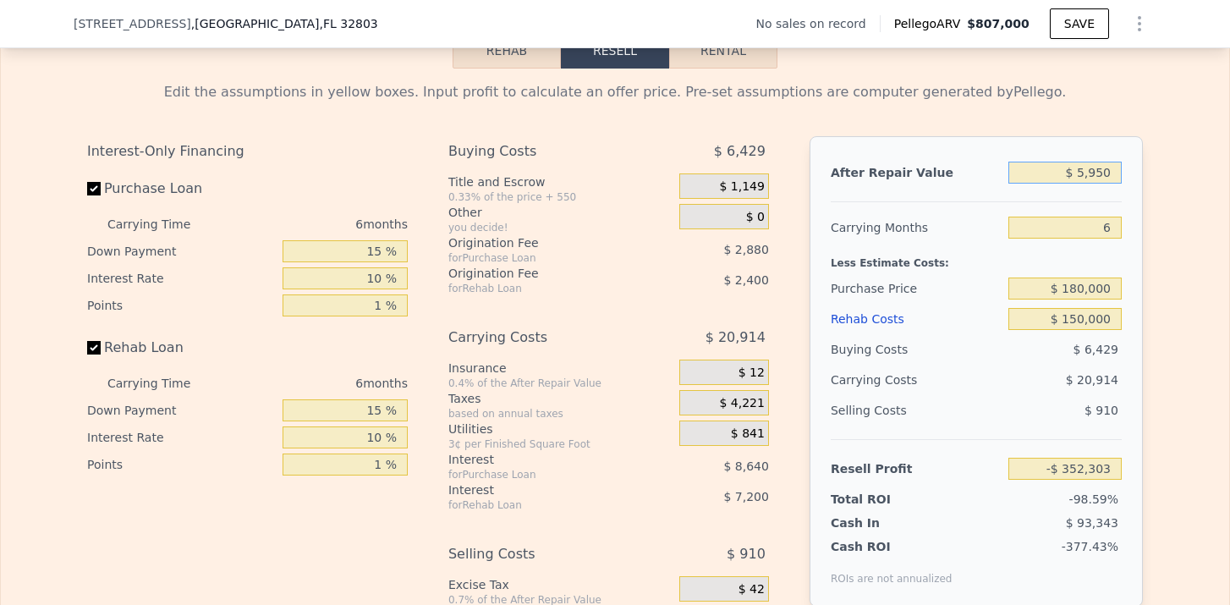
type input "$ 59,500"
type input "-$ 302,091"
type input "$ 595,000"
type input "$ 200,033"
click at [1141, 243] on div "After Repair Value $ 595,000 Carrying Months 6 Less Estimate Costs: Purchase Pr…" at bounding box center [975, 371] width 333 height 470
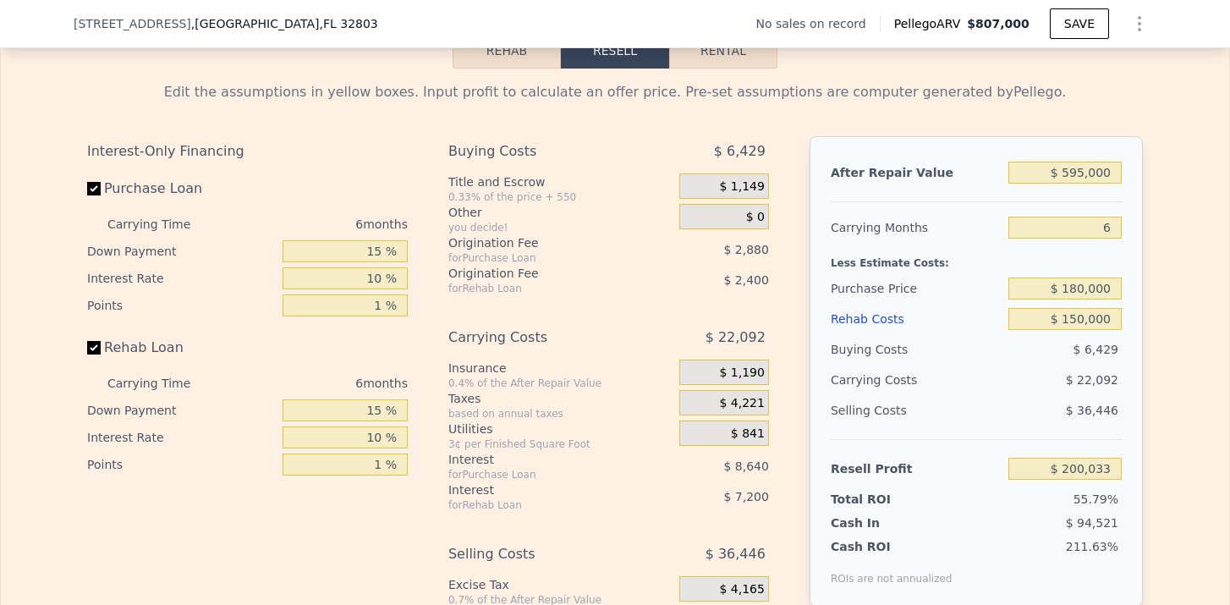
click at [1138, 329] on div "After Repair Value $ 595,000 Carrying Months 6 Less Estimate Costs: Purchase Pr…" at bounding box center [975, 371] width 333 height 470
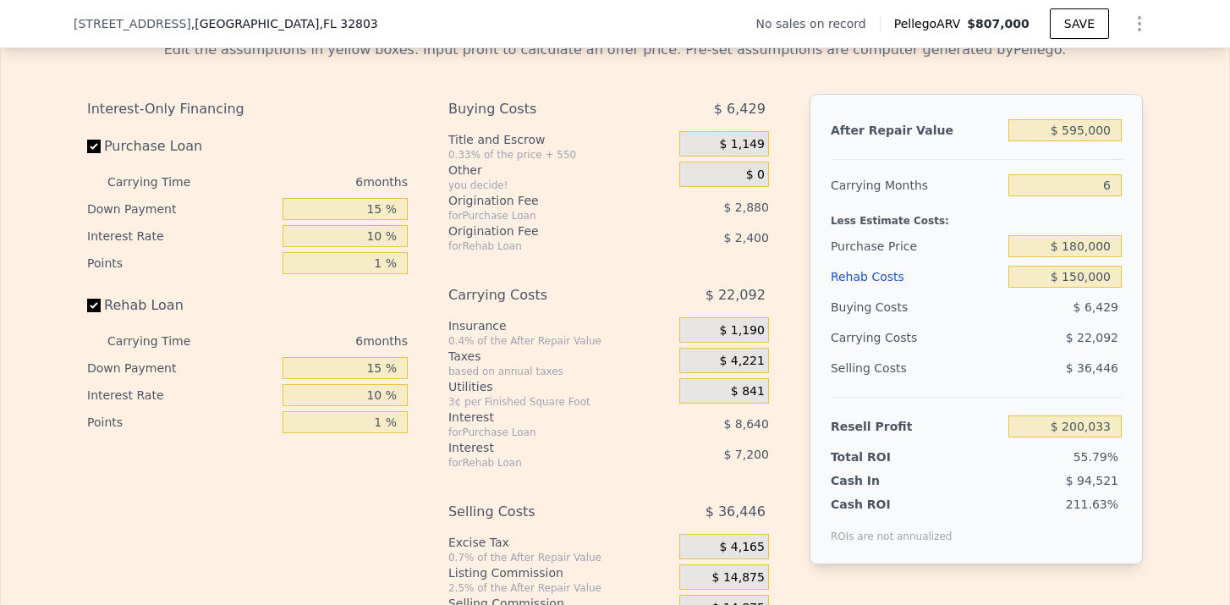
scroll to position [2473, 0]
click at [1080, 135] on input "$ 595,000" at bounding box center [1064, 129] width 113 height 22
type input "$ 55,000"
type input "-$ 306,309"
type input "$ 555,000"
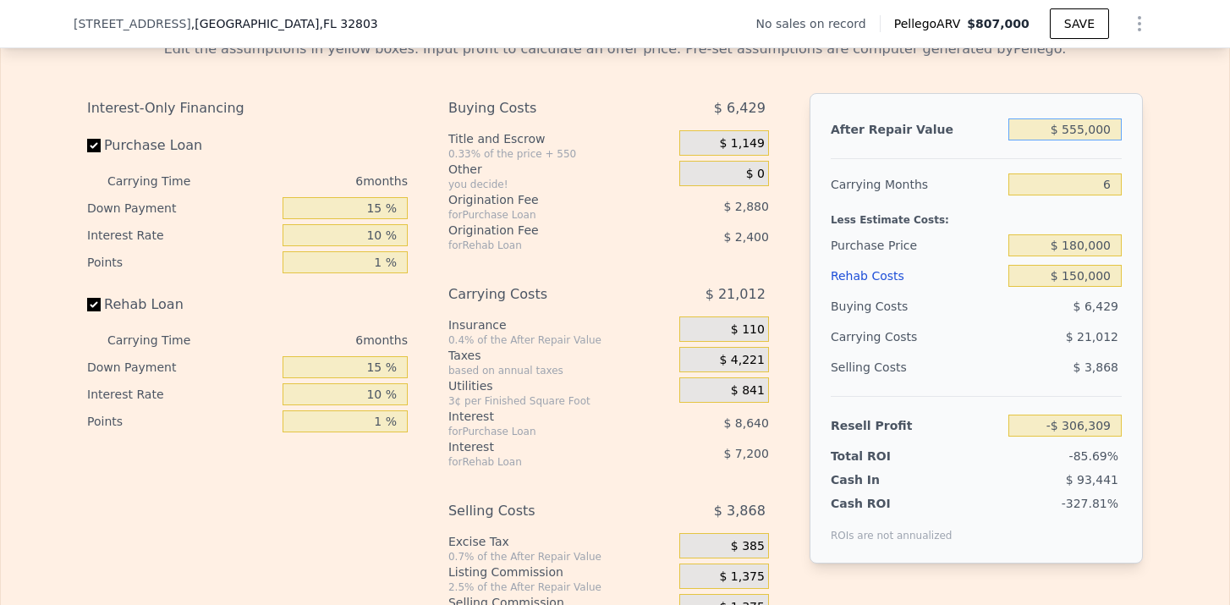
type input "$ 162,526"
type input "$ 55,000"
type input "-$ 306,309"
type input "$ 550,000"
type input "$ 157,837"
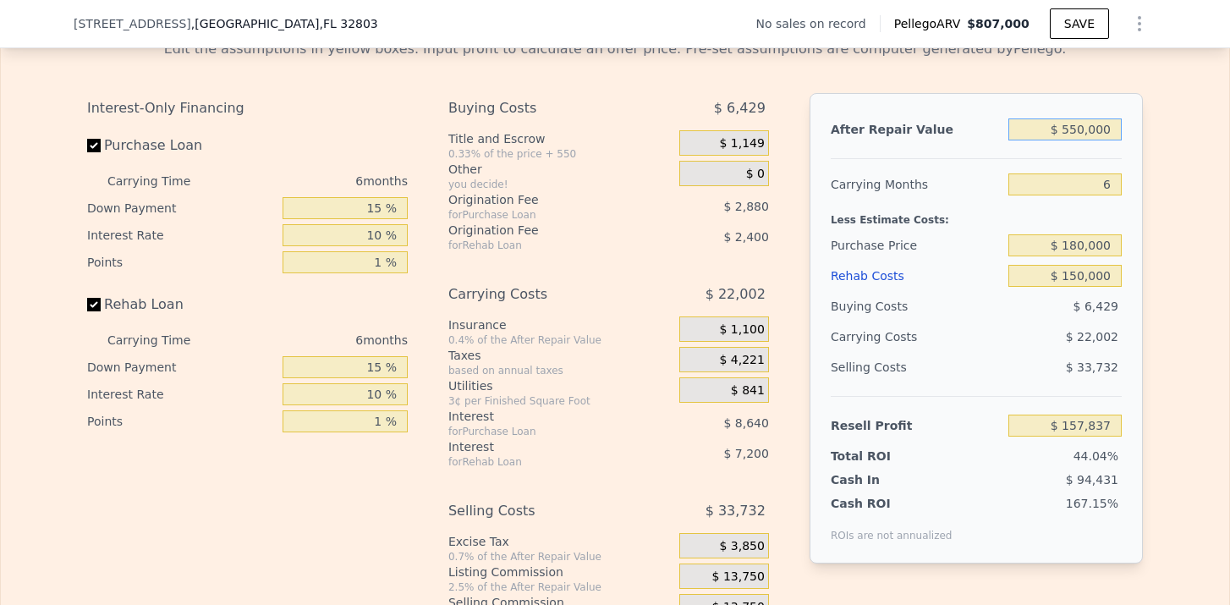
type input "$ 550,000"
click at [1142, 211] on div "After Repair Value $ 550,000 Carrying Months 6 Less Estimate Costs: Purchase Pr…" at bounding box center [975, 328] width 333 height 470
click at [1133, 220] on div "After Repair Value $ 550,000 Carrying Months 6 Less Estimate Costs: Purchase Pr…" at bounding box center [975, 328] width 333 height 470
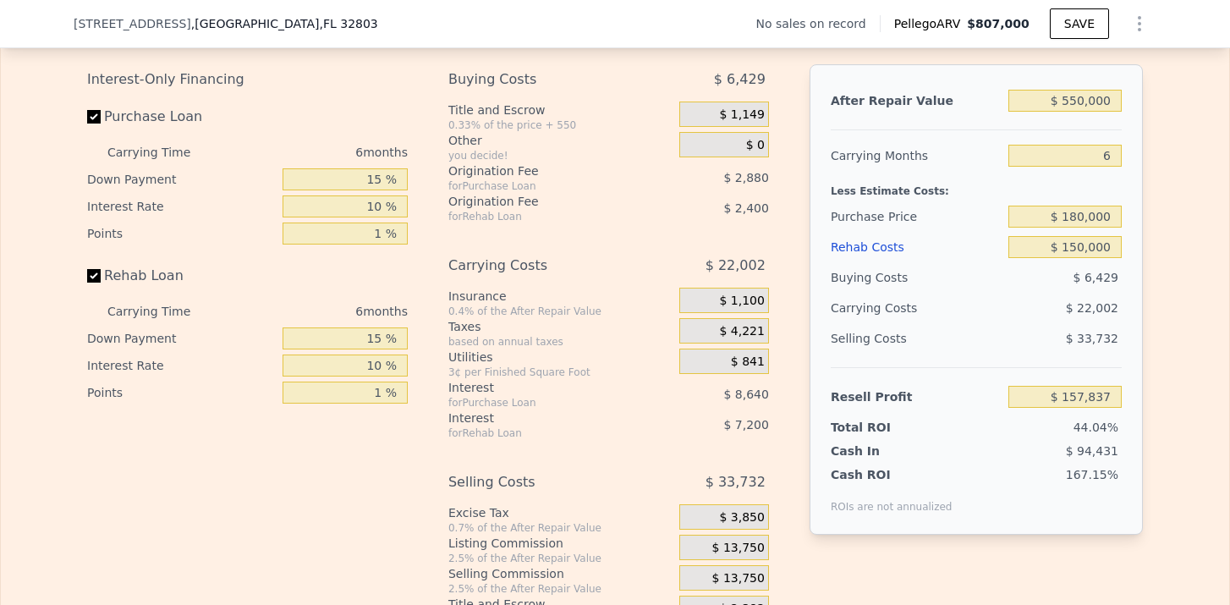
scroll to position [2478, 0]
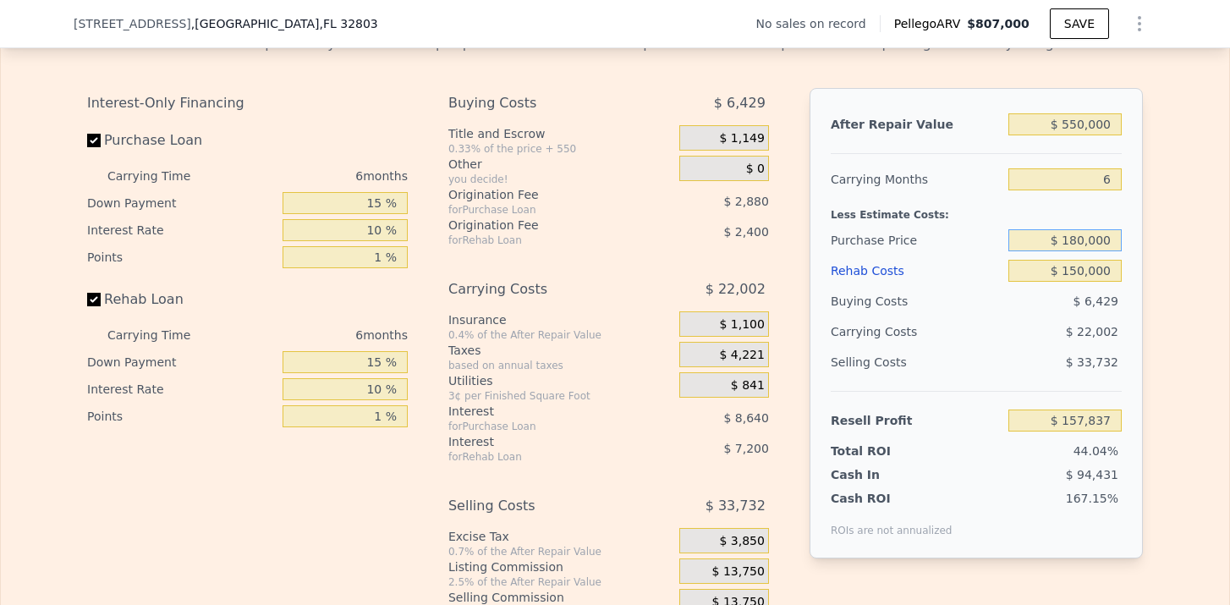
click at [1083, 241] on input "$ 180,000" at bounding box center [1064, 240] width 113 height 22
type input "$ 250,000"
click at [1145, 331] on div "Edit the assumptions in yellow boxes. Input profit to calculate an offer price.…" at bounding box center [615, 334] width 1083 height 629
type input "$ 83,123"
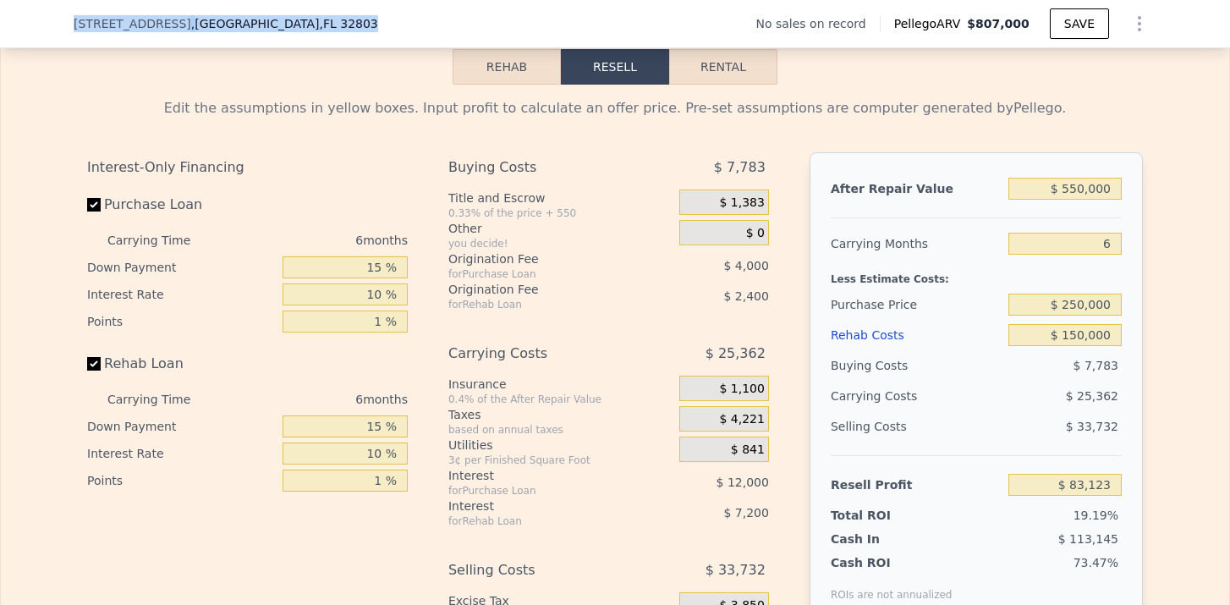
drag, startPoint x: 73, startPoint y: 28, endPoint x: 305, endPoint y: 34, distance: 232.7
click at [305, 34] on div "[STREET_ADDRESS] No sales on record Pellego ARV $807,000 SAVE" at bounding box center [615, 24] width 1230 height 48
copy div "[STREET_ADDRESS]"
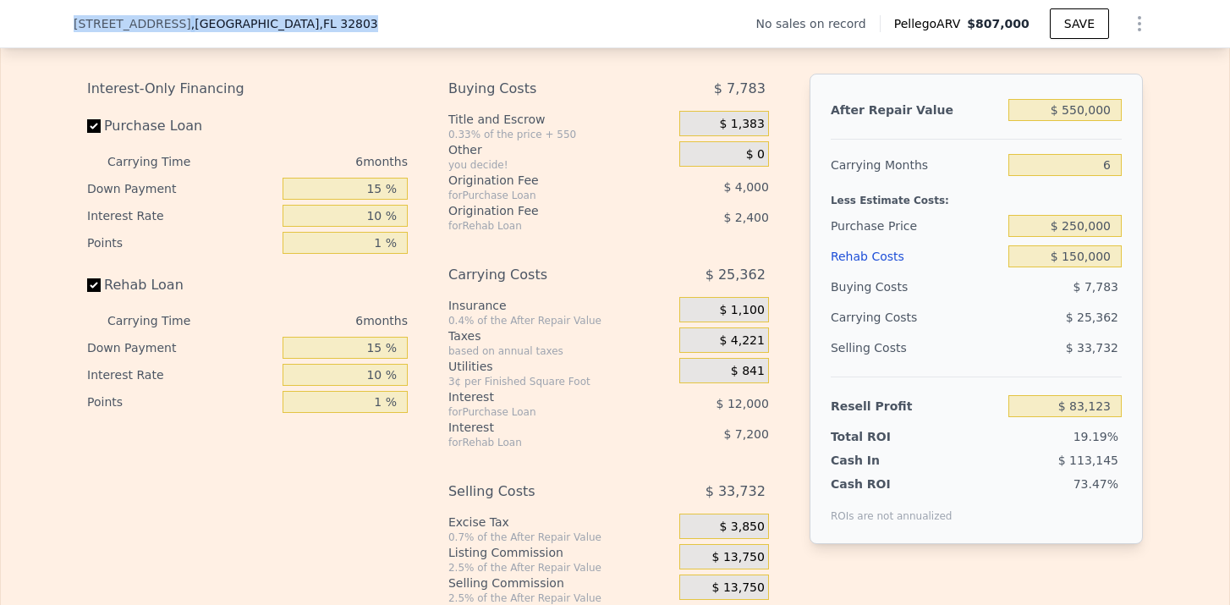
scroll to position [2492, 0]
type input "$ 807,000"
type input "5"
type input "$ 0"
type input "$ 29,999"
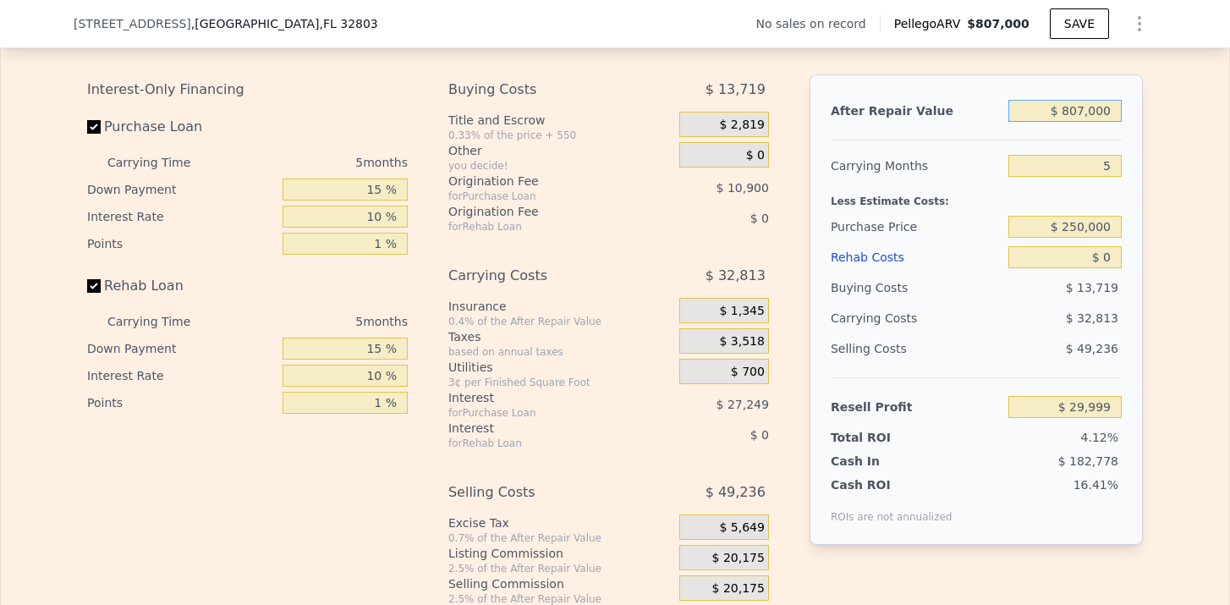
drag, startPoint x: 1066, startPoint y: 116, endPoint x: 1125, endPoint y: 117, distance: 59.2
click at [1125, 117] on div "After Repair Value $ 807,000 Carrying Months 5 Less Estimate Costs: Purchase Pr…" at bounding box center [975, 309] width 333 height 470
type input "$ 55"
type input "-$ 726,917"
type input "$ 550"
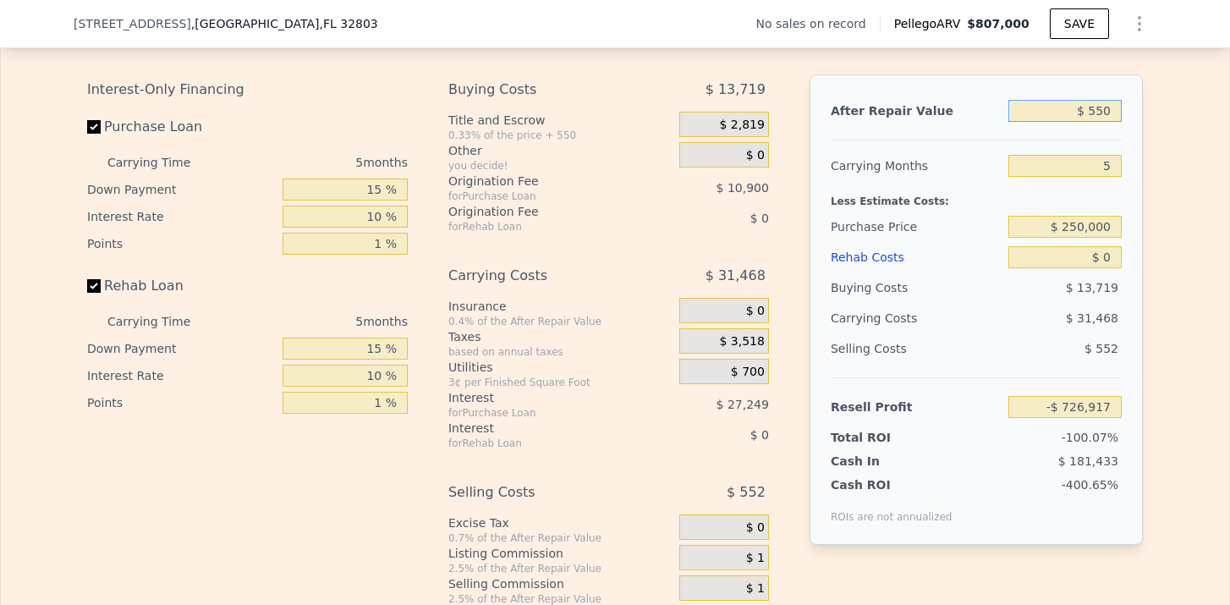
type input "-$ 726,455"
type input "$ 5,500"
type input "-$ 721,812"
type input "$ 55,000"
type input "-$ 675,380"
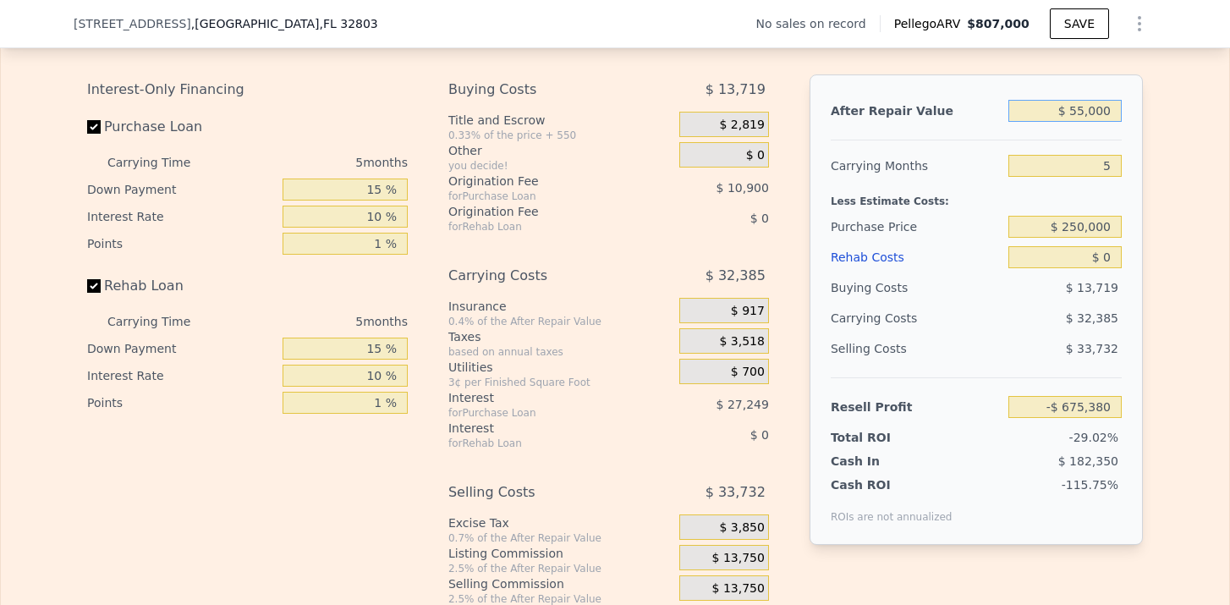
type input "$ 550,000"
type input "-$ 211,069"
click at [1111, 165] on input "5" at bounding box center [1064, 166] width 113 height 22
click at [1080, 231] on input "$ 250,000" at bounding box center [1064, 227] width 113 height 22
drag, startPoint x: 1067, startPoint y: 229, endPoint x: 1123, endPoint y: 229, distance: 55.8
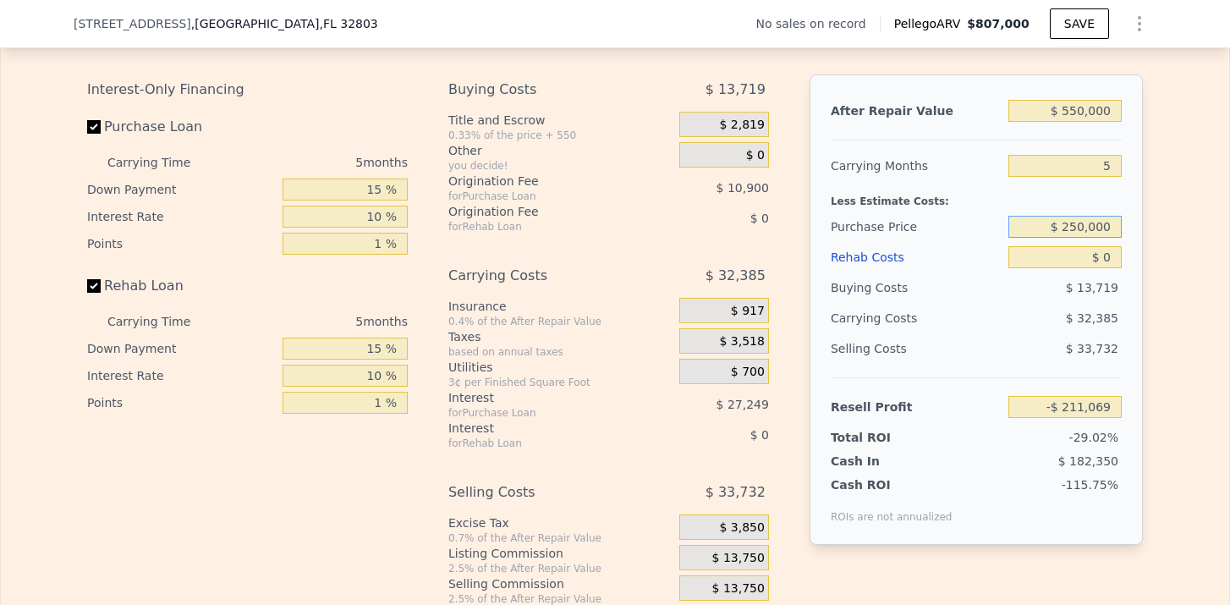
click at [1123, 229] on div "After Repair Value $ 550,000 Carrying Months 5 Less Estimate Costs: Purchase Pr…" at bounding box center [975, 309] width 333 height 470
click at [1113, 254] on input "$ 0" at bounding box center [1064, 257] width 113 height 22
click at [1169, 357] on div "Edit the assumptions in yellow boxes. Input profit to calculate an offer price.…" at bounding box center [615, 321] width 1228 height 629
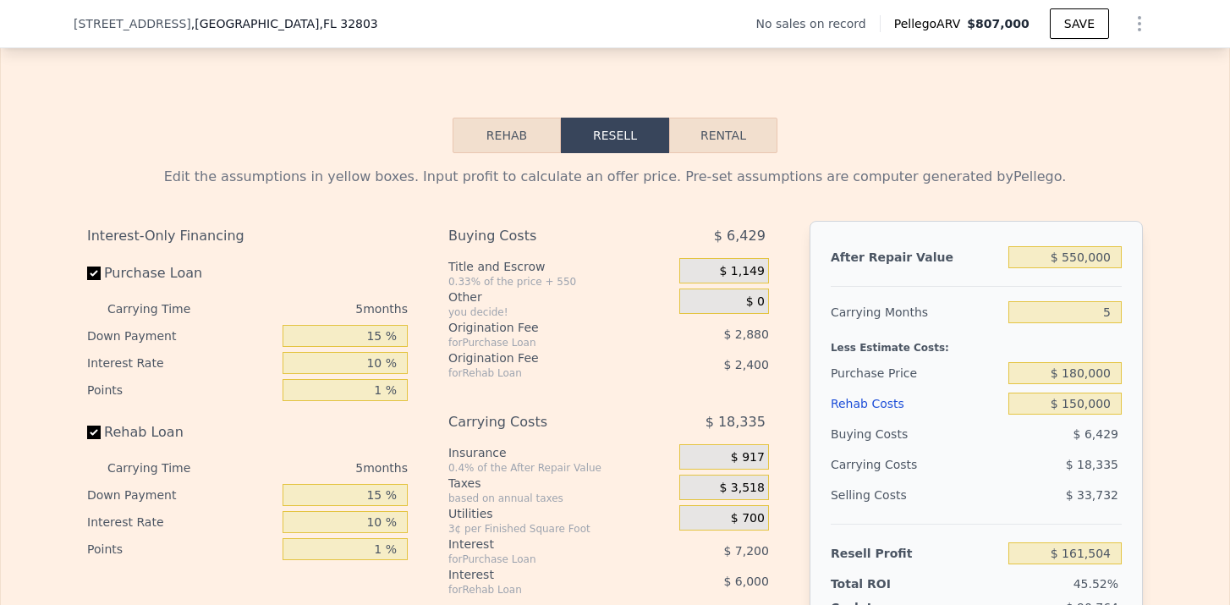
scroll to position [2341, 0]
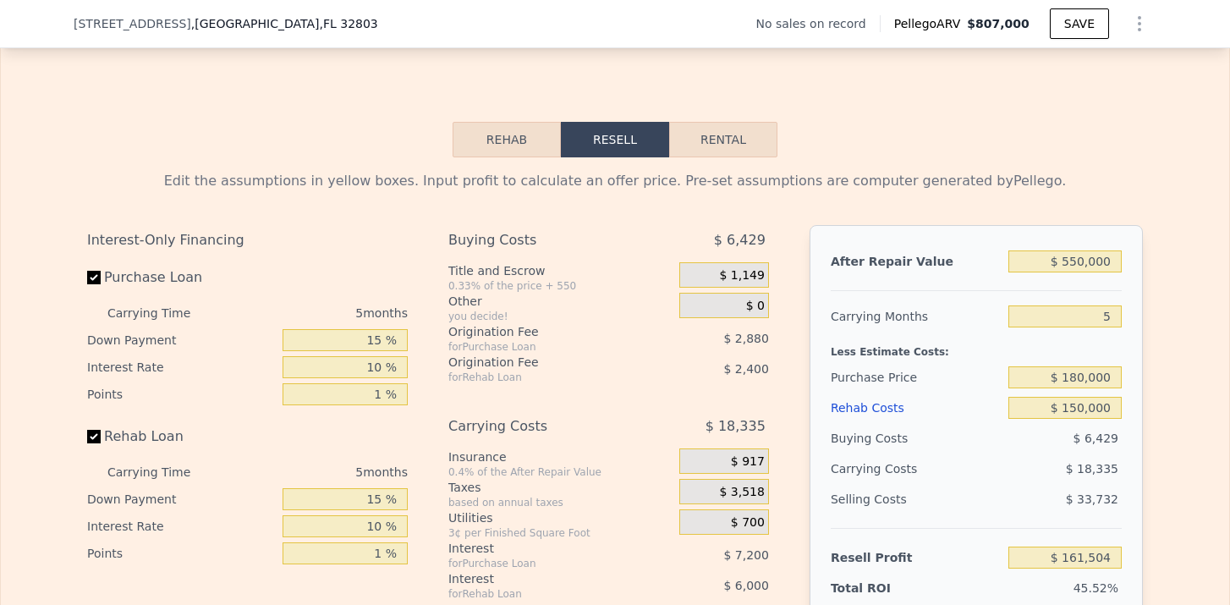
click at [762, 137] on button "Rental" at bounding box center [723, 140] width 108 height 36
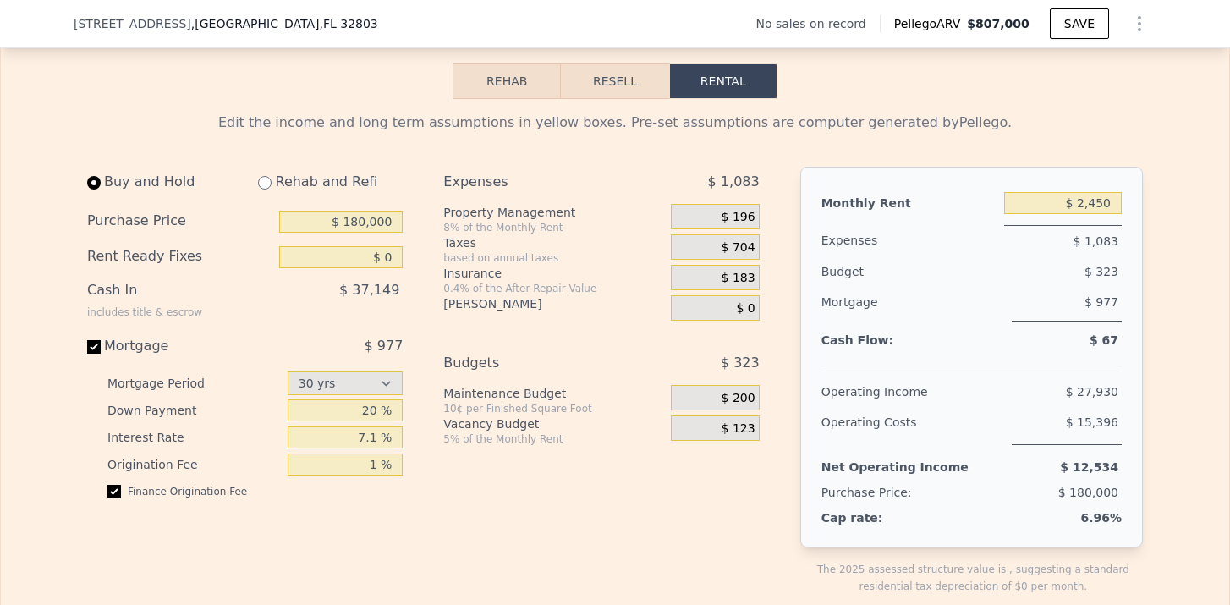
scroll to position [2413, 0]
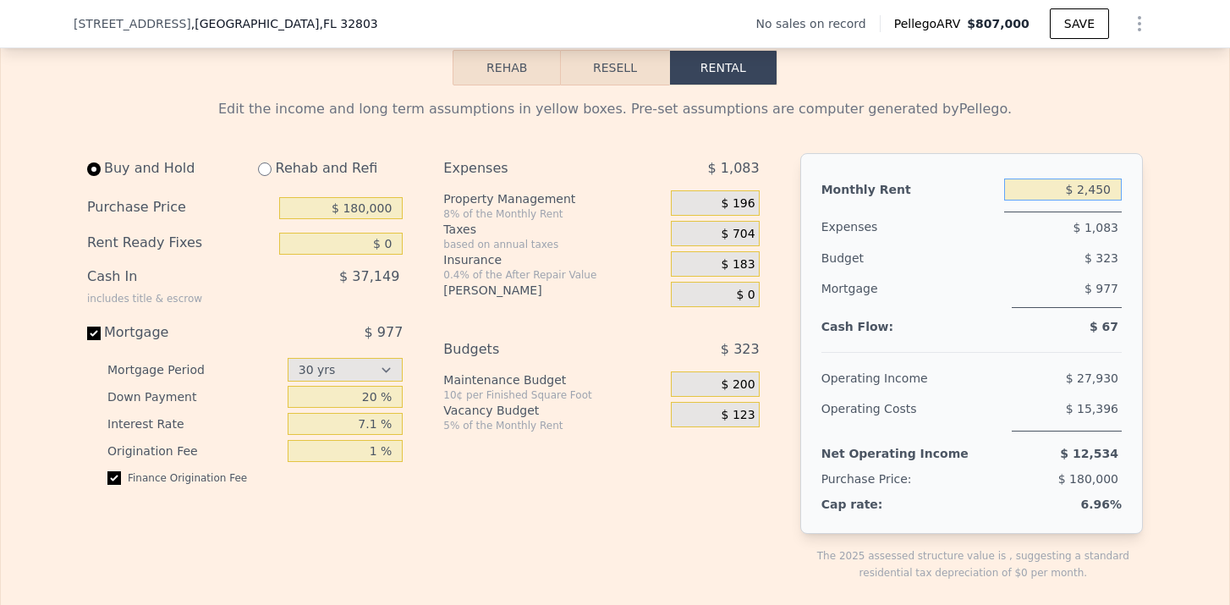
click at [1114, 191] on input "$ 2,450" at bounding box center [1063, 189] width 118 height 22
click at [265, 172] on input "radio" at bounding box center [265, 169] width 14 height 14
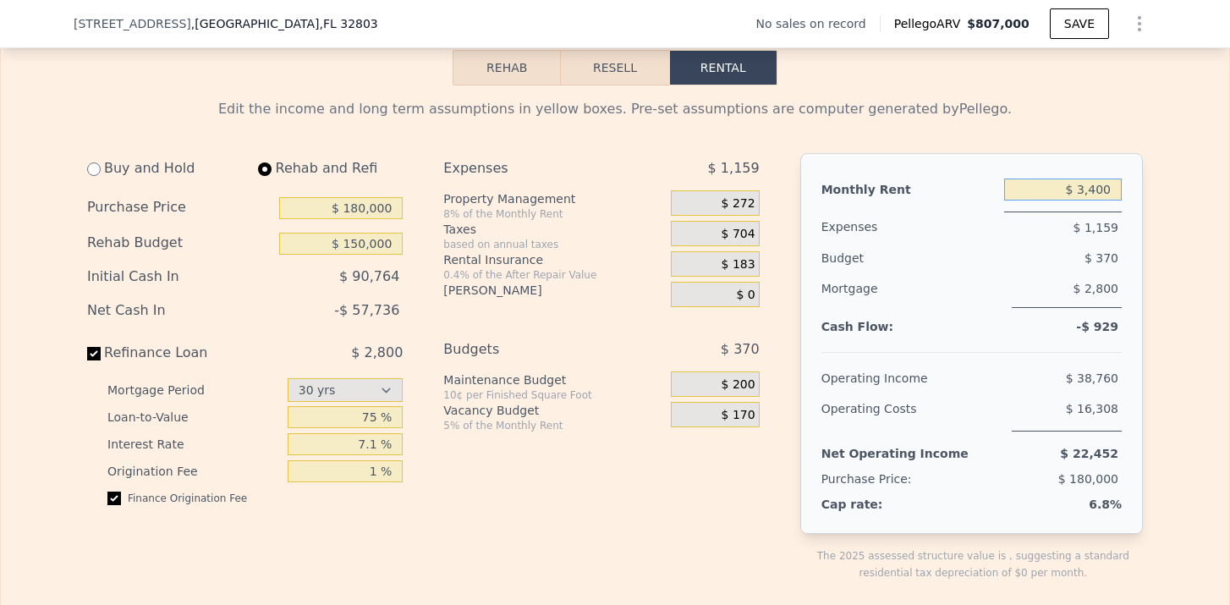
drag, startPoint x: 1078, startPoint y: 186, endPoint x: 1119, endPoint y: 188, distance: 41.5
click at [1119, 188] on input "$ 3,400" at bounding box center [1063, 189] width 118 height 22
click at [743, 386] on span "$ 200" at bounding box center [738, 384] width 34 height 15
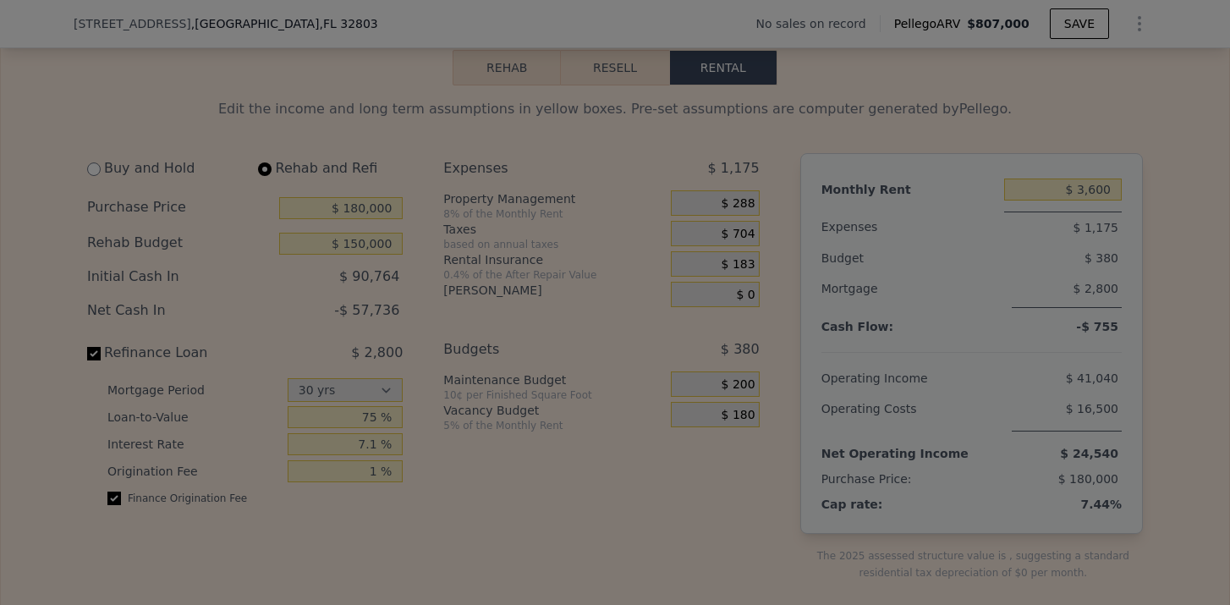
click at [743, 386] on div "Cancel Save" at bounding box center [615, 375] width 294 height 32
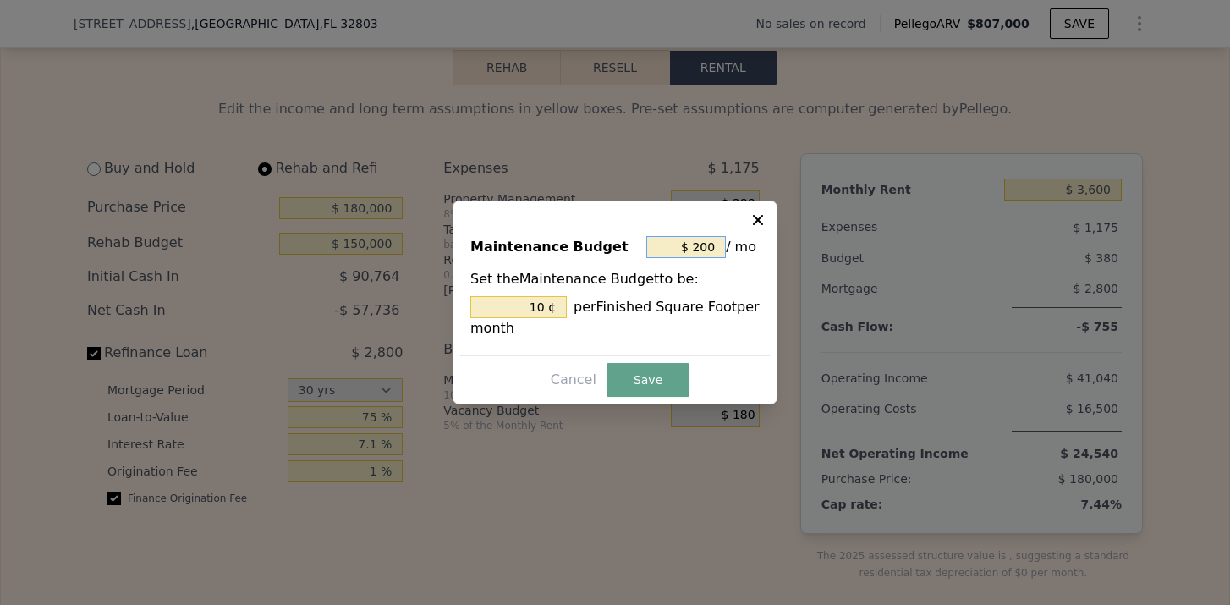
drag, startPoint x: 693, startPoint y: 244, endPoint x: 781, endPoint y: 244, distance: 88.0
click at [781, 244] on div "​ Maintenance Budget $ 200 / mo Set the Maintenance Budget to be: 10 ¢ per Fini…" at bounding box center [615, 302] width 1230 height 605
click at [639, 383] on button "Save" at bounding box center [647, 380] width 83 height 34
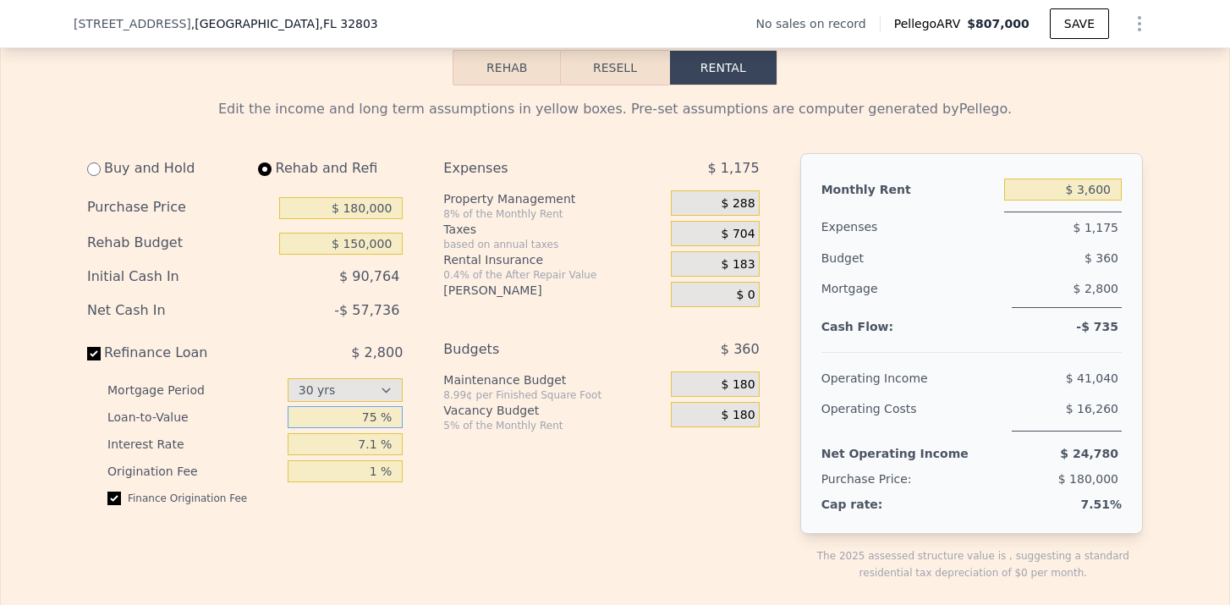
click at [378, 418] on input "75 %" at bounding box center [346, 417] width 116 height 22
click at [463, 452] on div "Expenses $ 1,175 Property Management 8% of the Monthly Rent $ 288 Taxes based o…" at bounding box center [607, 380] width 329 height 455
click at [742, 208] on span "$ 288" at bounding box center [738, 203] width 34 height 15
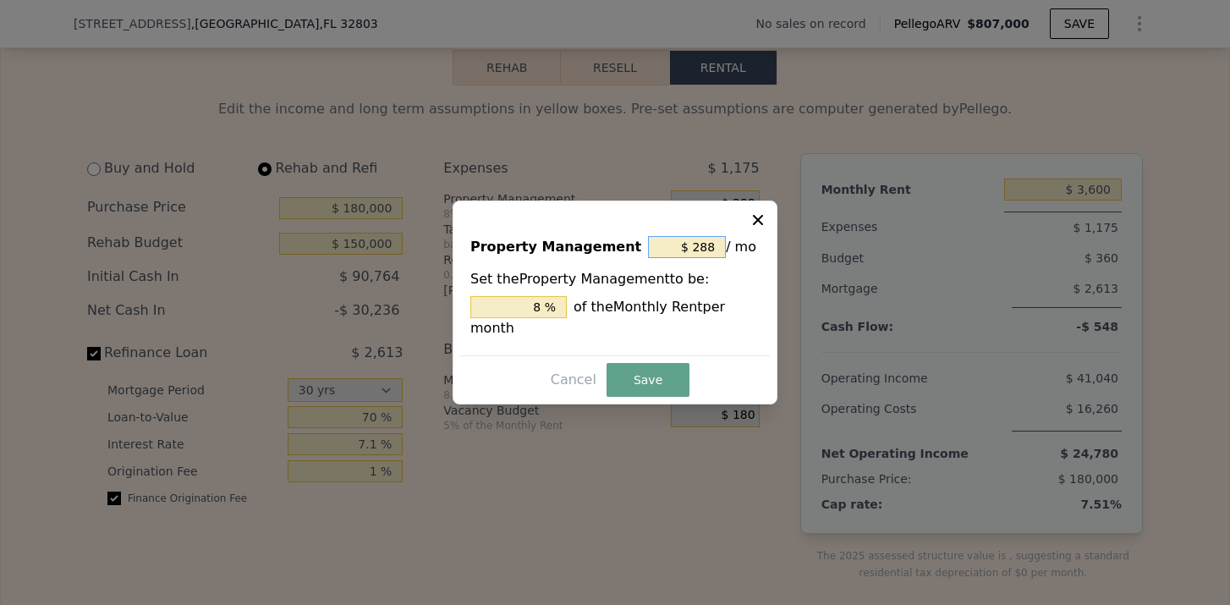
click at [717, 240] on input "$ 288" at bounding box center [687, 247] width 78 height 22
click at [641, 374] on button "Save" at bounding box center [647, 380] width 83 height 34
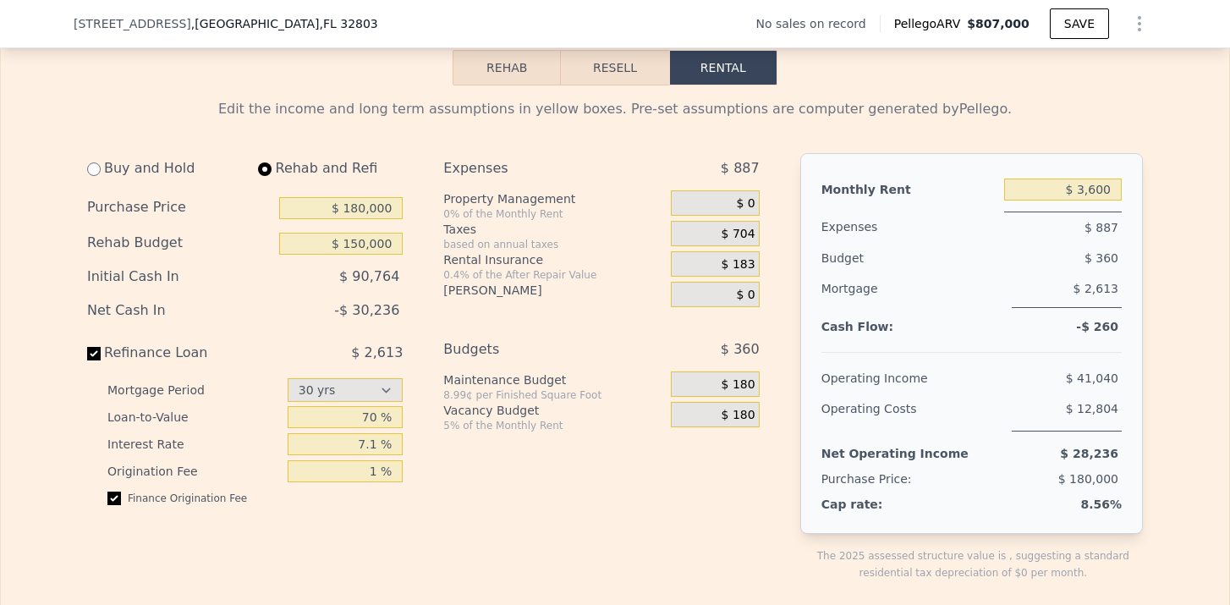
click at [750, 238] on span "$ 704" at bounding box center [738, 234] width 34 height 15
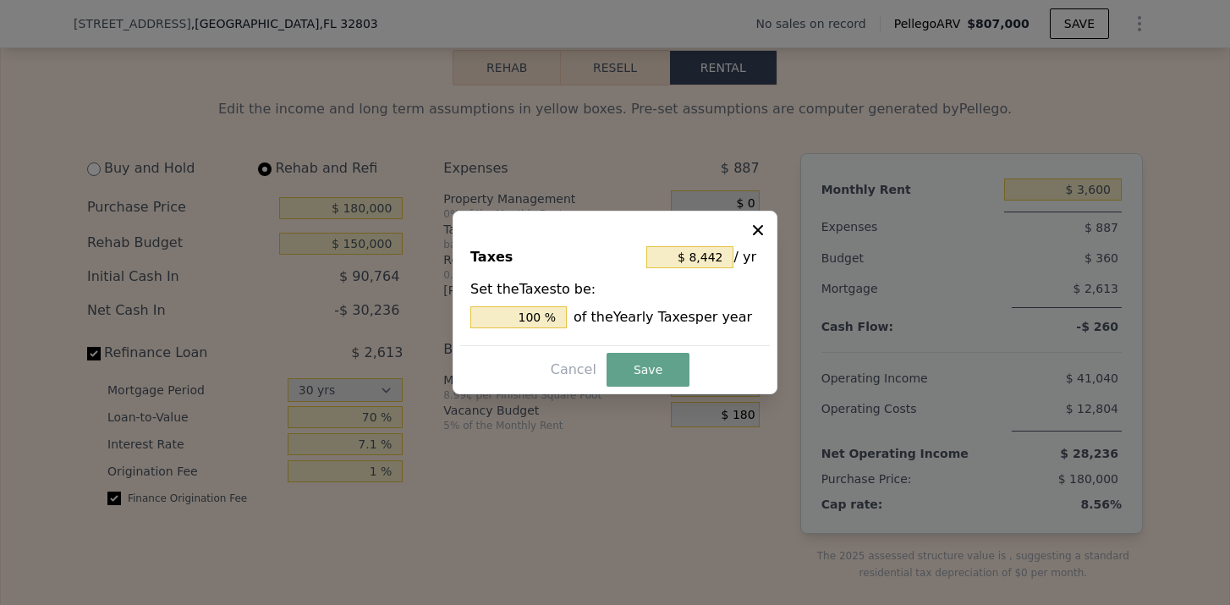
click at [761, 230] on icon at bounding box center [757, 230] width 17 height 17
